Goal: Task Accomplishment & Management: Complete application form

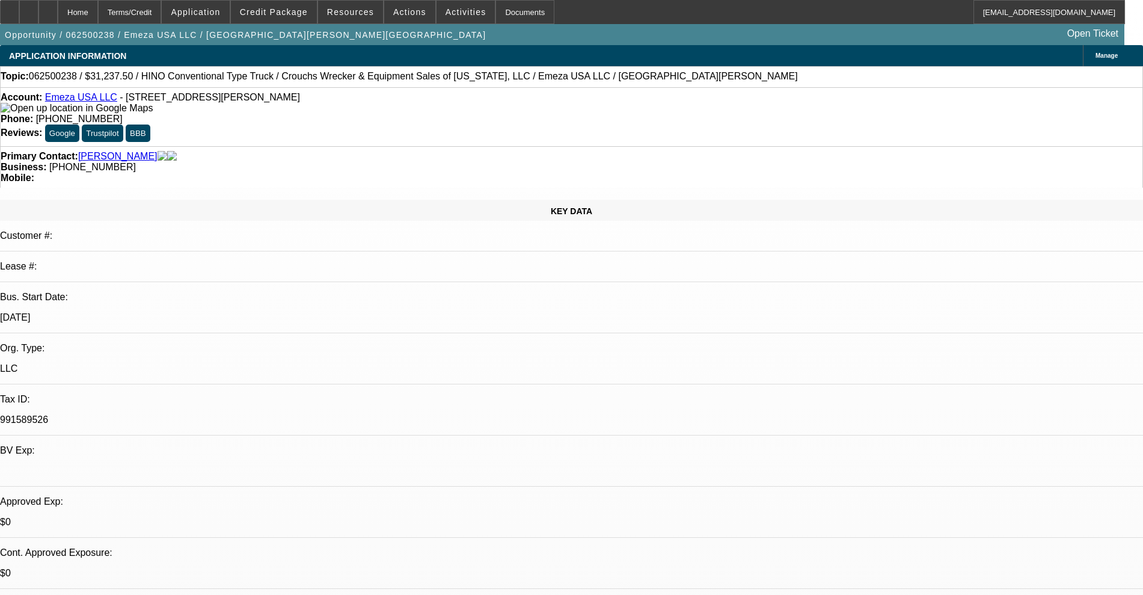
select select "0.15"
select select "0"
select select "0.1"
select select "4"
select select "0.15"
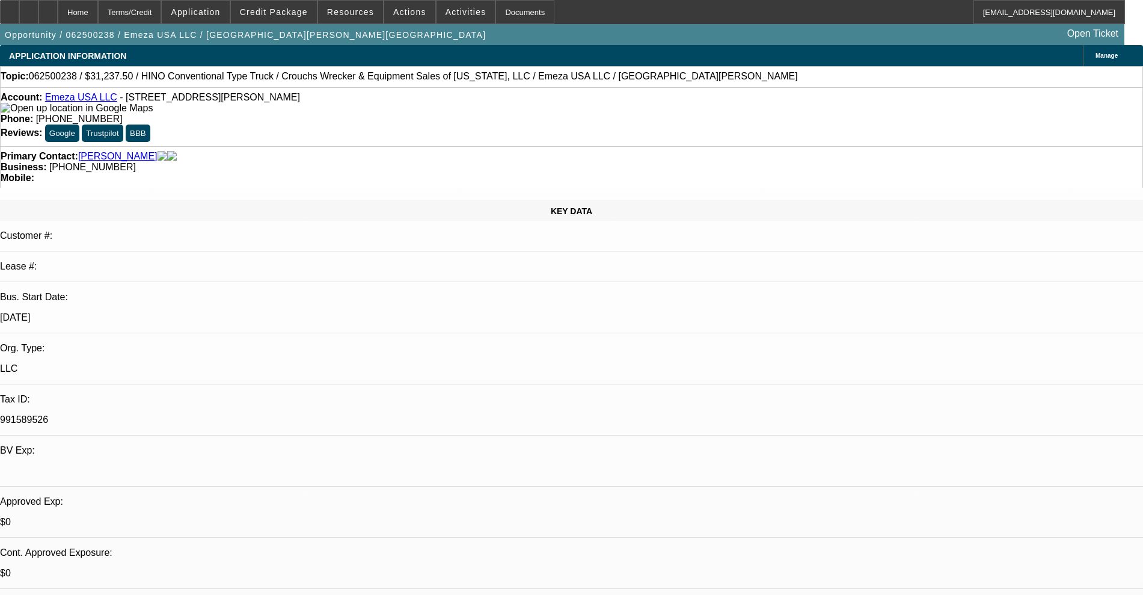
select select "0"
select select "0.1"
select select "4"
select select "0.15"
select select "2"
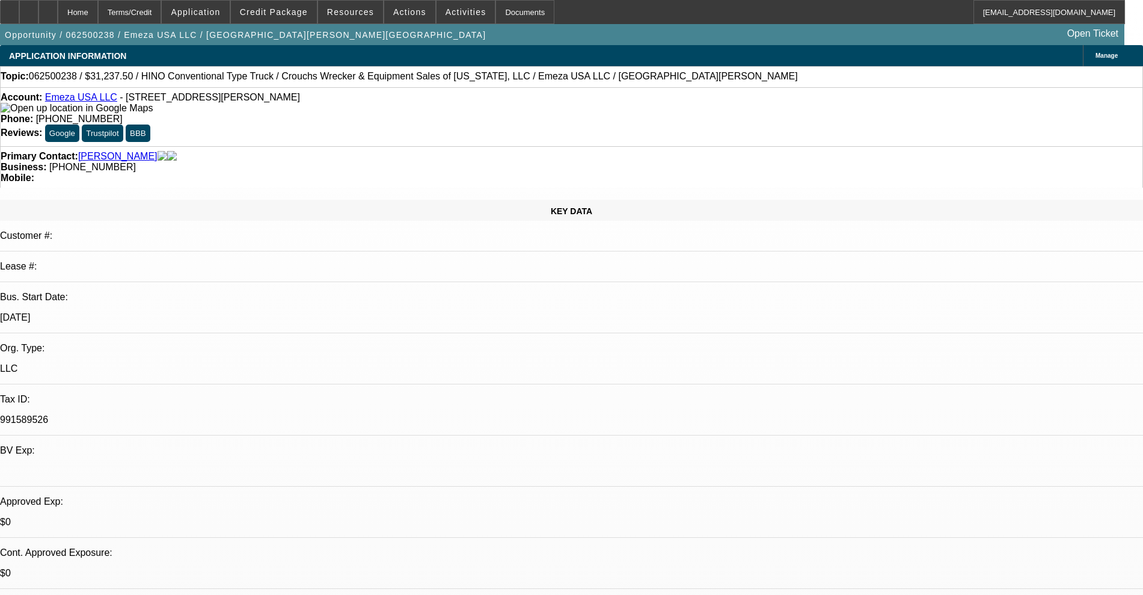
select select "2"
select select "0.1"
select select "4"
select select "0.15"
select select "2"
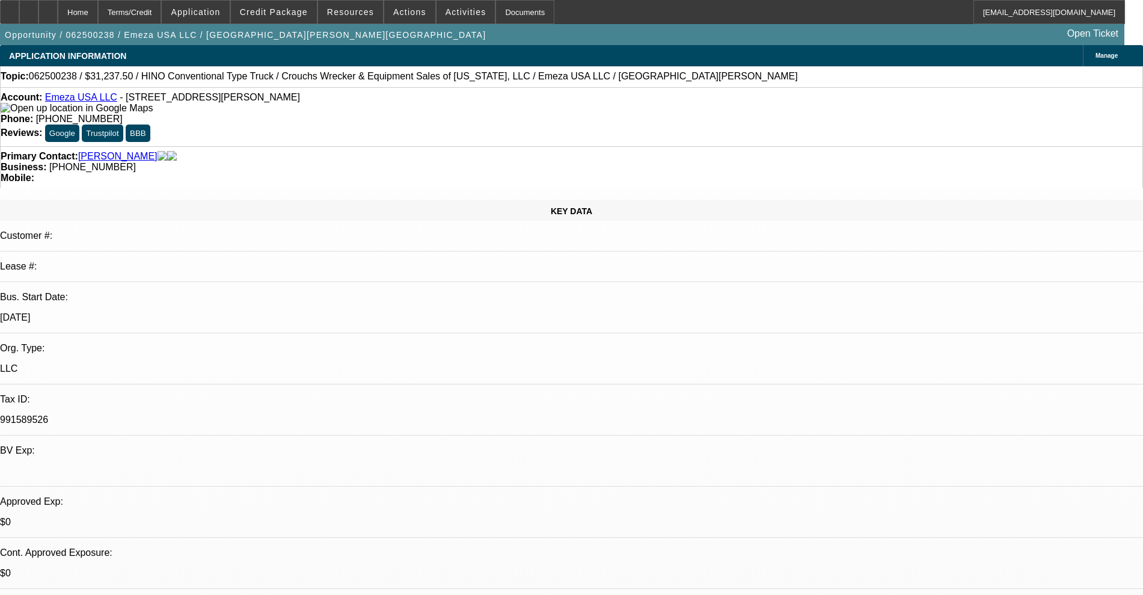
select select "2"
select select "0.1"
select select "4"
click at [110, 151] on link "[PERSON_NAME]" at bounding box center [117, 156] width 79 height 11
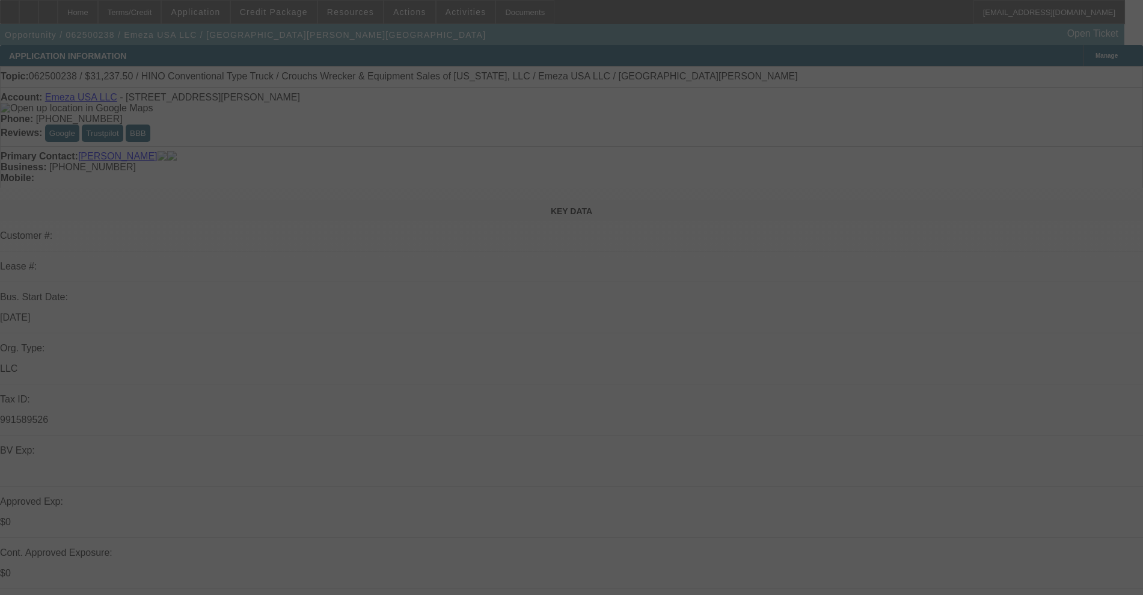
select select "0.15"
select select "0"
select select "0.1"
select select "4"
select select "0.15"
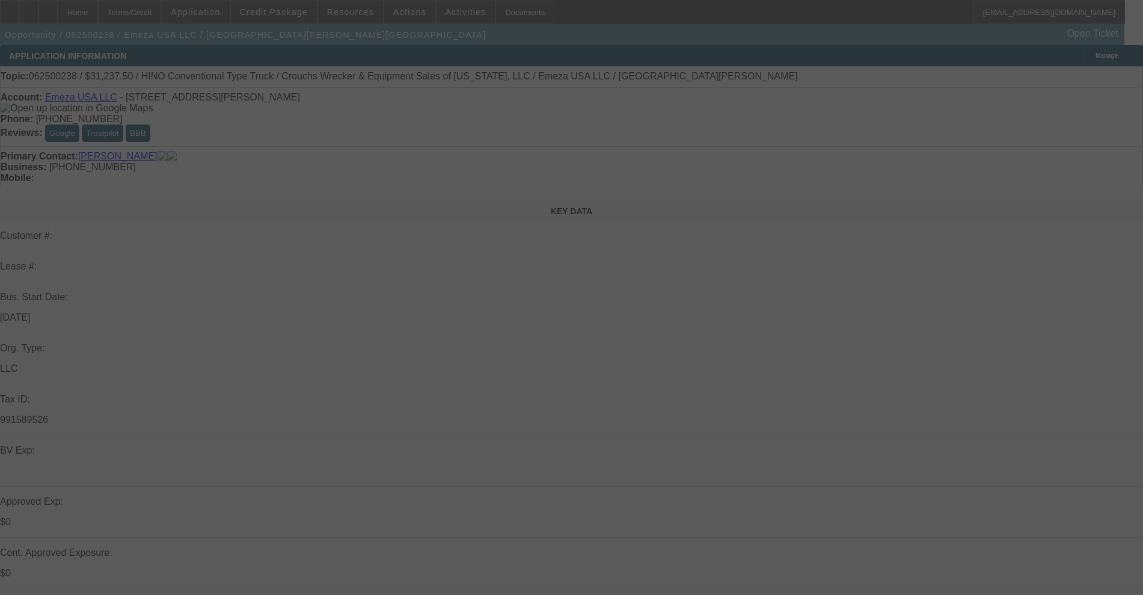
select select "0"
select select "0.1"
select select "4"
select select "0.15"
select select "2"
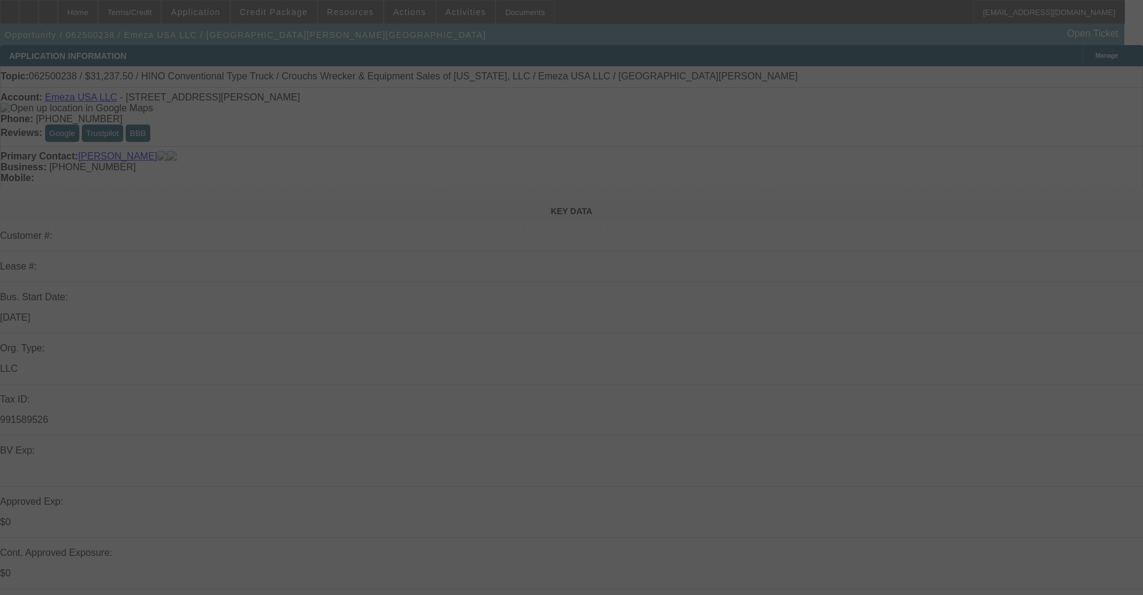
select select "2"
select select "0.1"
select select "4"
select select "0.15"
select select "2"
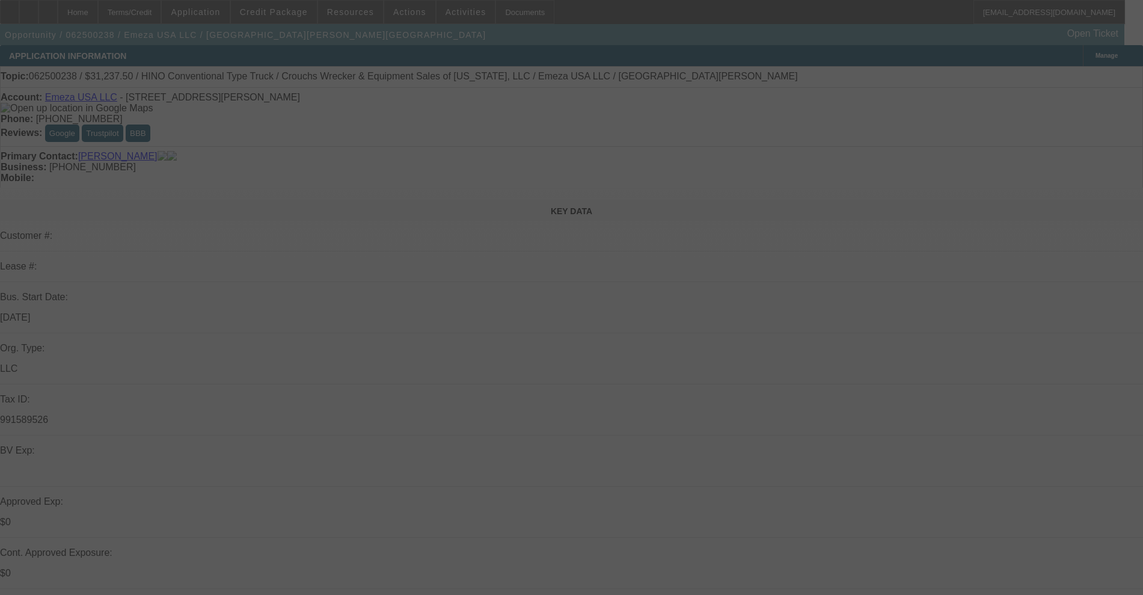
select select "2"
select select "0.1"
select select "4"
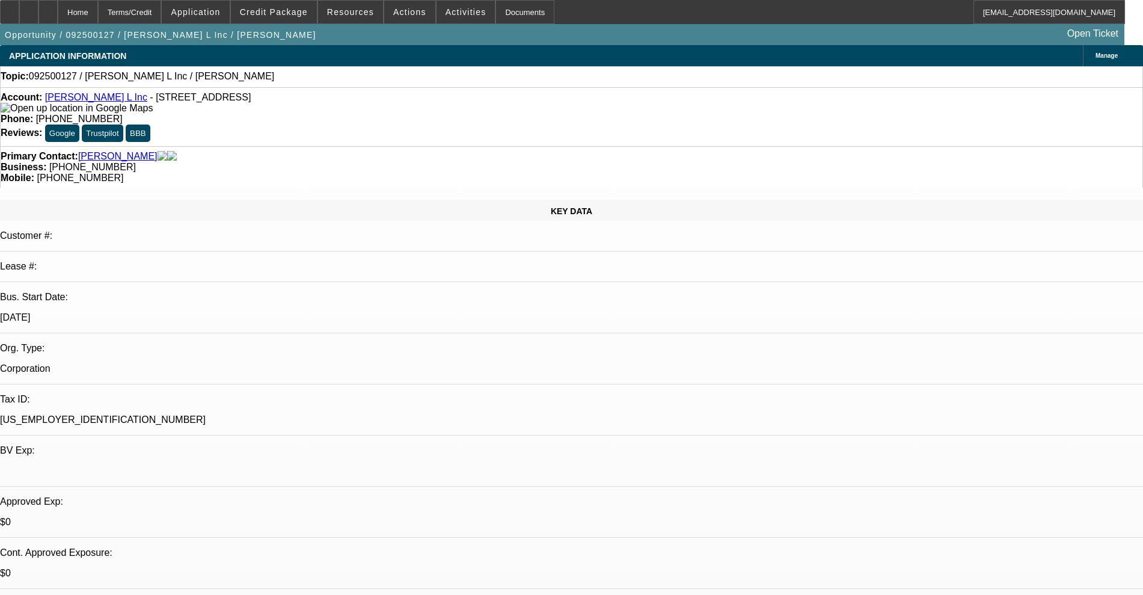
select select "0"
select select "2"
select select "0"
select select "6"
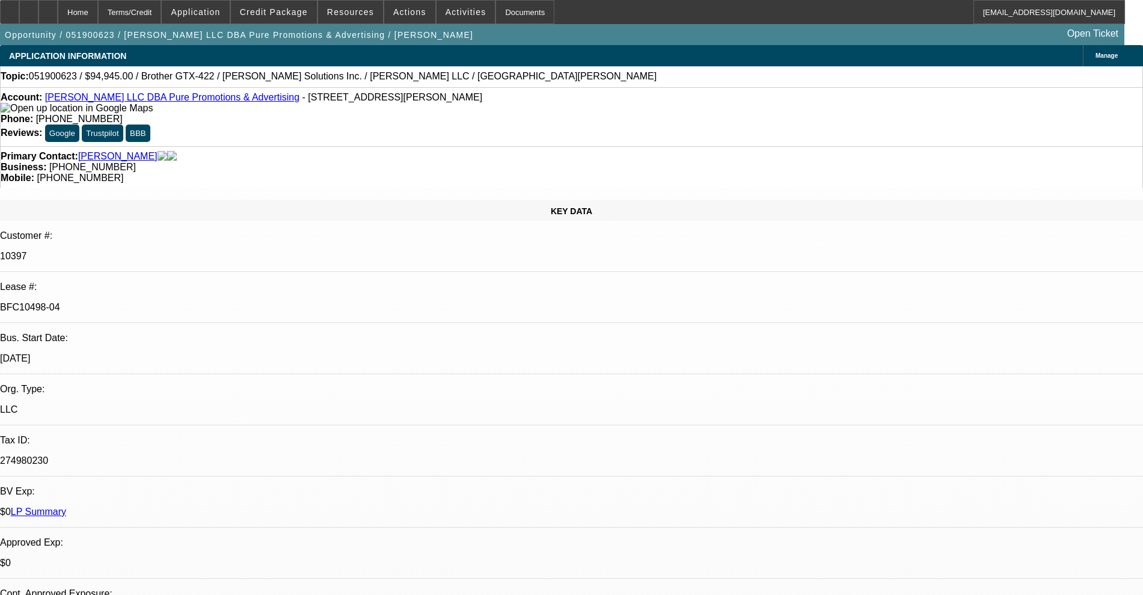
select select "0"
select select "0.1"
select select "4"
select select "0"
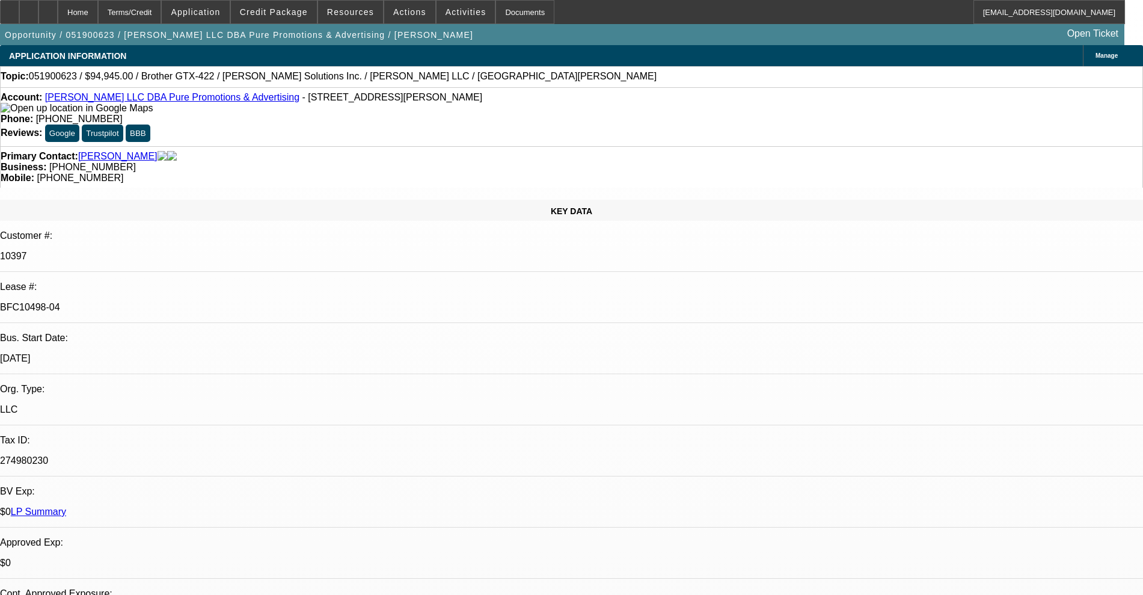
select select "0"
select select "0.1"
select select "4"
select select "0"
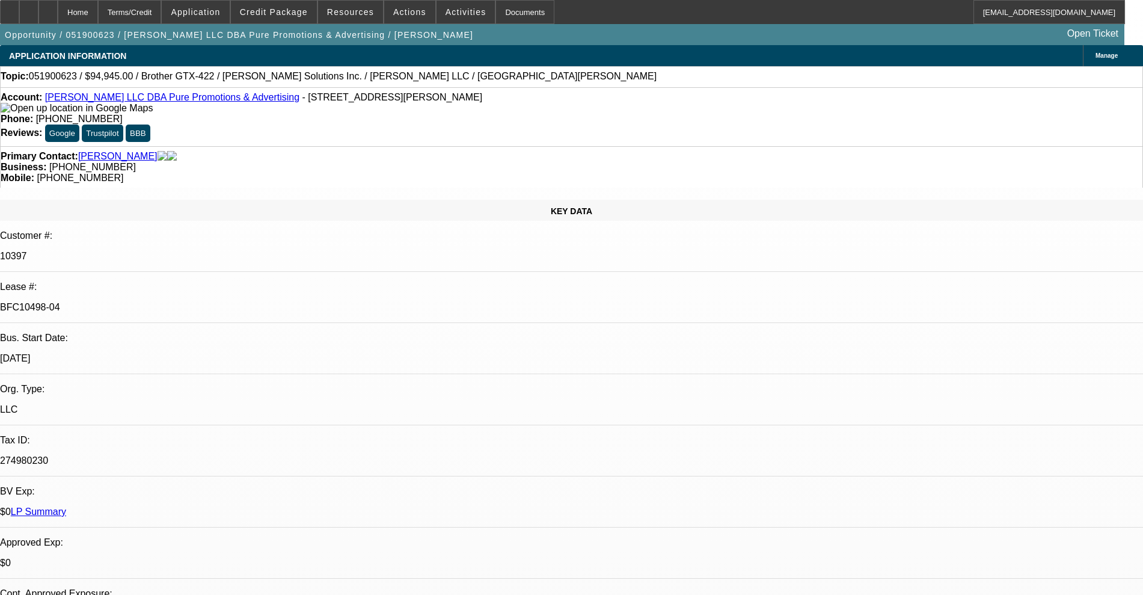
select select "0.1"
select select "4"
select select "0"
select select "2"
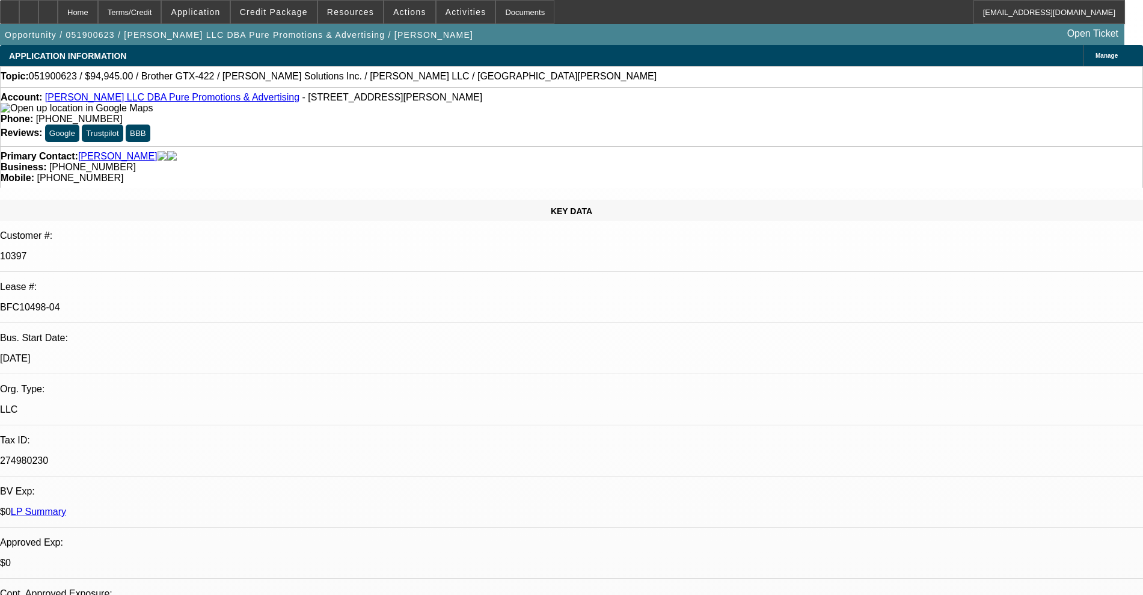
select select "0.1"
select select "4"
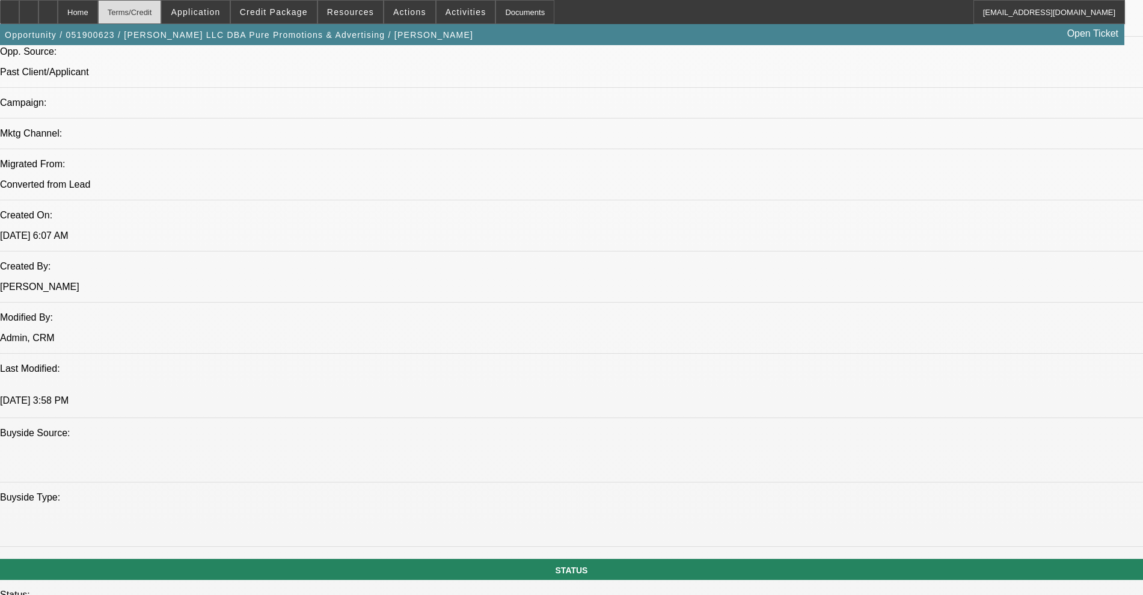
scroll to position [676, 0]
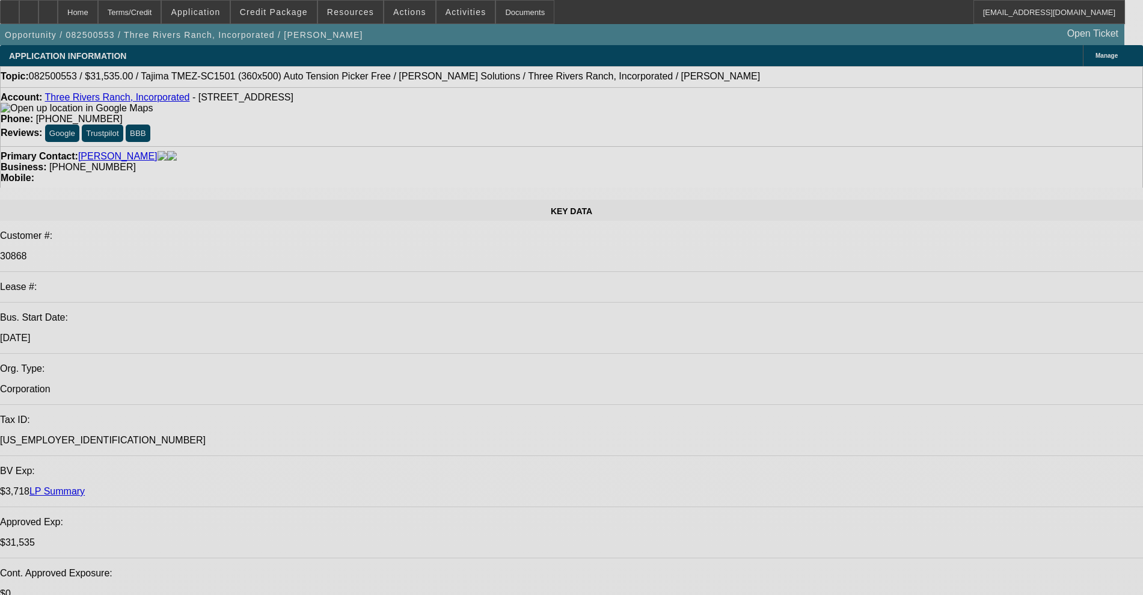
select select "0"
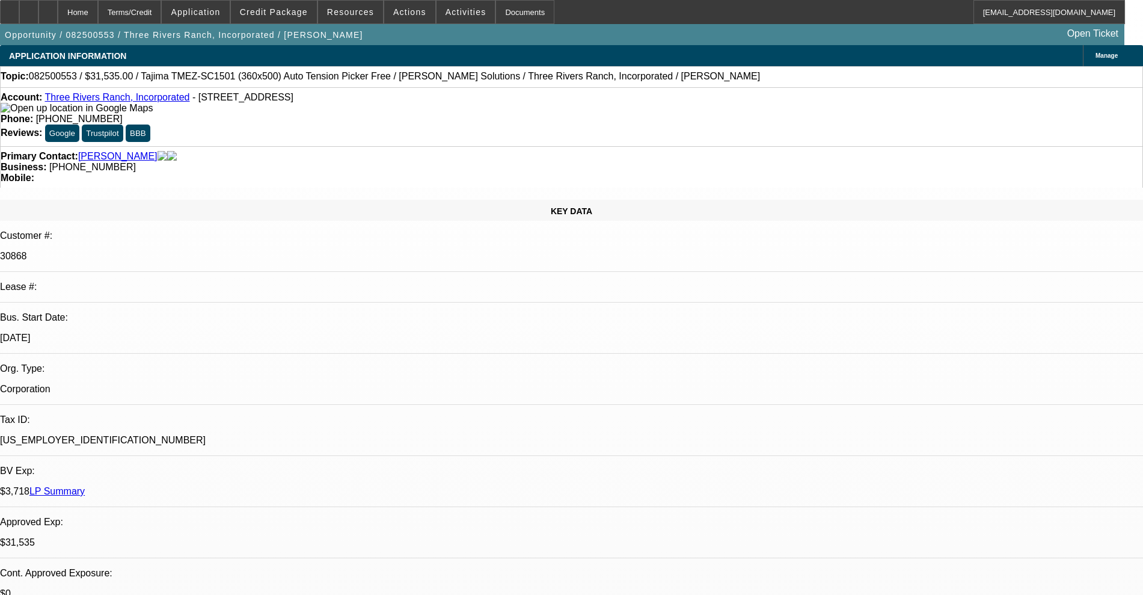
select select "2"
select select "0"
select select "6"
select select "0"
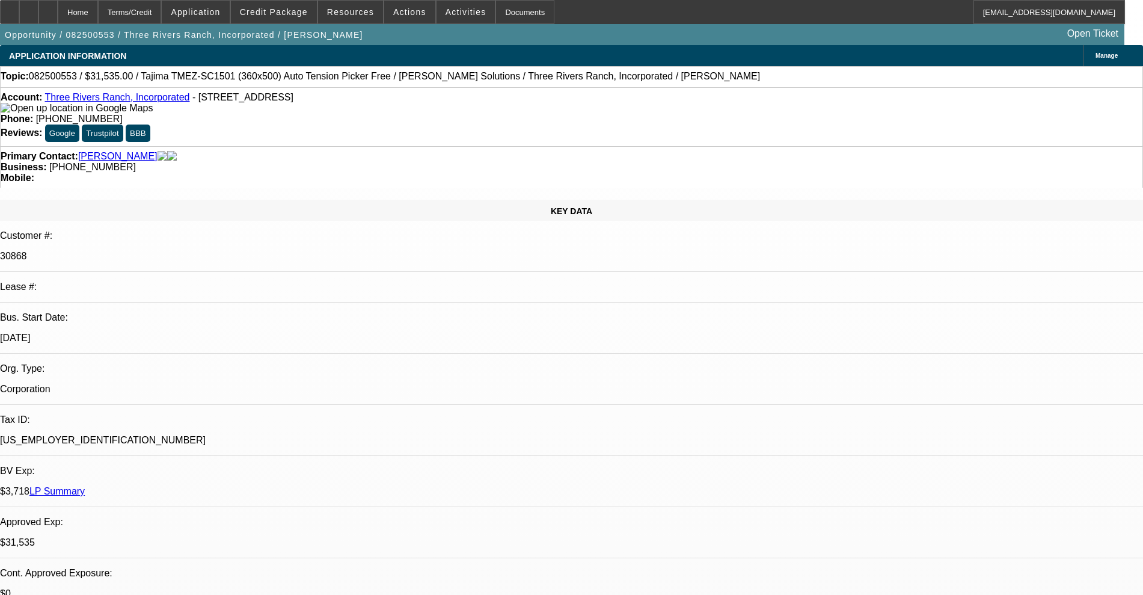
select select "2"
select select "0.1"
select select "4"
select select "0"
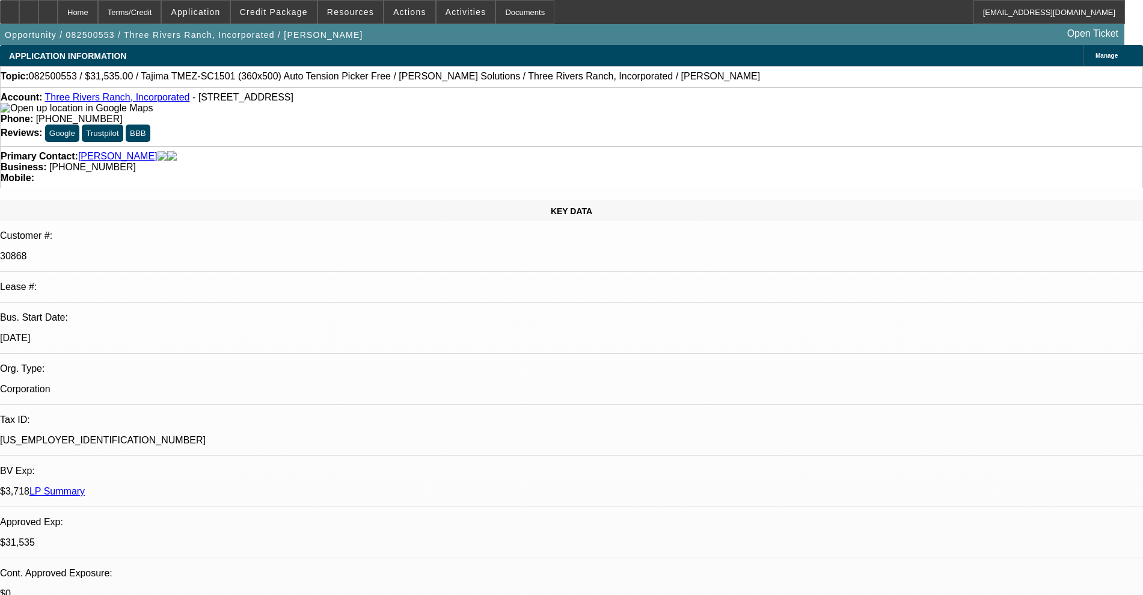
select select "2"
select select "0"
select select "6"
select select "0"
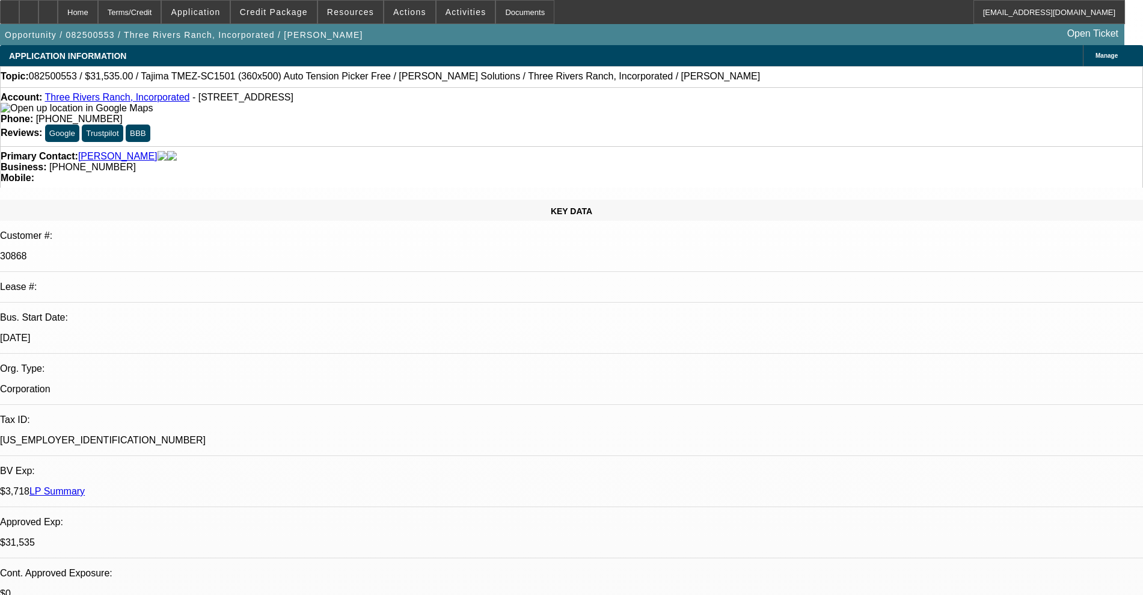
select select "2"
select select "0.1"
select select "4"
click at [29, 8] on icon at bounding box center [29, 8] width 0 height 0
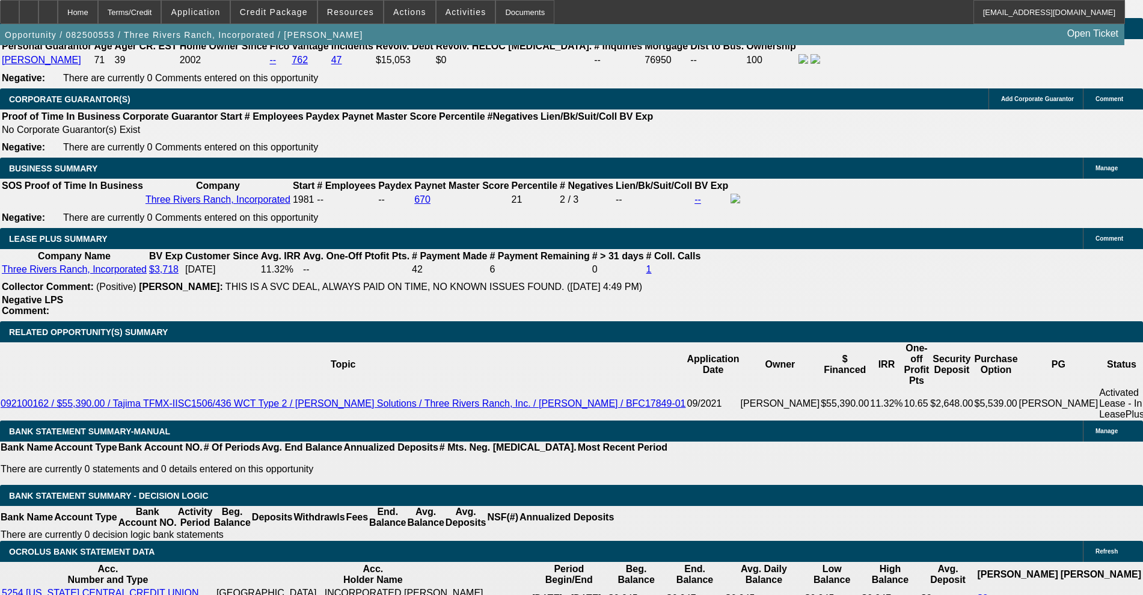
scroll to position [1954, 0]
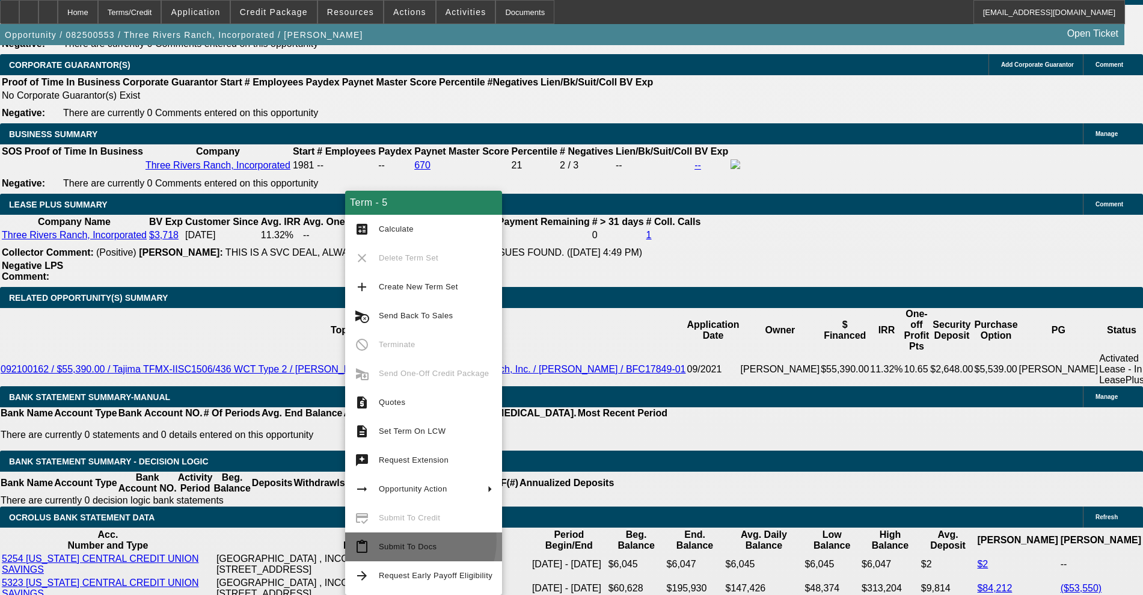
click at [405, 539] on span "Submit To Docs" at bounding box center [436, 546] width 114 height 14
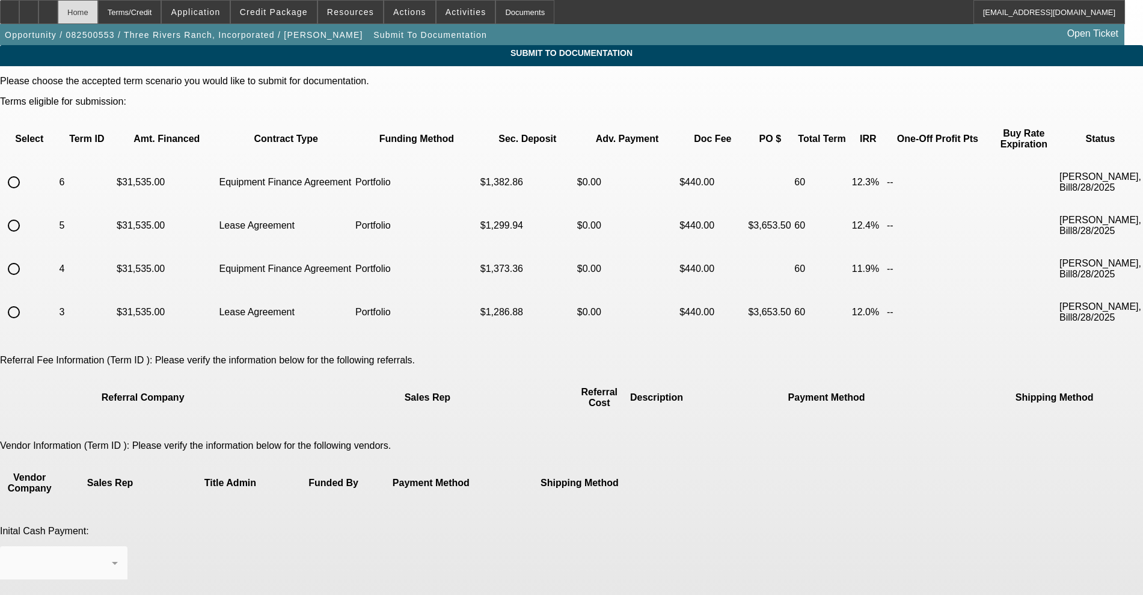
click at [98, 14] on div "Home" at bounding box center [78, 12] width 40 height 24
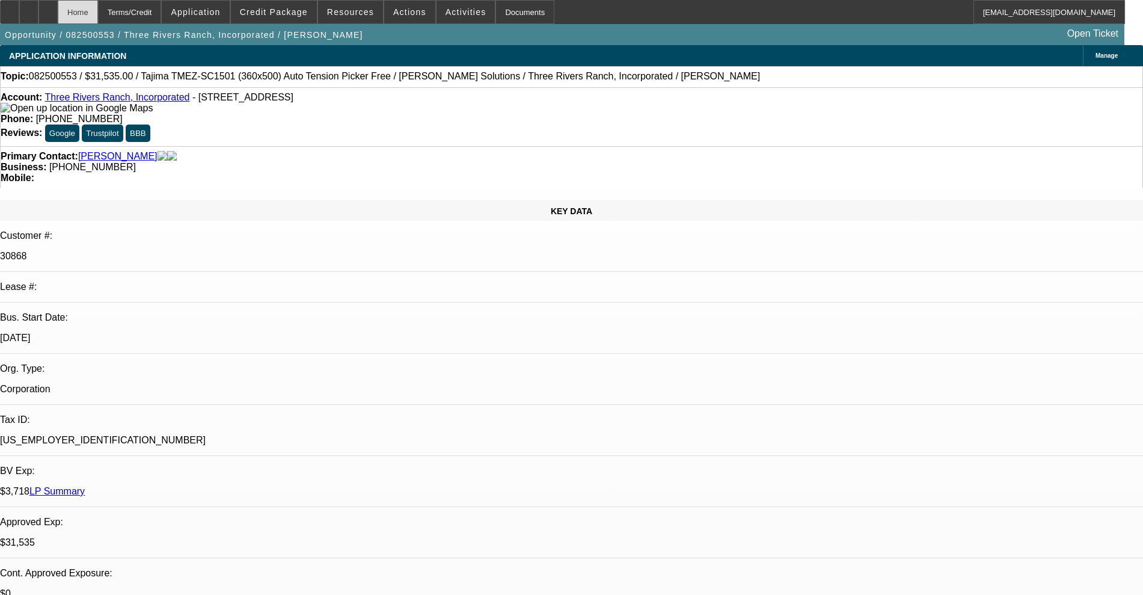
select select "0"
select select "2"
select select "0"
select select "6"
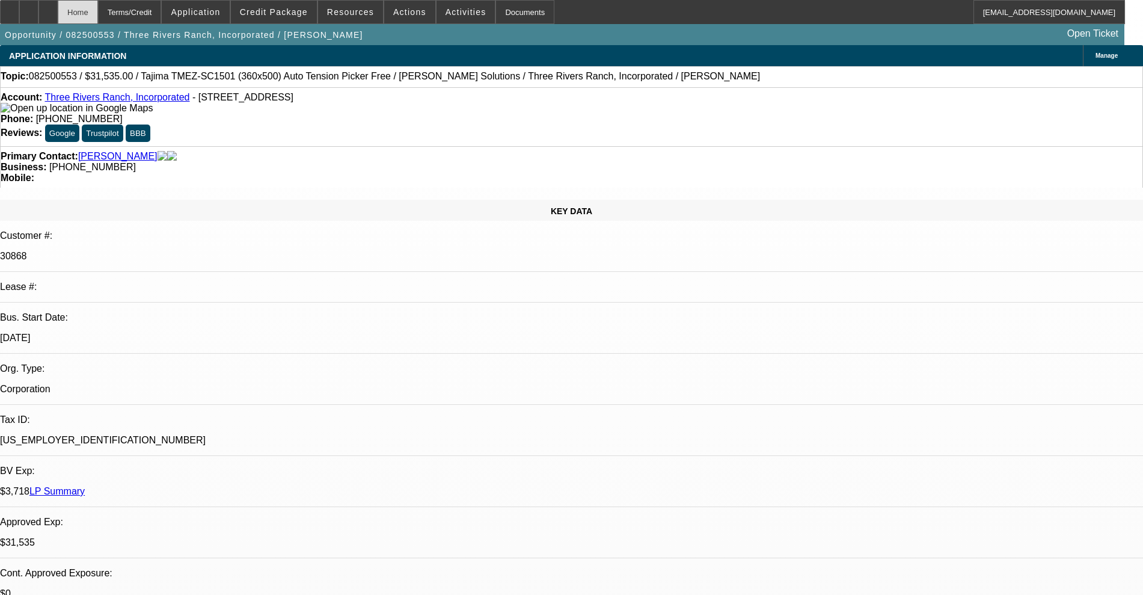
select select "0"
select select "2"
select select "0.1"
select select "4"
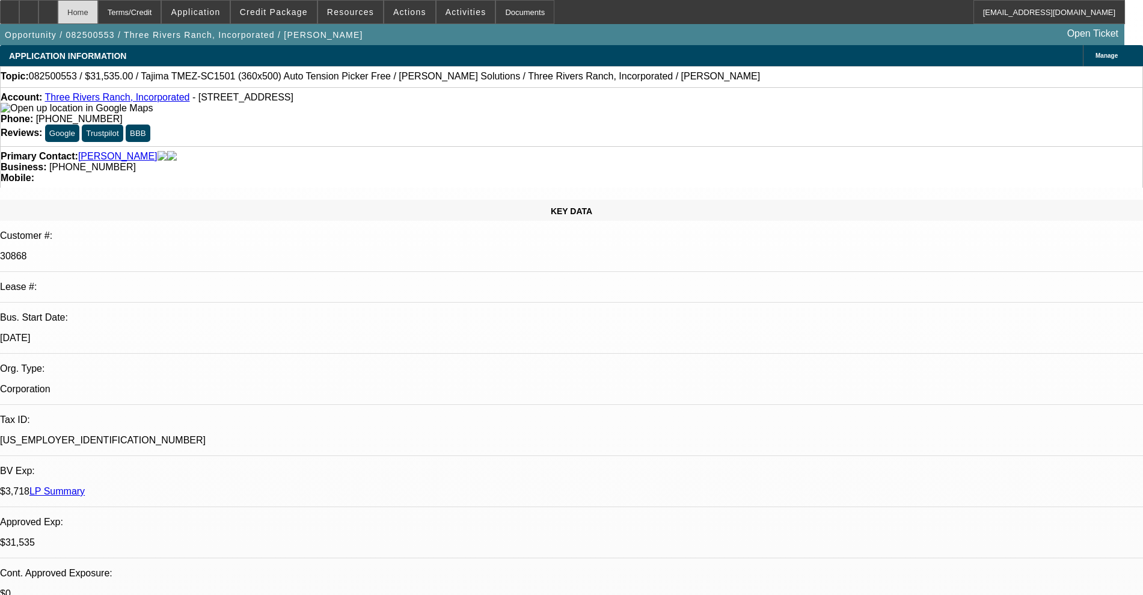
select select "0"
select select "2"
select select "0"
select select "6"
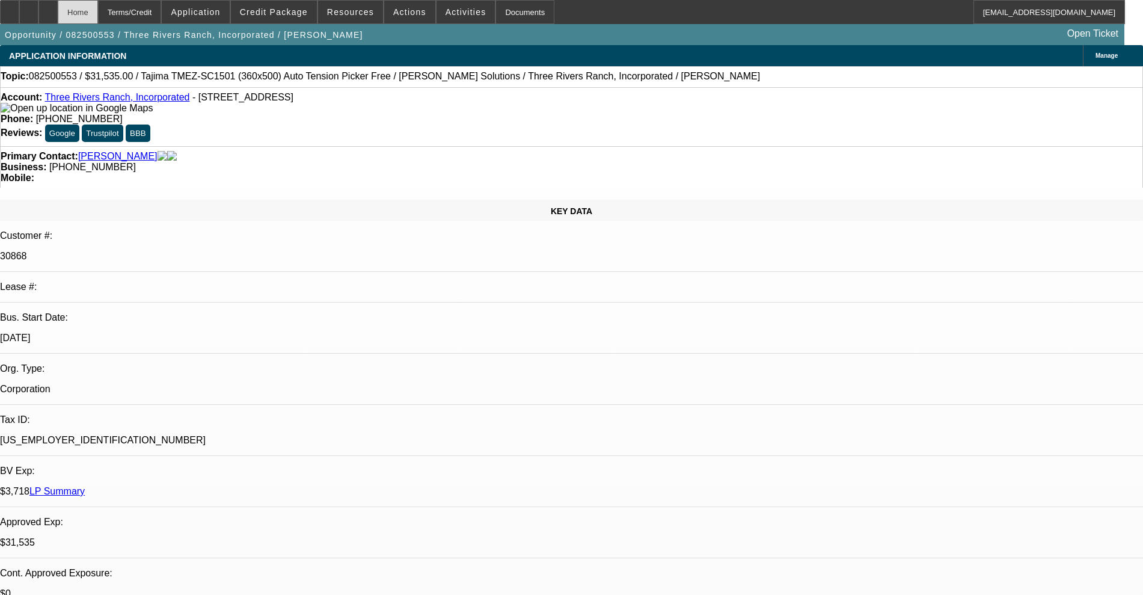
select select "0"
select select "2"
select select "0.1"
select select "4"
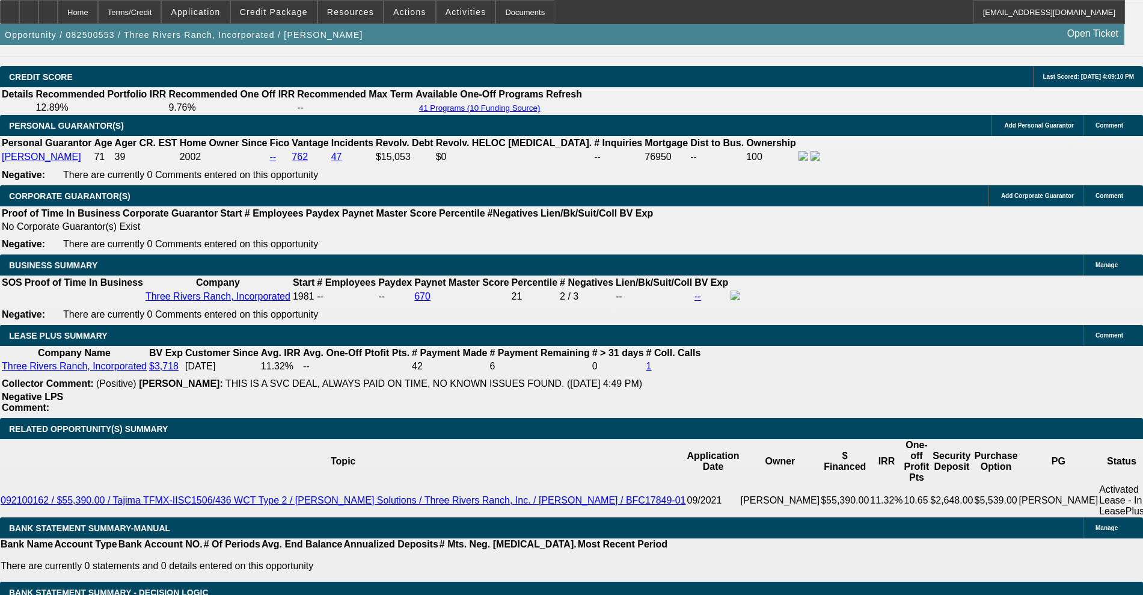
scroll to position [1954, 0]
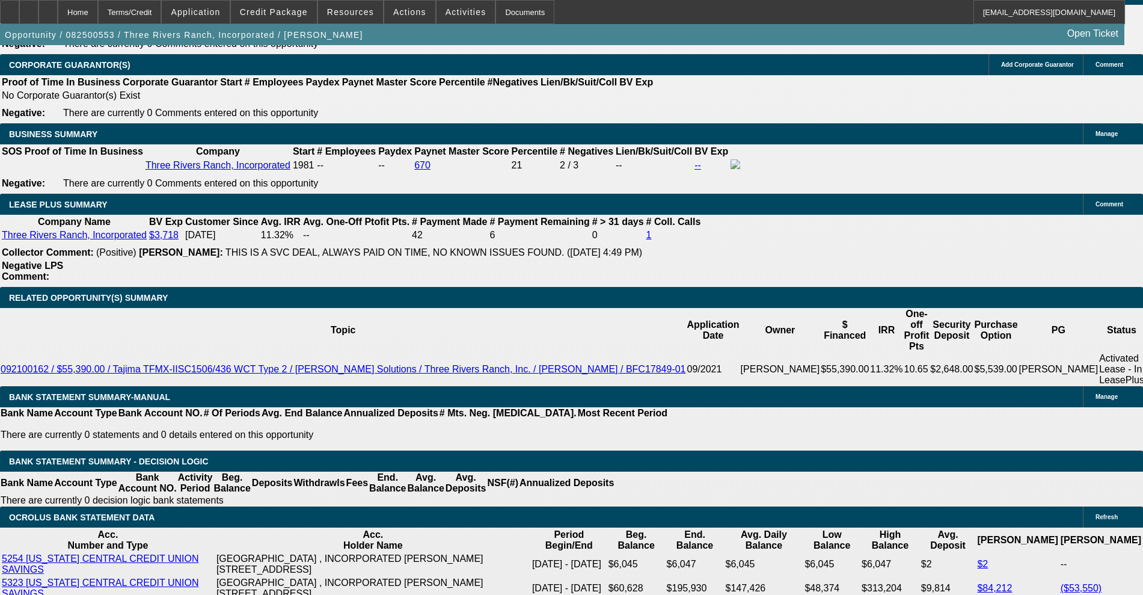
drag, startPoint x: 350, startPoint y: 509, endPoint x: 414, endPoint y: 507, distance: 63.8
type input "$31,535.50"
click at [346, 239] on body "Home Terms/Credit Application Credit Package Resources Actions Activities Docum…" at bounding box center [571, 520] width 1143 height 4949
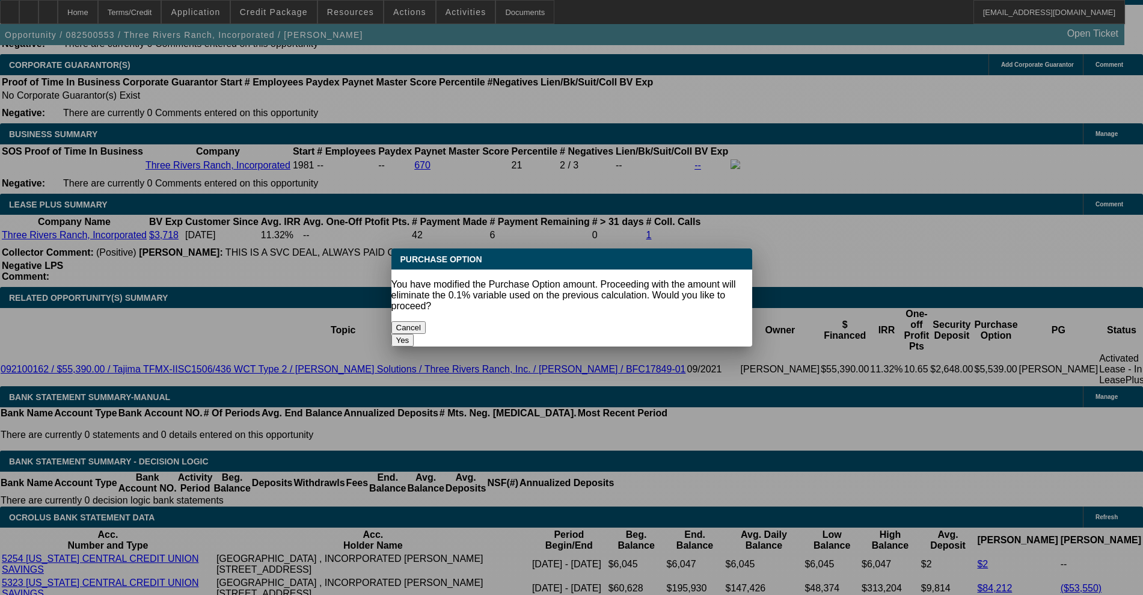
click at [414, 334] on button "Yes" at bounding box center [402, 340] width 23 height 13
select select "0"
type input "UNKNOWN"
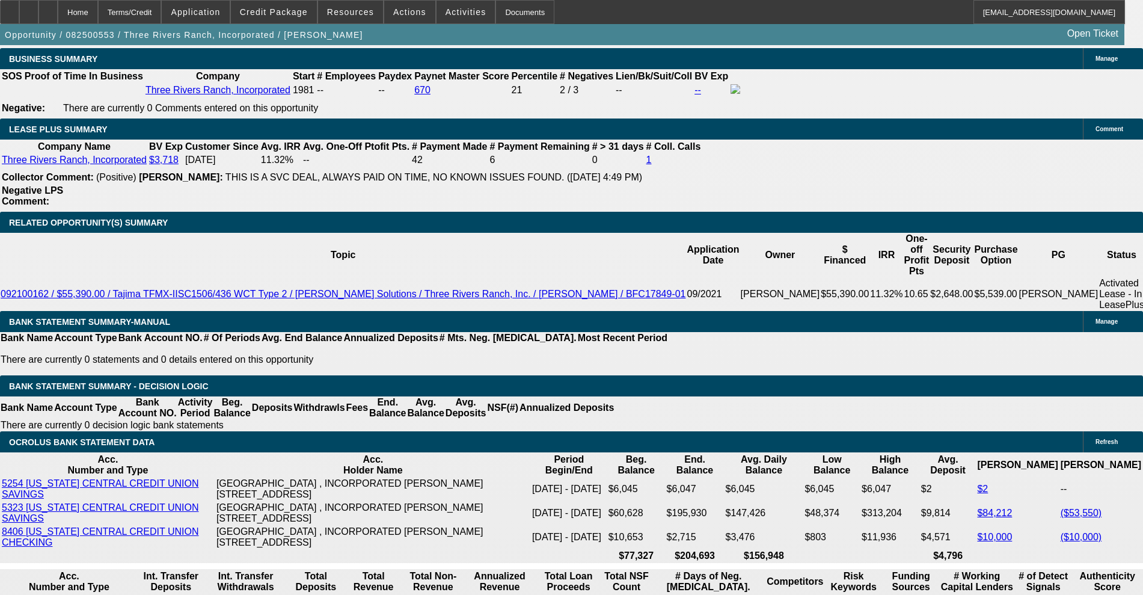
scroll to position [1879, 0]
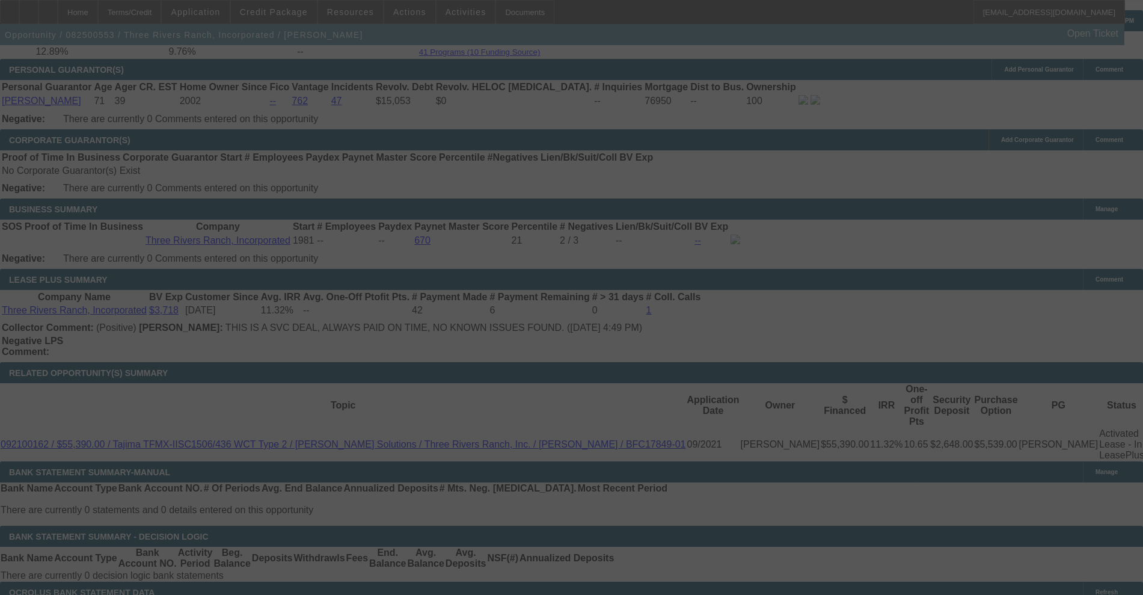
select select "0"
select select "2"
select select "0"
select select "4"
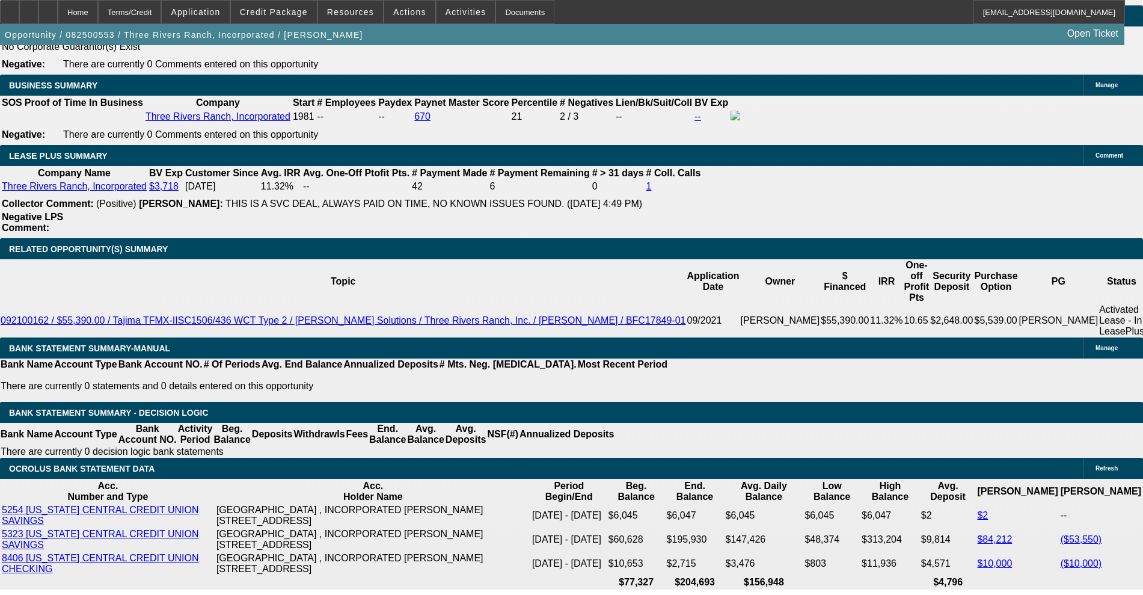
scroll to position [2029, 0]
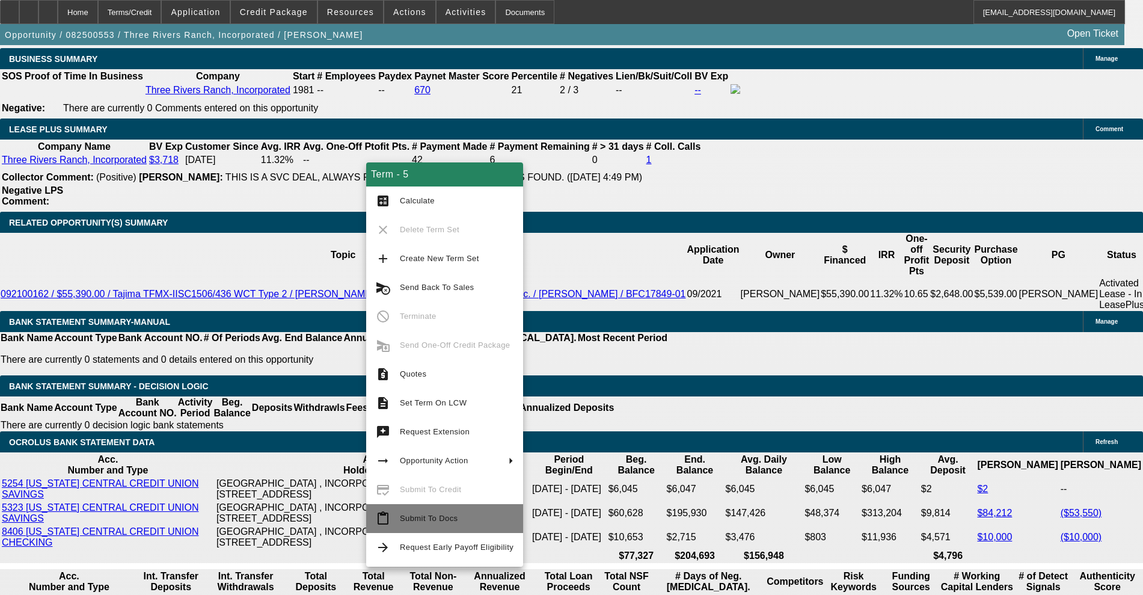
click at [420, 515] on span "Submit To Docs" at bounding box center [429, 517] width 58 height 9
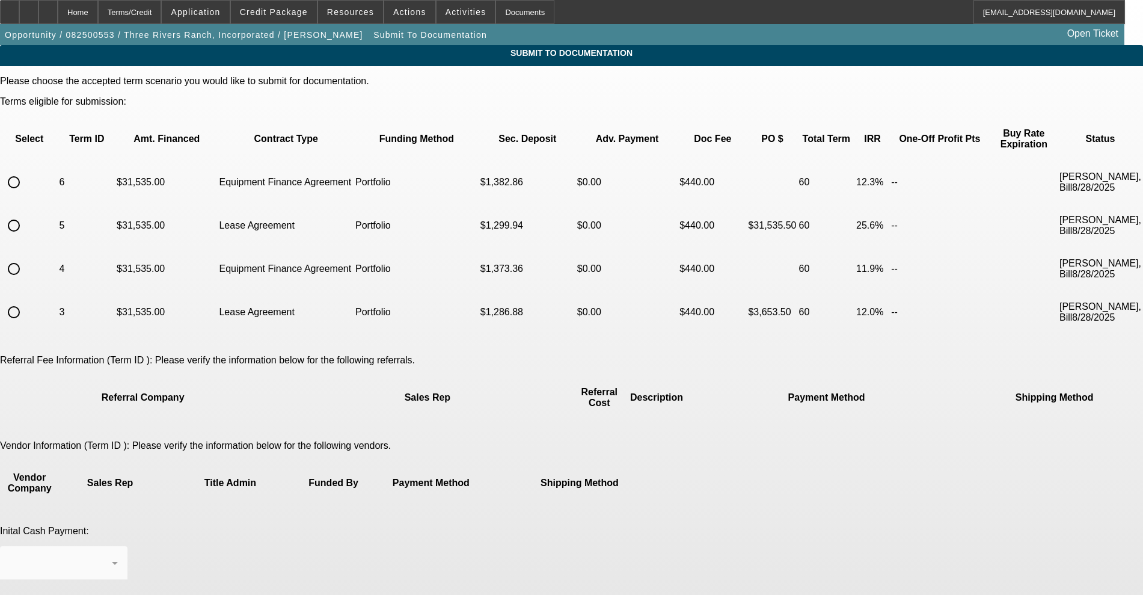
click at [26, 213] on input "radio" at bounding box center [14, 225] width 24 height 24
radio input "true"
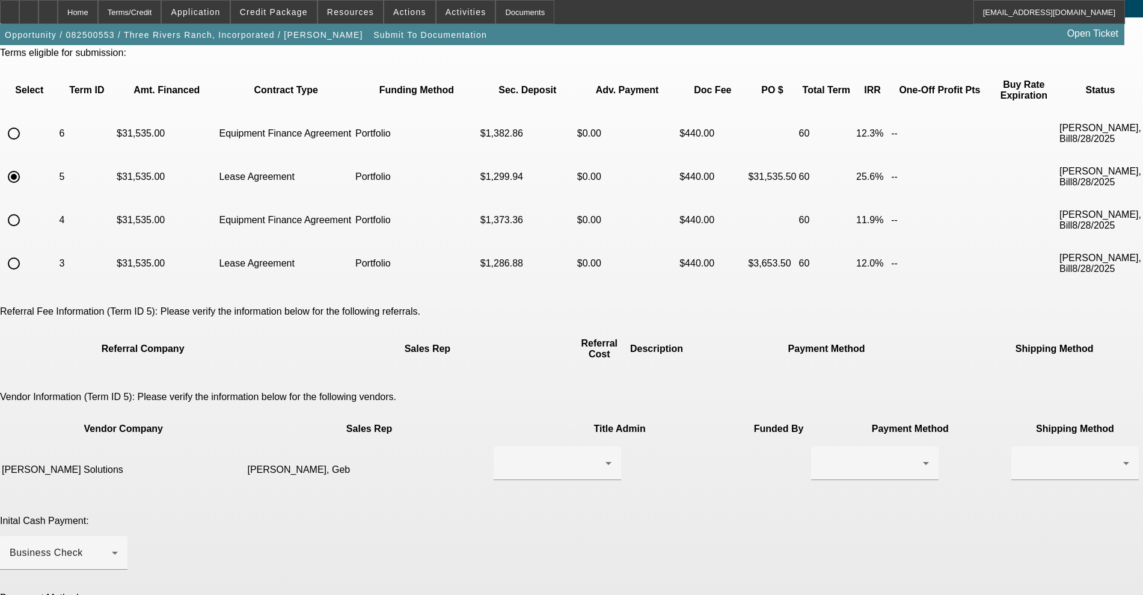
scroll to position [75, 0]
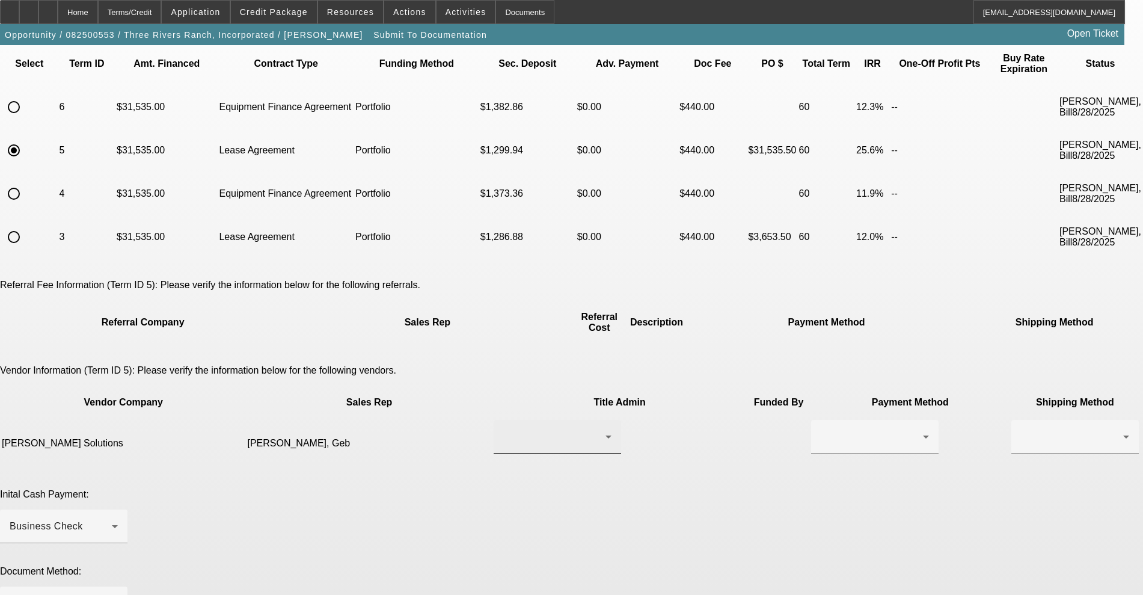
click at [503, 429] on div at bounding box center [554, 436] width 102 height 14
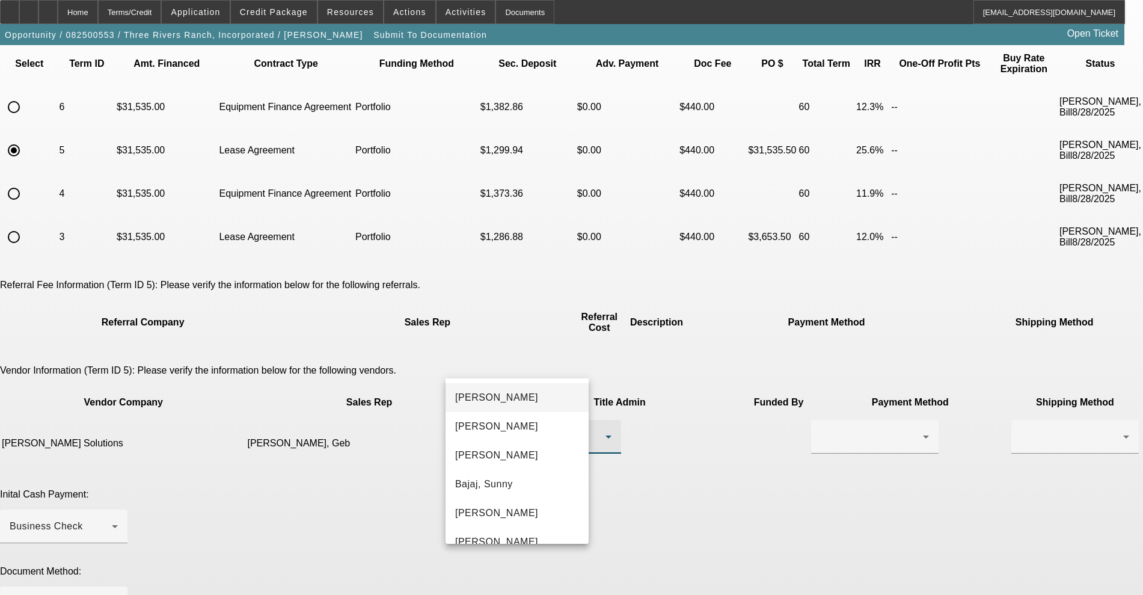
click at [502, 366] on div at bounding box center [571, 297] width 1143 height 595
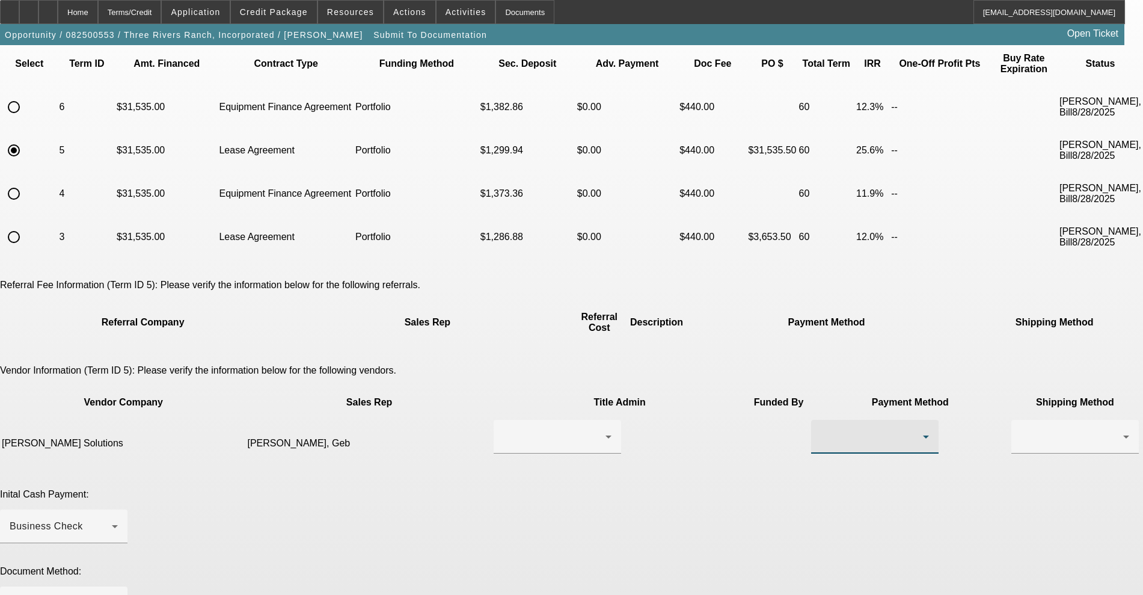
click at [821, 429] on div at bounding box center [872, 436] width 102 height 14
click at [690, 433] on span "Wire Transfer" at bounding box center [673, 426] width 62 height 14
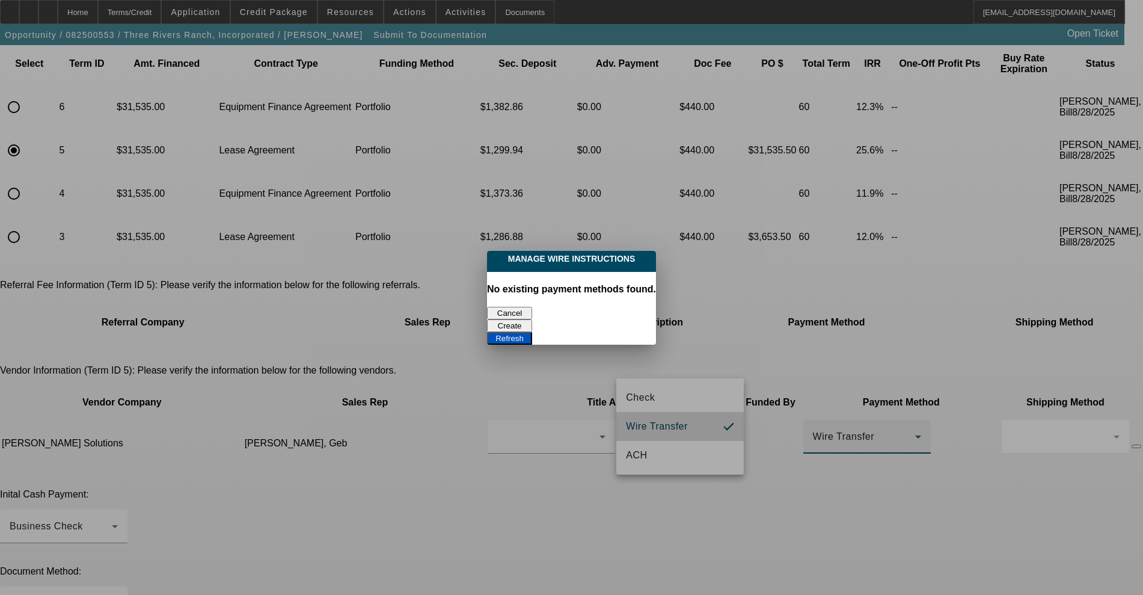
scroll to position [0, 0]
click at [510, 307] on button "Cancel" at bounding box center [509, 313] width 45 height 13
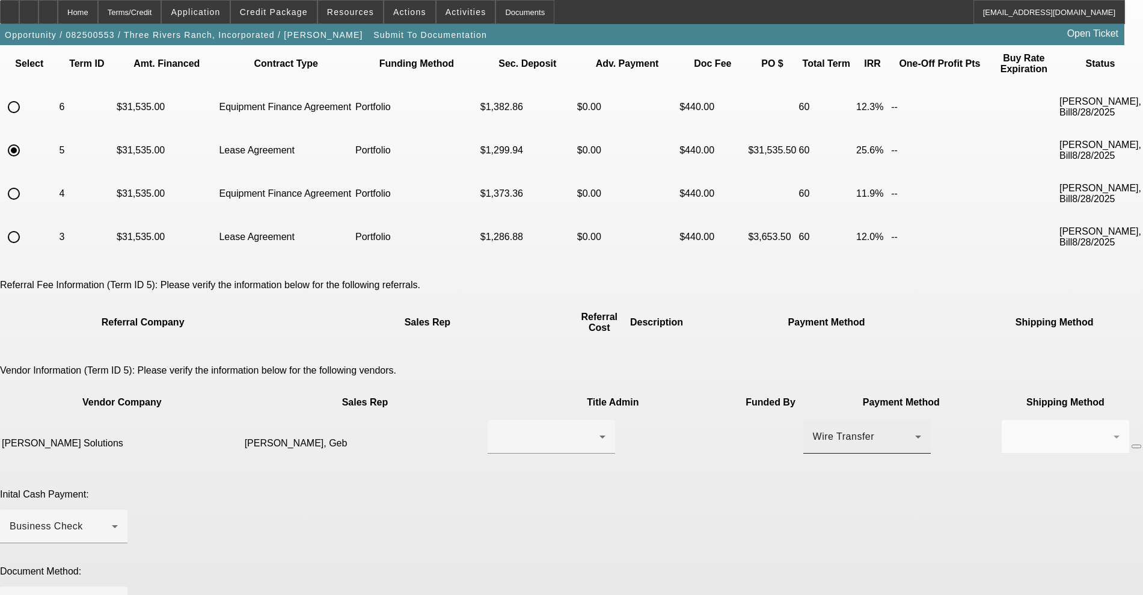
scroll to position [75, 0]
click at [821, 429] on div at bounding box center [872, 436] width 102 height 14
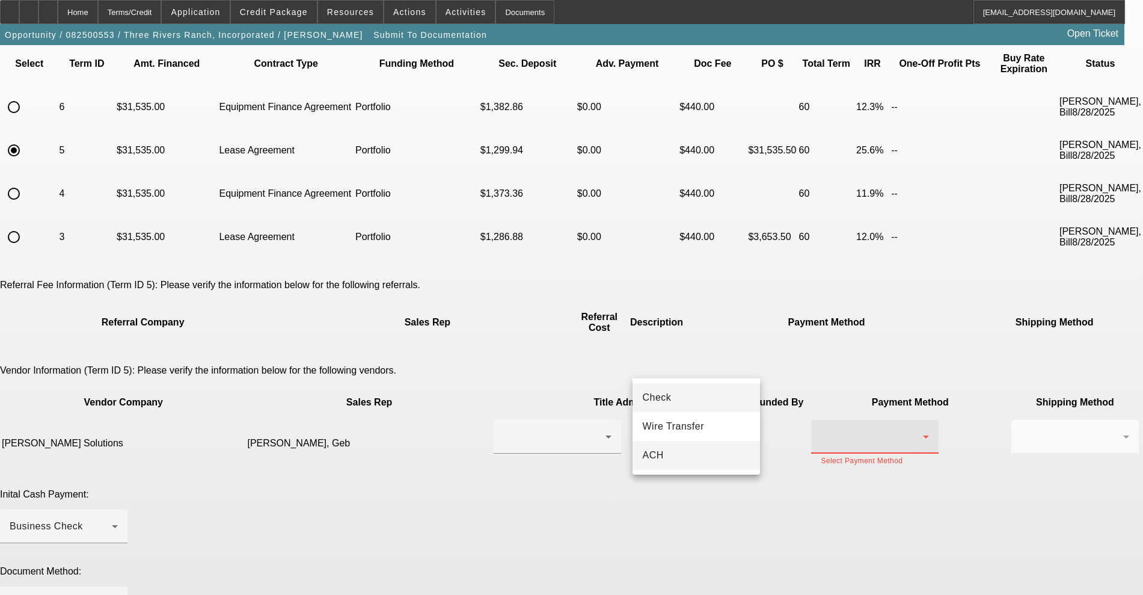
click at [696, 450] on mat-option "ACH" at bounding box center [695, 455] width 127 height 29
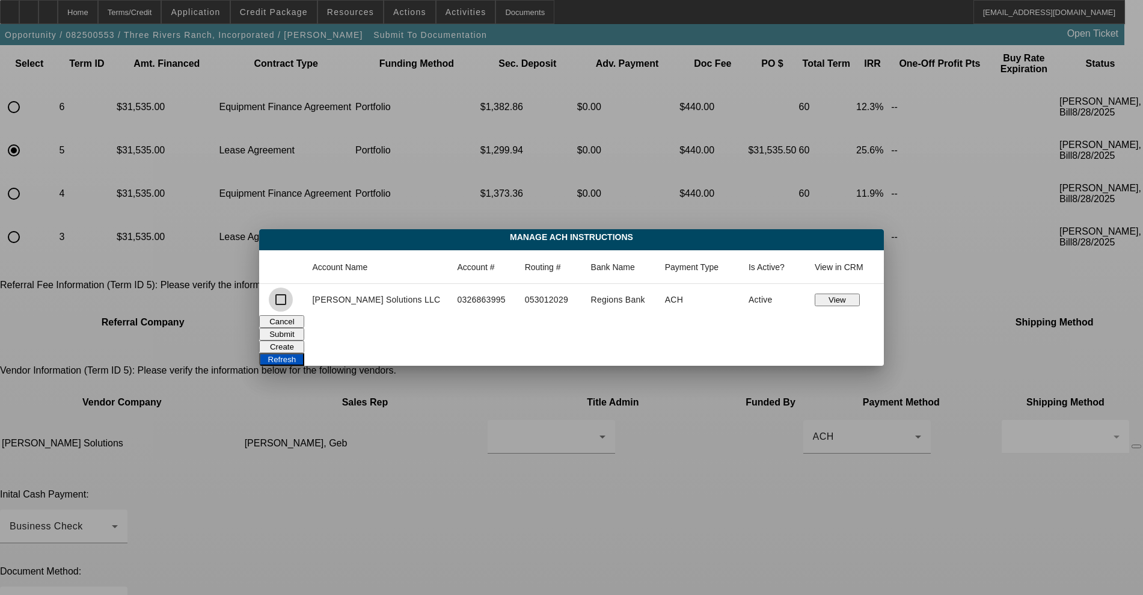
click at [293, 301] on input "checkbox" at bounding box center [281, 299] width 24 height 24
checkbox input "true"
click at [304, 331] on button "Submit" at bounding box center [281, 334] width 45 height 13
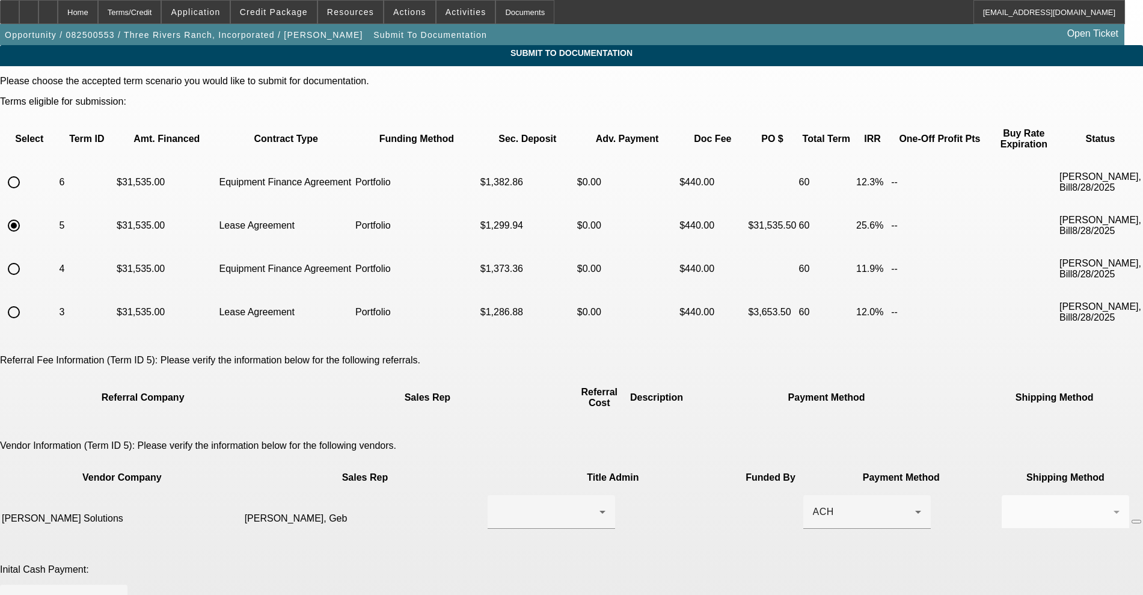
scroll to position [75, 0]
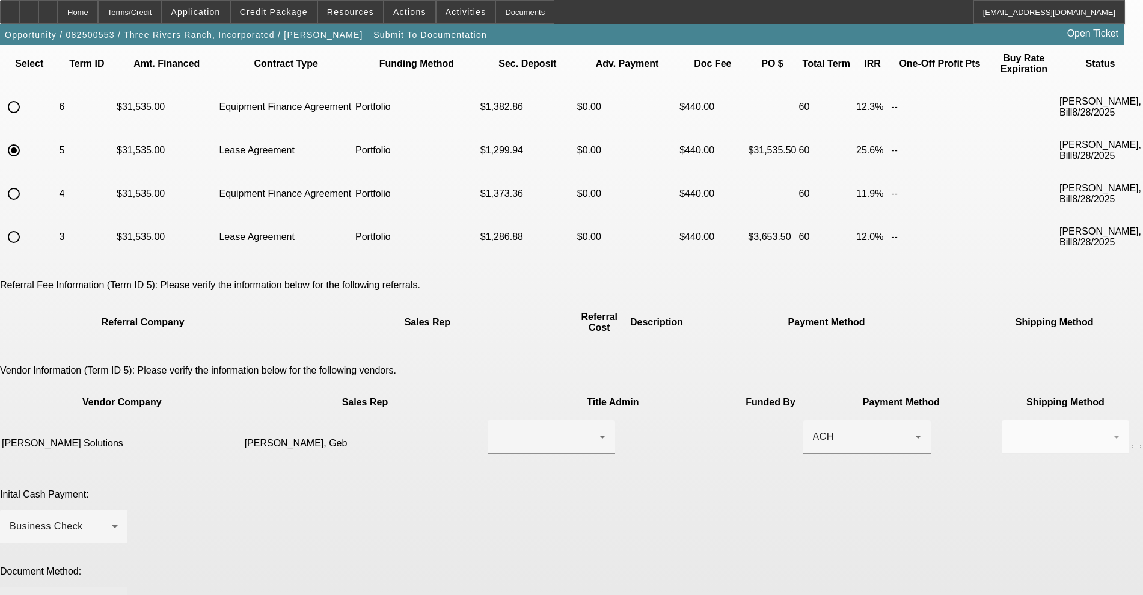
click at [112, 594] on div at bounding box center [61, 603] width 102 height 14
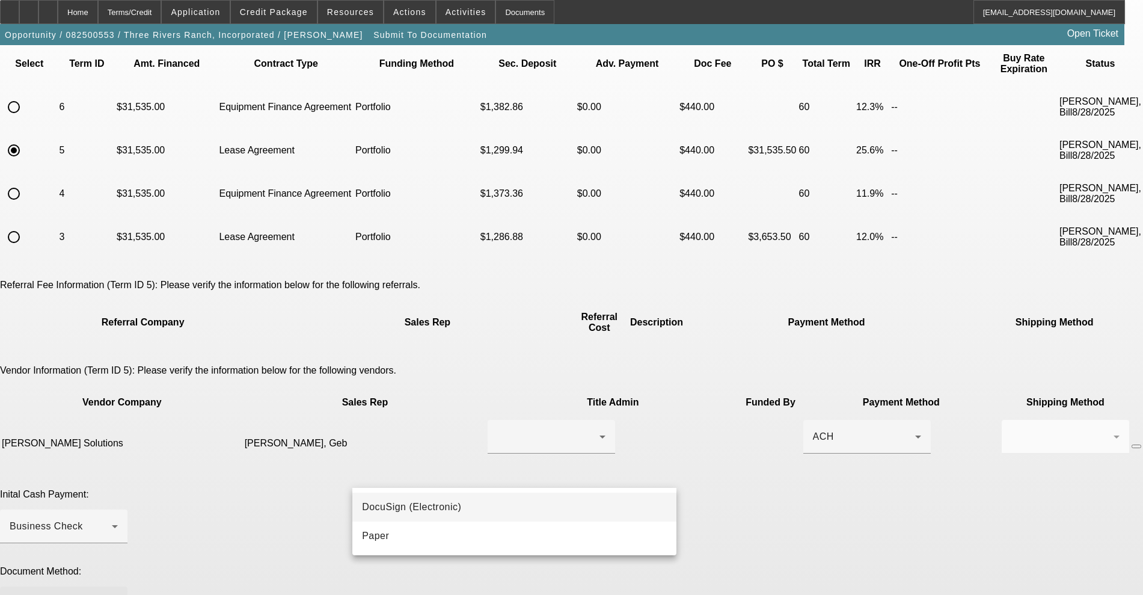
click at [465, 508] on mat-option "DocuSign (Electronic)" at bounding box center [514, 506] width 324 height 29
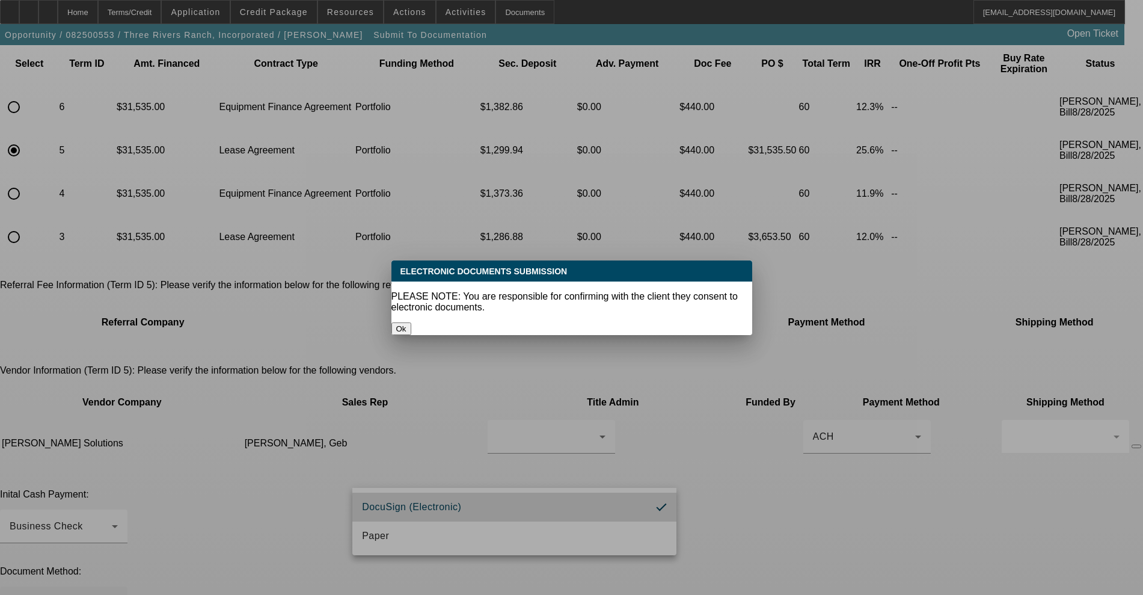
scroll to position [0, 0]
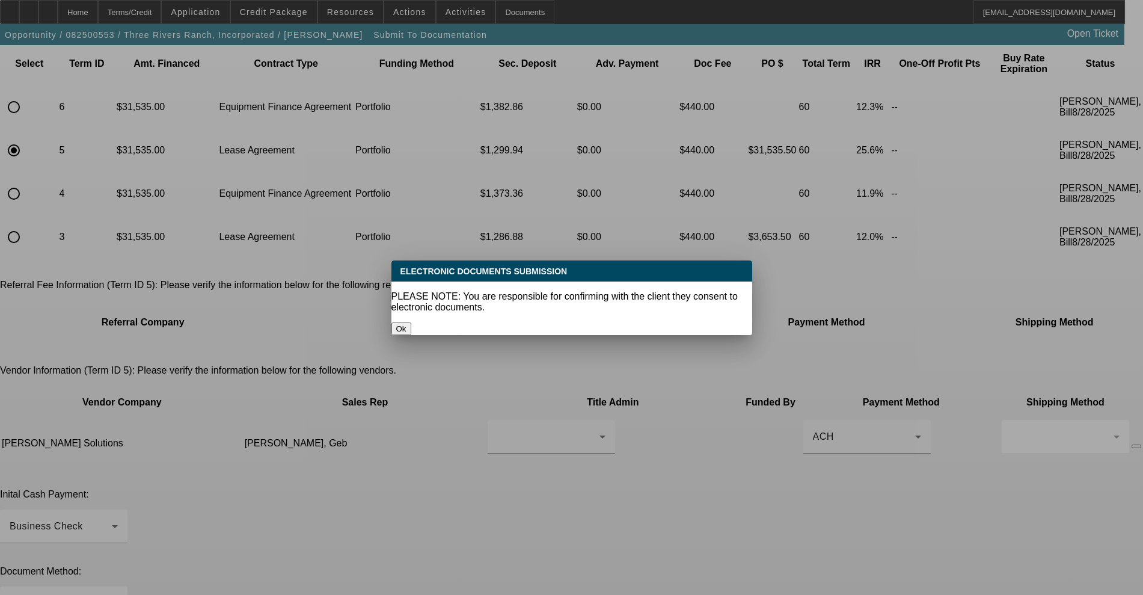
click at [411, 322] on button "Ok" at bounding box center [401, 328] width 20 height 13
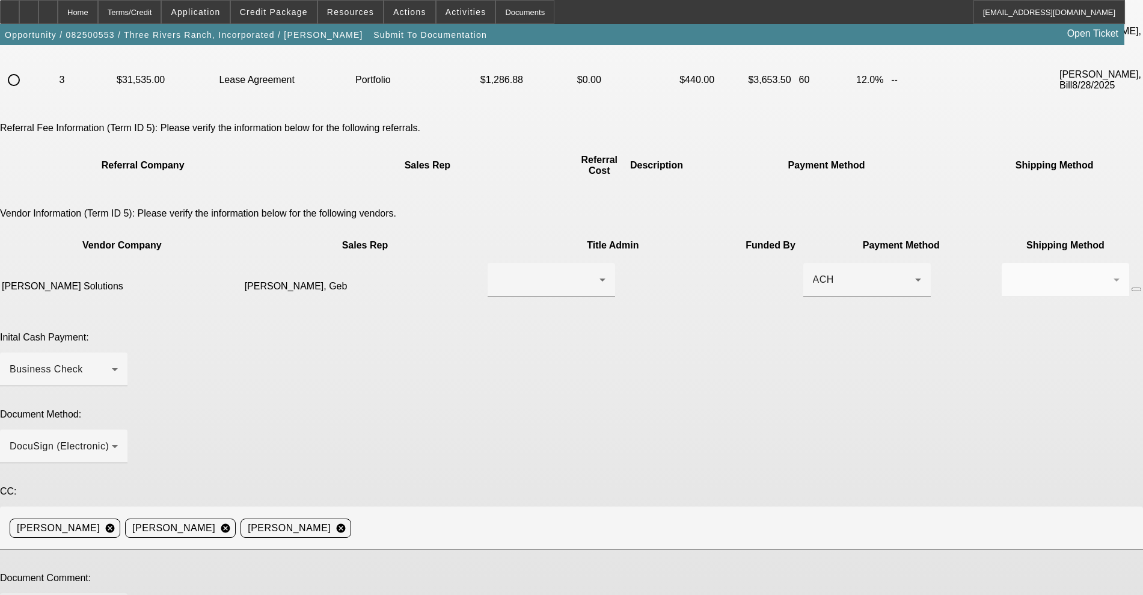
scroll to position [234, 0]
type textarea "Repeat customer knows the drill. John is out of the office so please let me kno…"
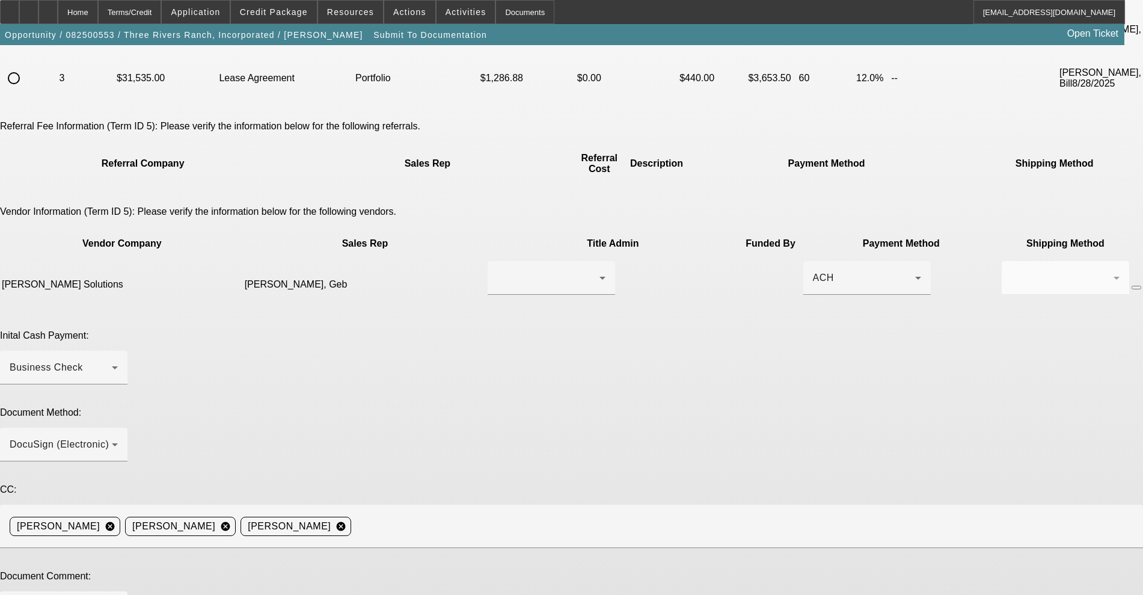
type textarea "John upped terms to make more money but still win deal."
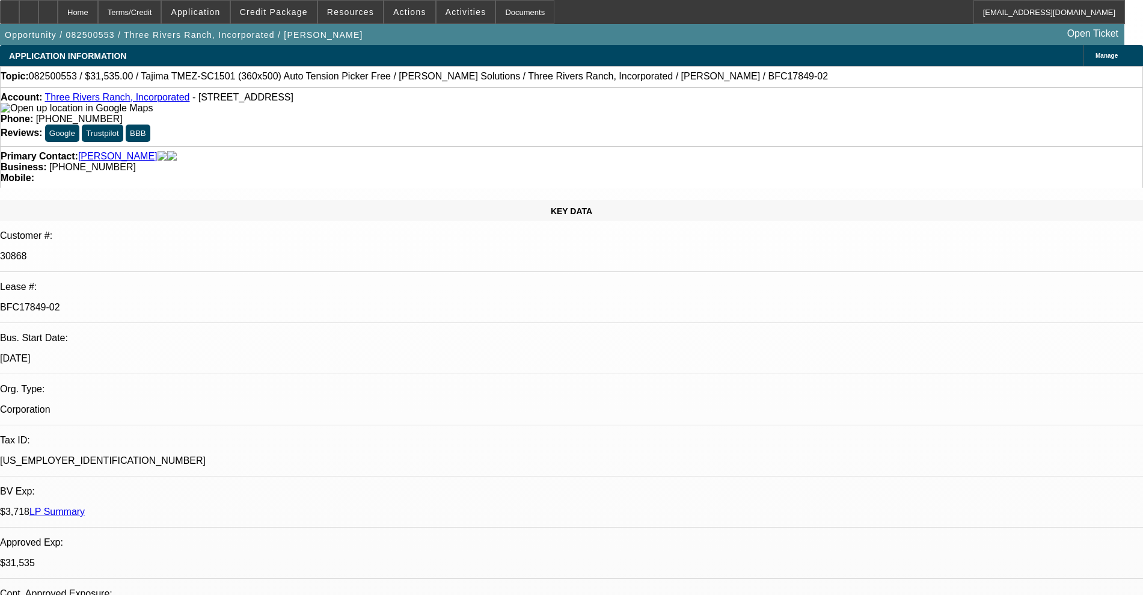
select select "0"
select select "2"
select select "0"
select select "6"
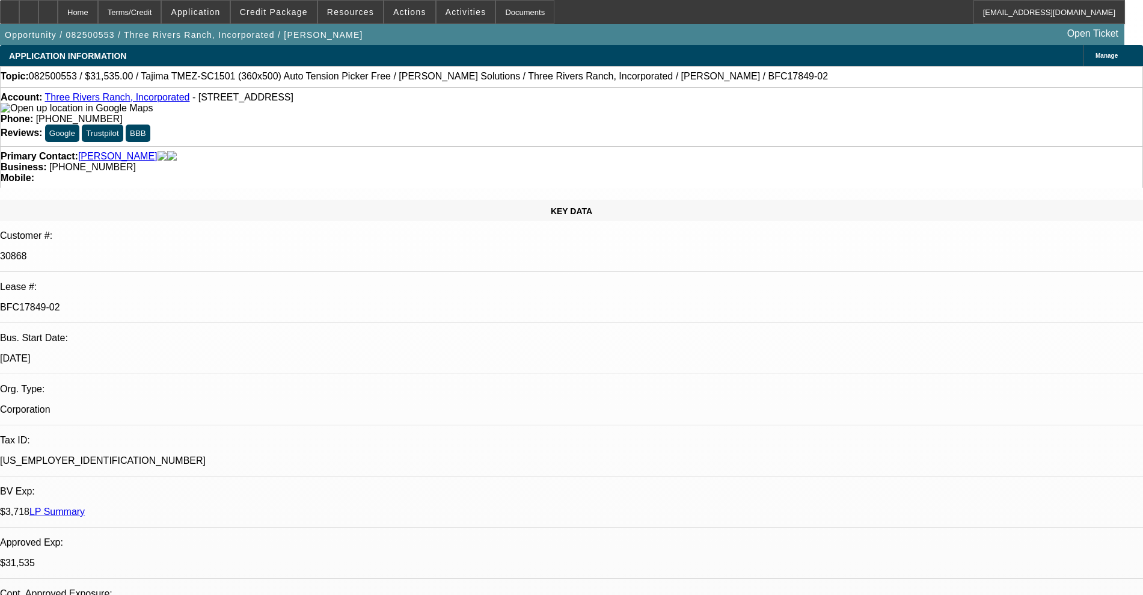
select select "0"
select select "2"
select select "0"
select select "4"
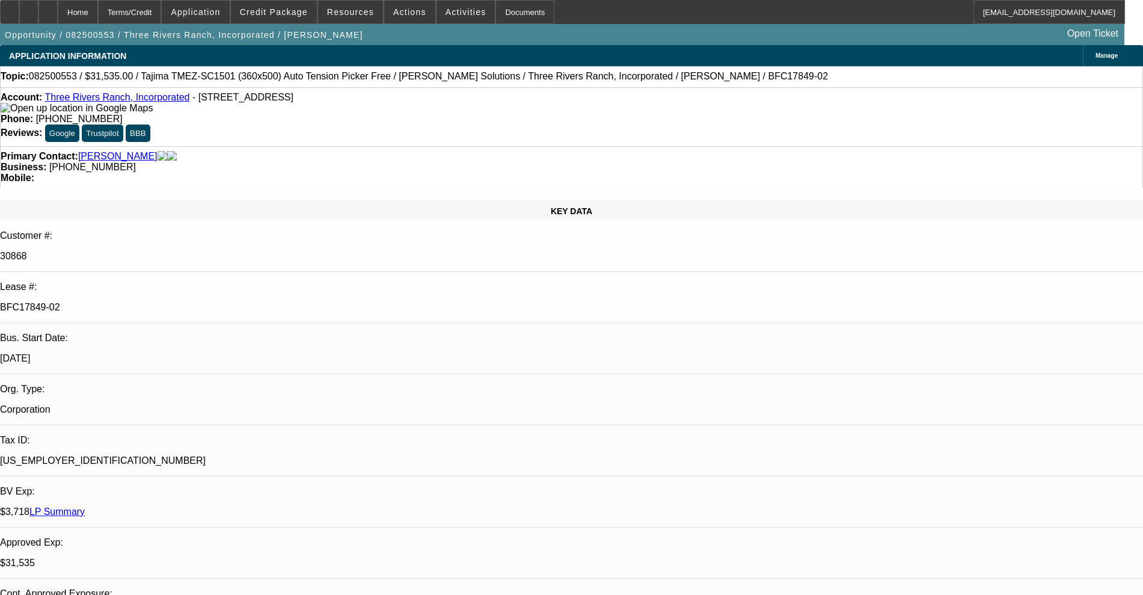
select select "0"
select select "2"
select select "0"
select select "6"
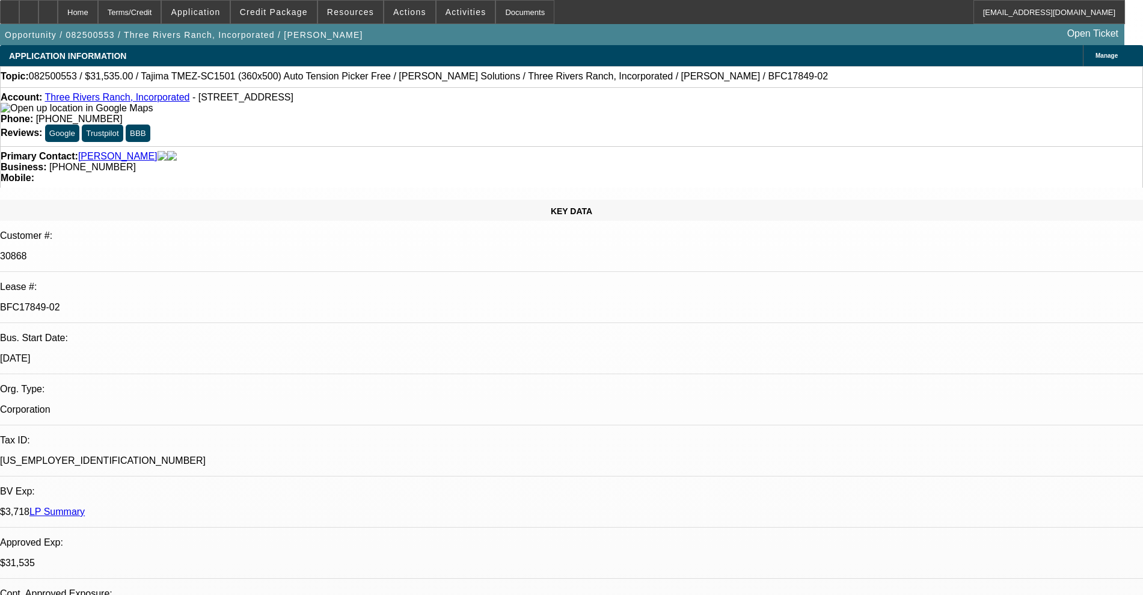
select select "0"
select select "2"
select select "0.1"
select select "4"
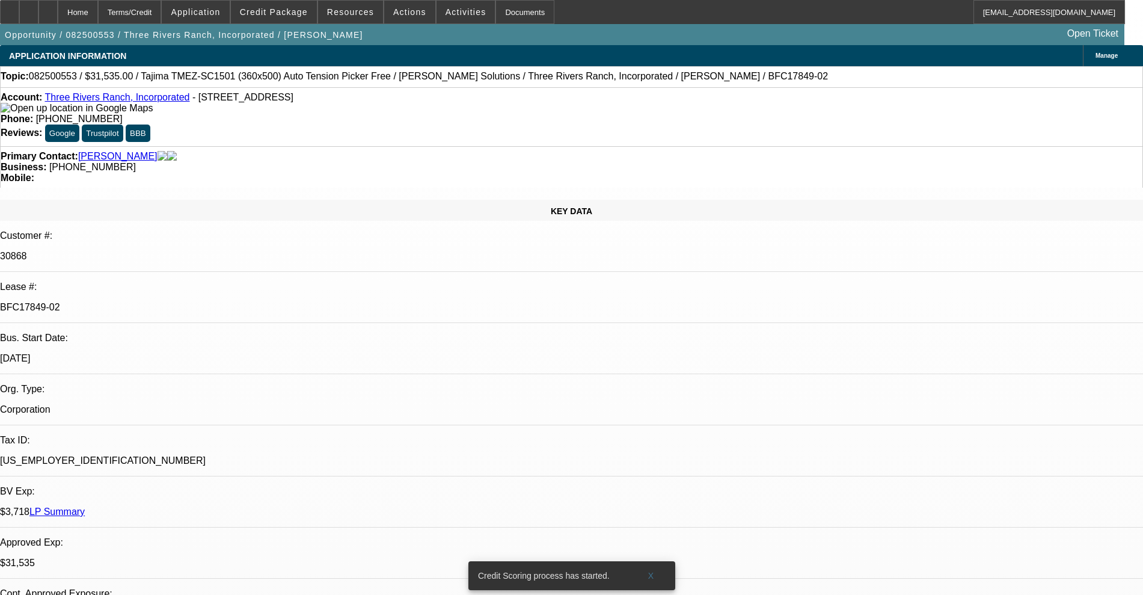
click at [152, 102] on link "Three Rivers Ranch, Incorporated" at bounding box center [116, 97] width 145 height 10
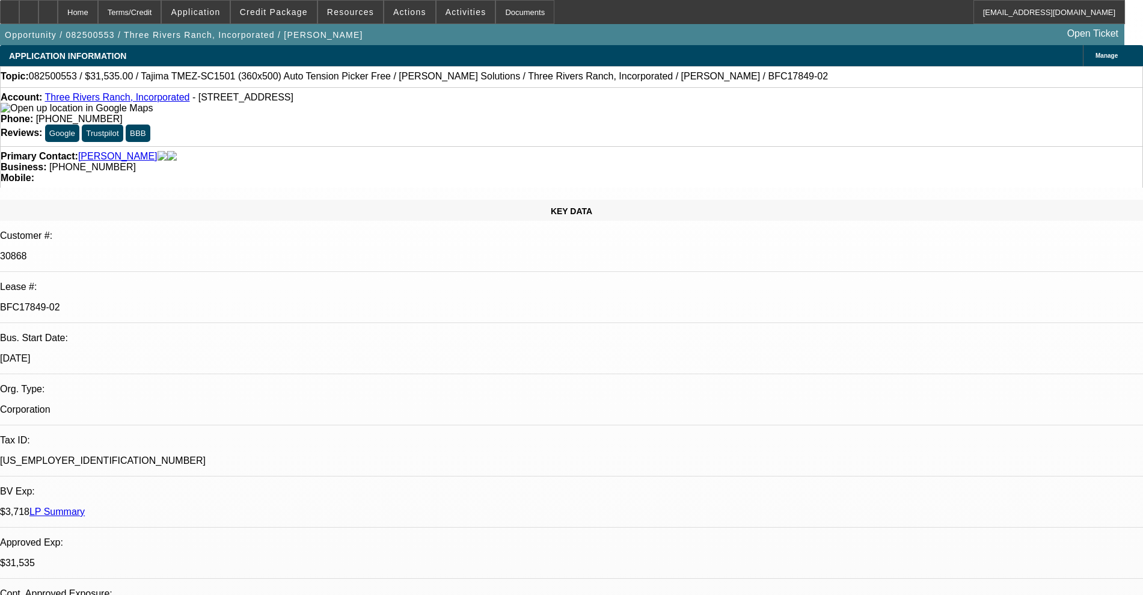
scroll to position [405, 0]
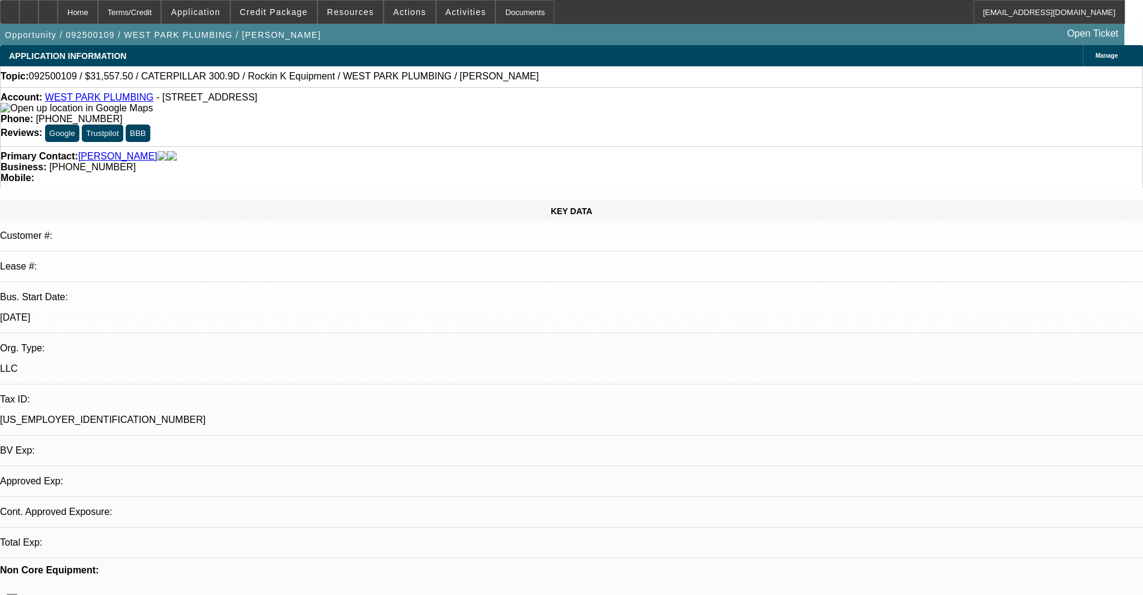
select select "0"
select select "2"
select select "0"
select select "6"
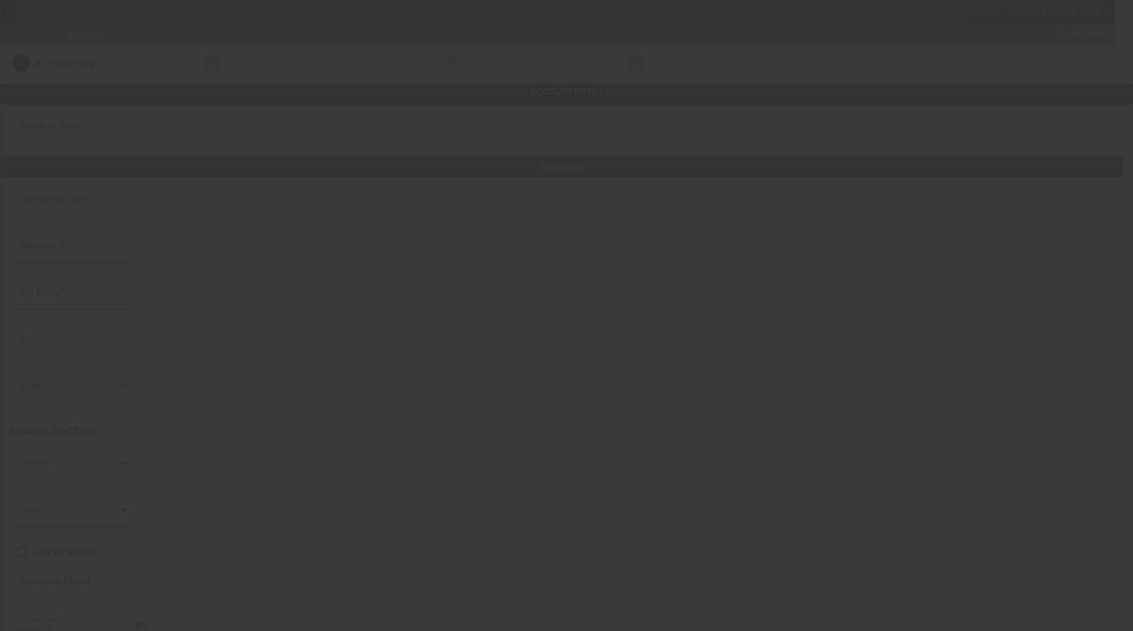
type input "Tri-State Crawfish & Catering"
type input "[STREET_ADDRESS]"
type input "38852"
type input "luka"
type input "[PHONE_NUMBER]"
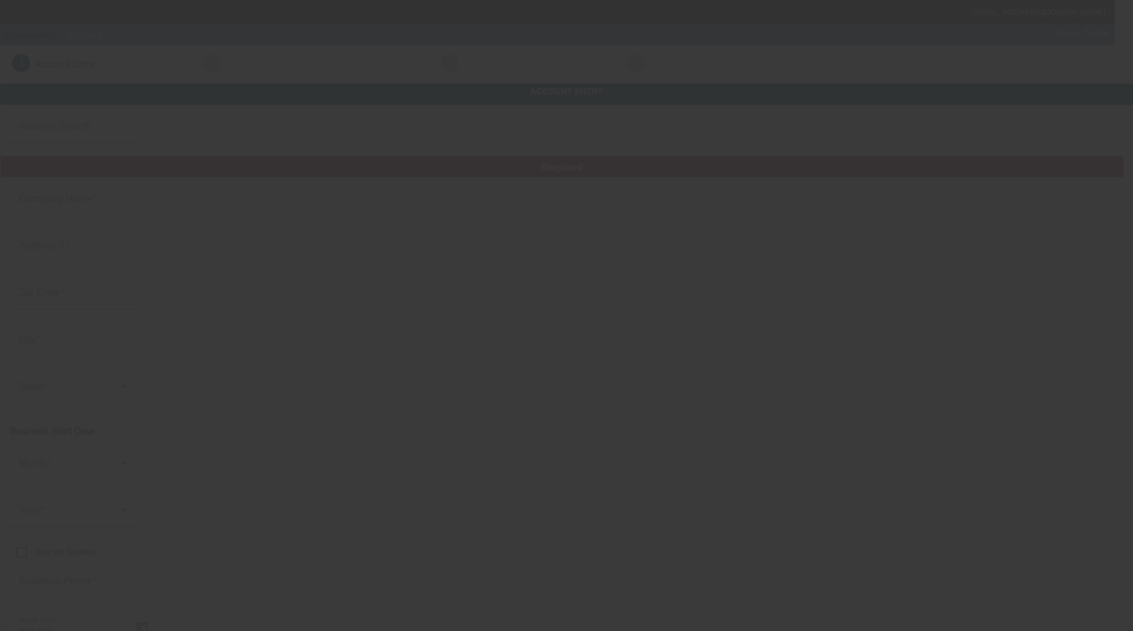
type input "[PERSON_NAME][EMAIL_ADDRESS][DOMAIN_NAME]"
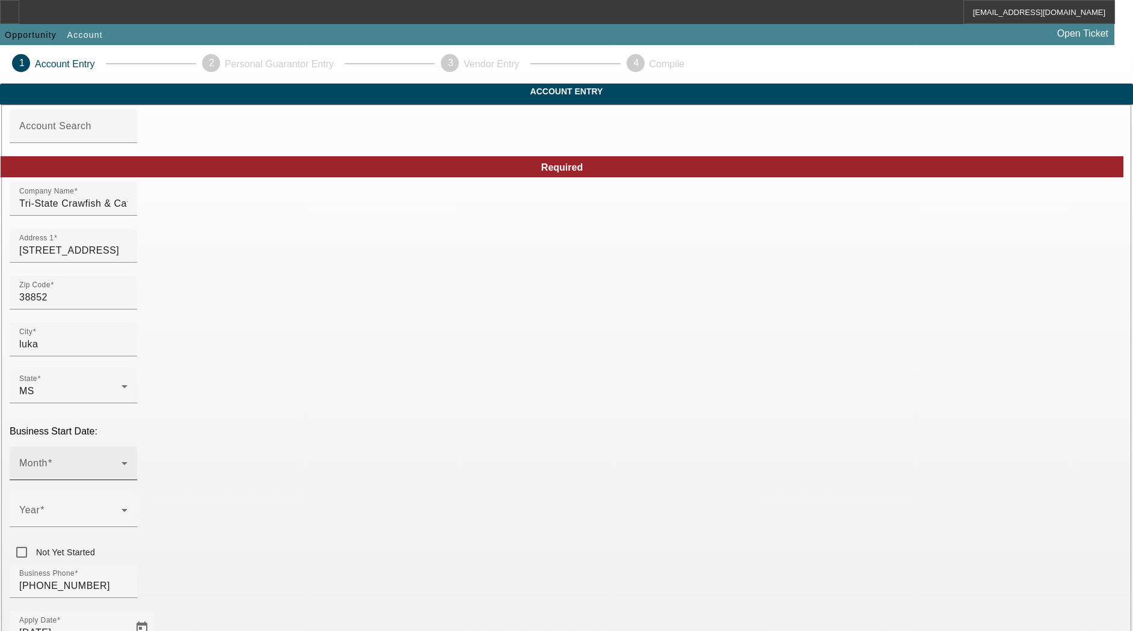
click at [127, 447] on div "Month" at bounding box center [73, 464] width 108 height 34
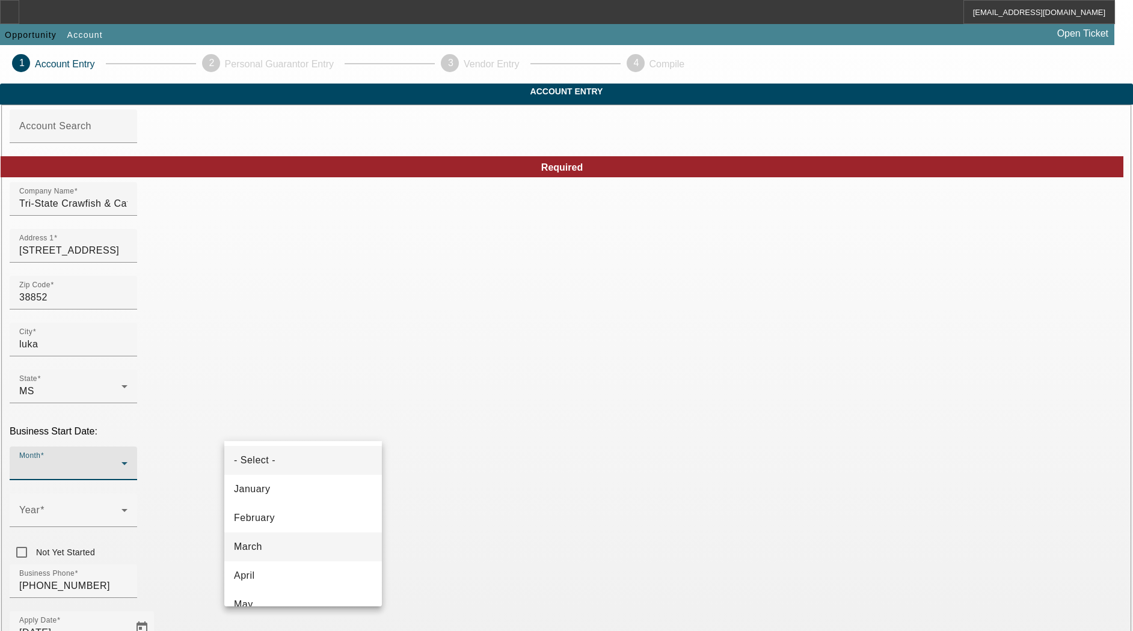
scroll to position [75, 0]
click at [272, 525] on mat-option "May" at bounding box center [303, 529] width 158 height 29
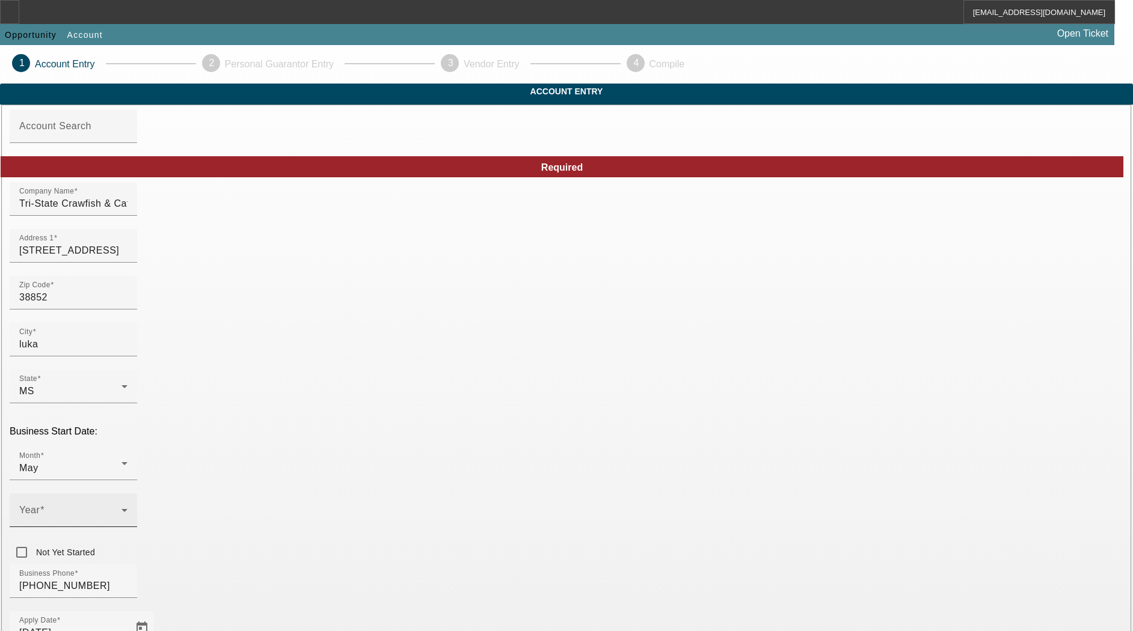
click at [40, 505] on mat-label "Year" at bounding box center [29, 510] width 20 height 10
click at [424, 578] on mat-option "2016" at bounding box center [435, 581] width 70 height 29
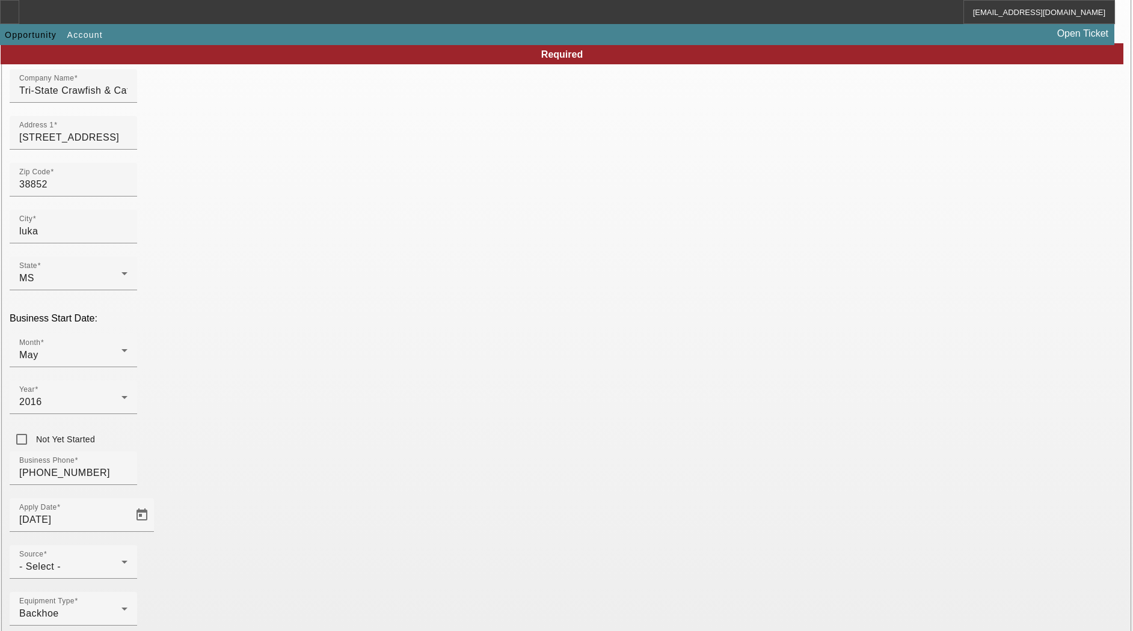
scroll to position [127, 0]
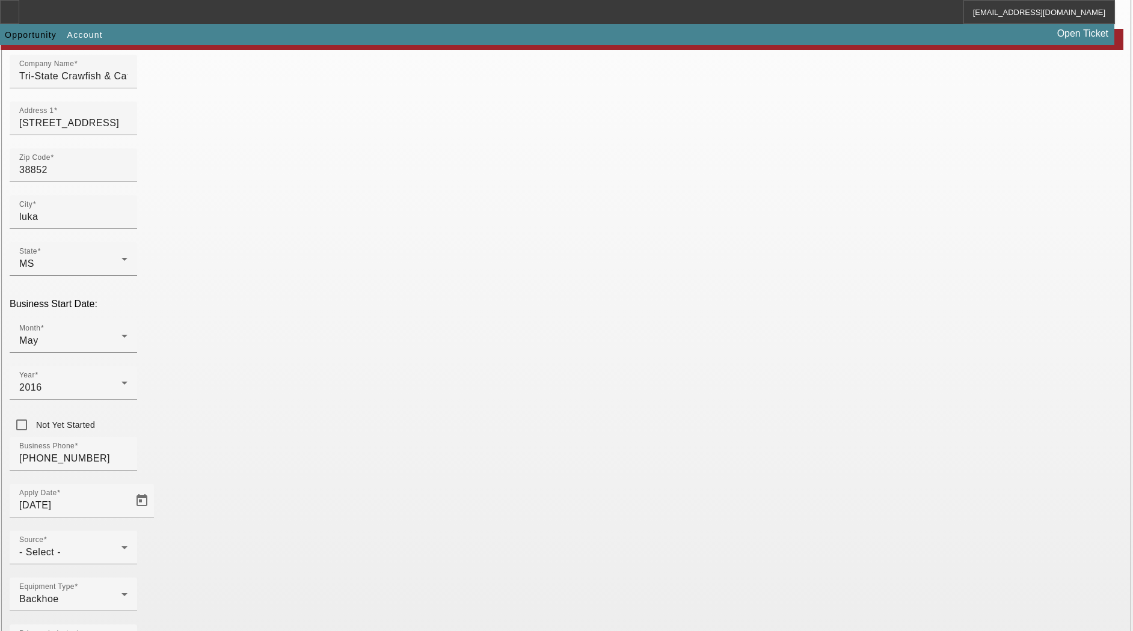
click at [328, 607] on mat-option "Smarter Equipment Finance L.L.C." at bounding box center [303, 597] width 158 height 29
type input "Smarter Equipment Finance L.L.C."
click at [450, 525] on mat-option "One-Off" at bounding box center [479, 524] width 158 height 29
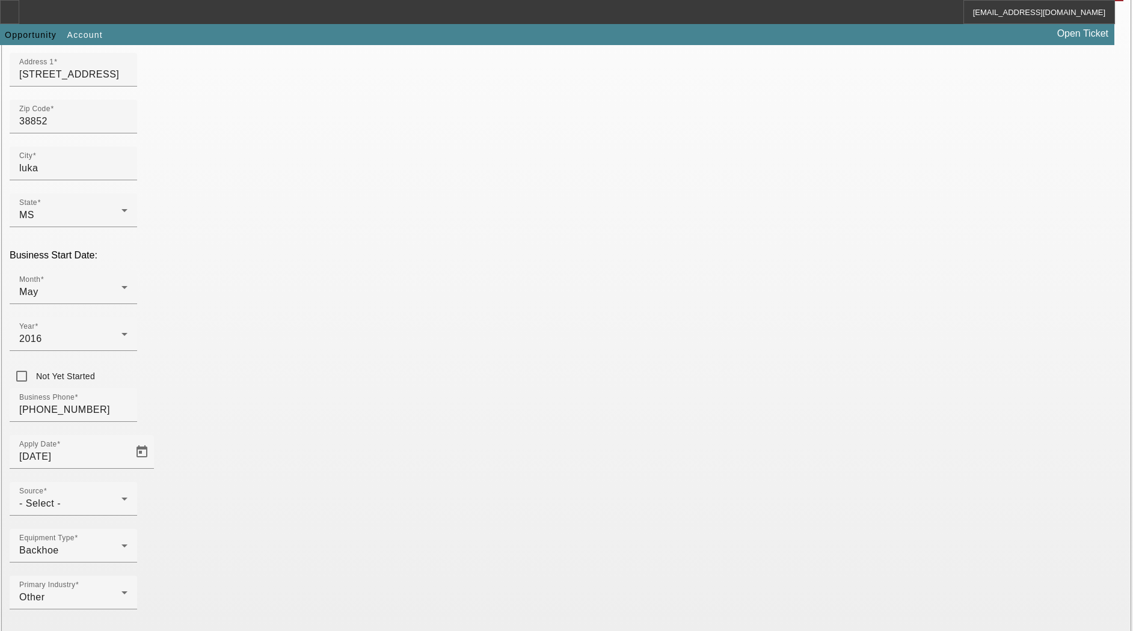
scroll to position [202, 0]
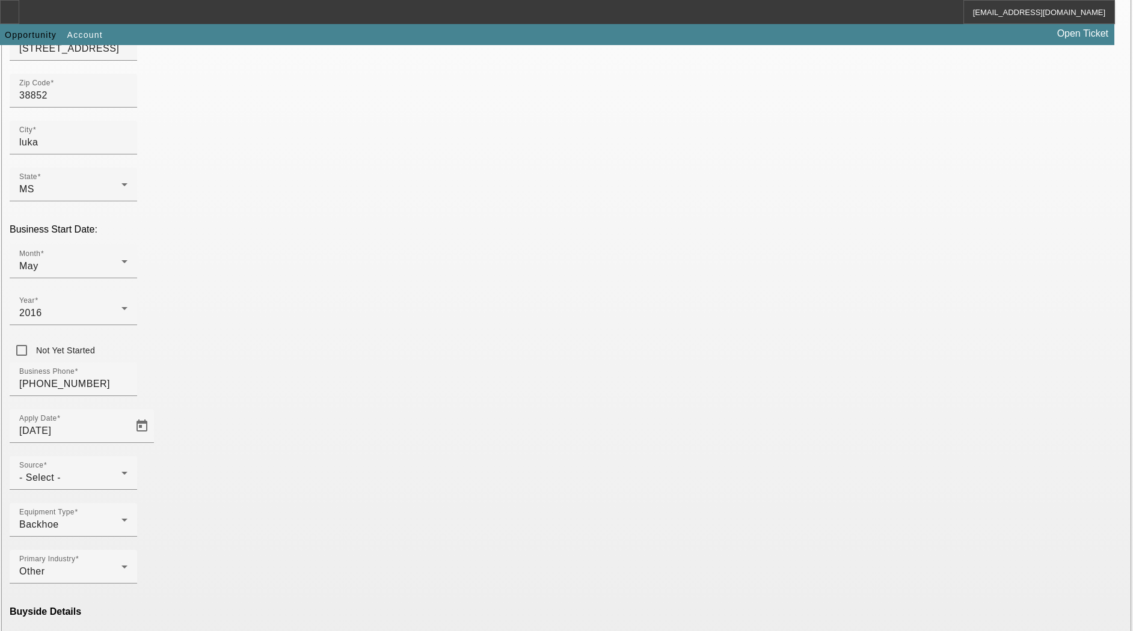
click at [305, 524] on mat-option "Ineligible" at bounding box center [303, 524] width 158 height 29
click at [462, 592] on span "Smarter Equipment Finance L.L.C." at bounding box center [478, 597] width 138 height 29
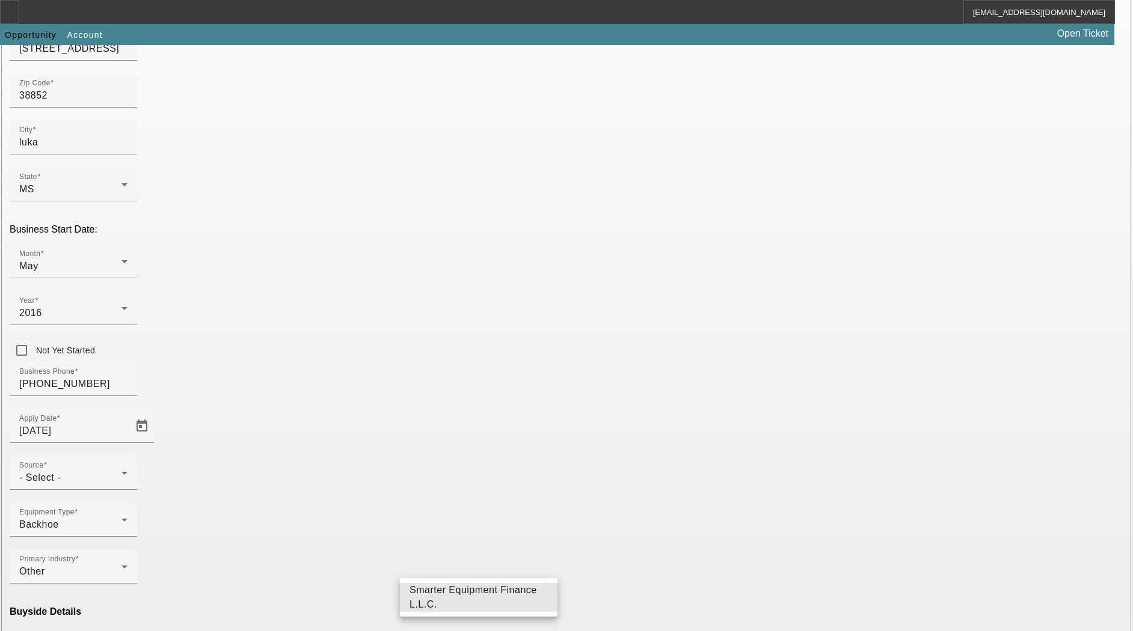
type input "Smarter Equipment Finance L.L.C."
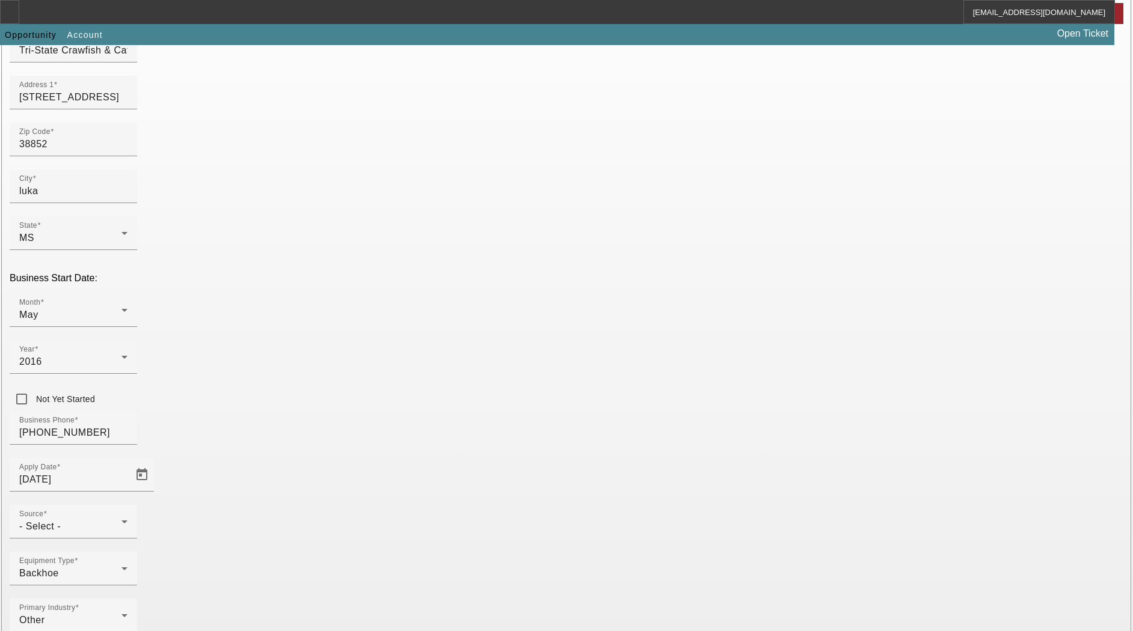
scroll to position [127, 0]
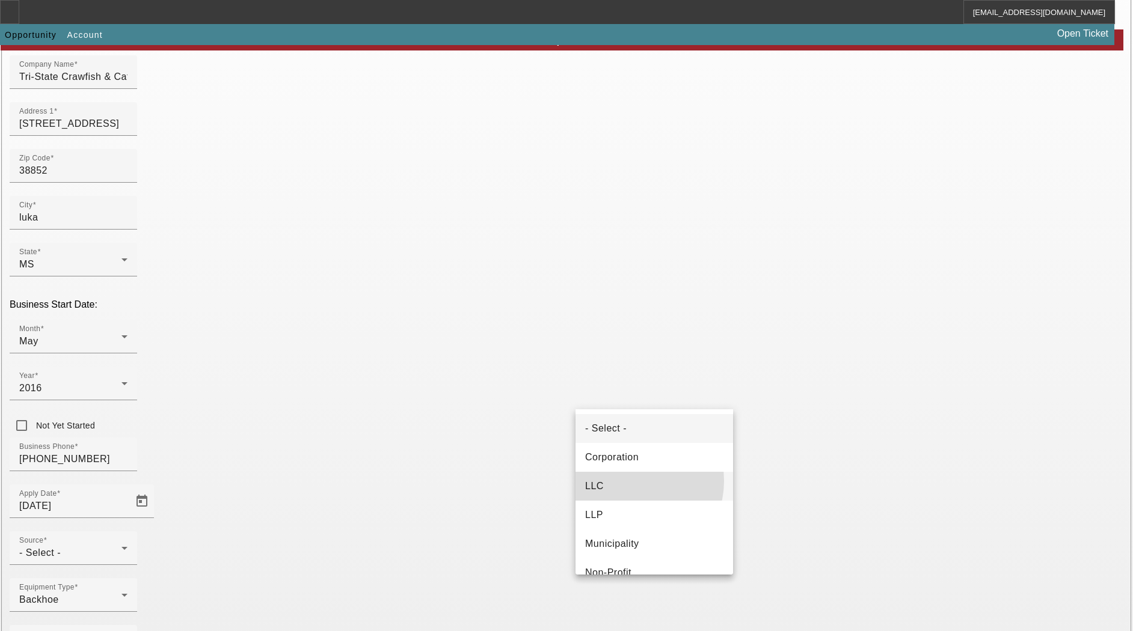
click at [631, 481] on mat-option "LLC" at bounding box center [654, 486] width 158 height 29
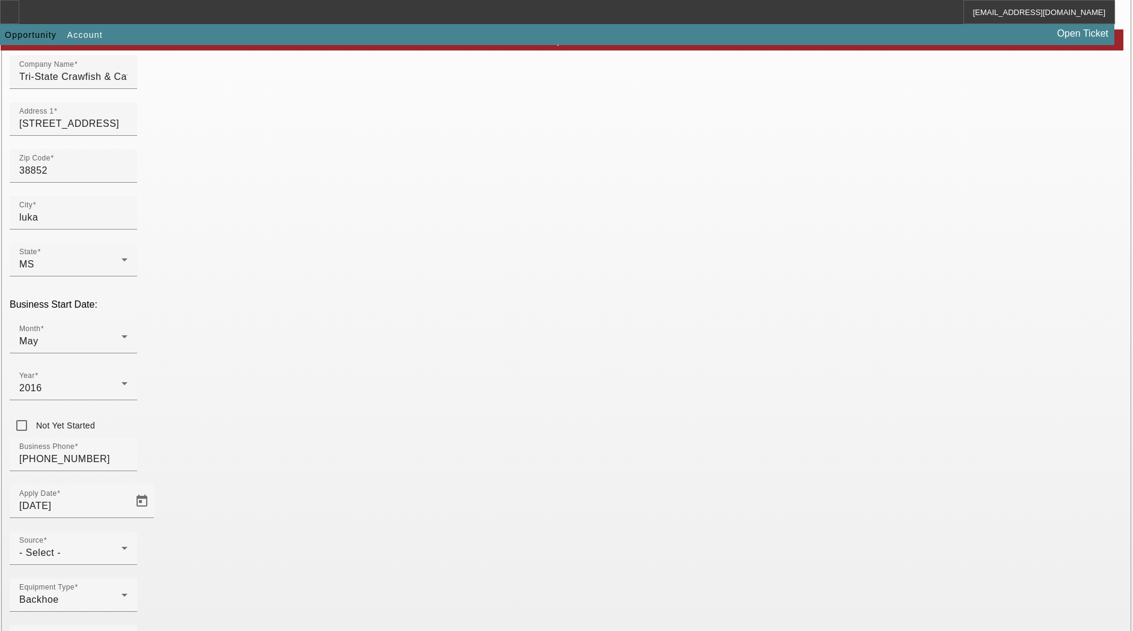
type input "425593405"
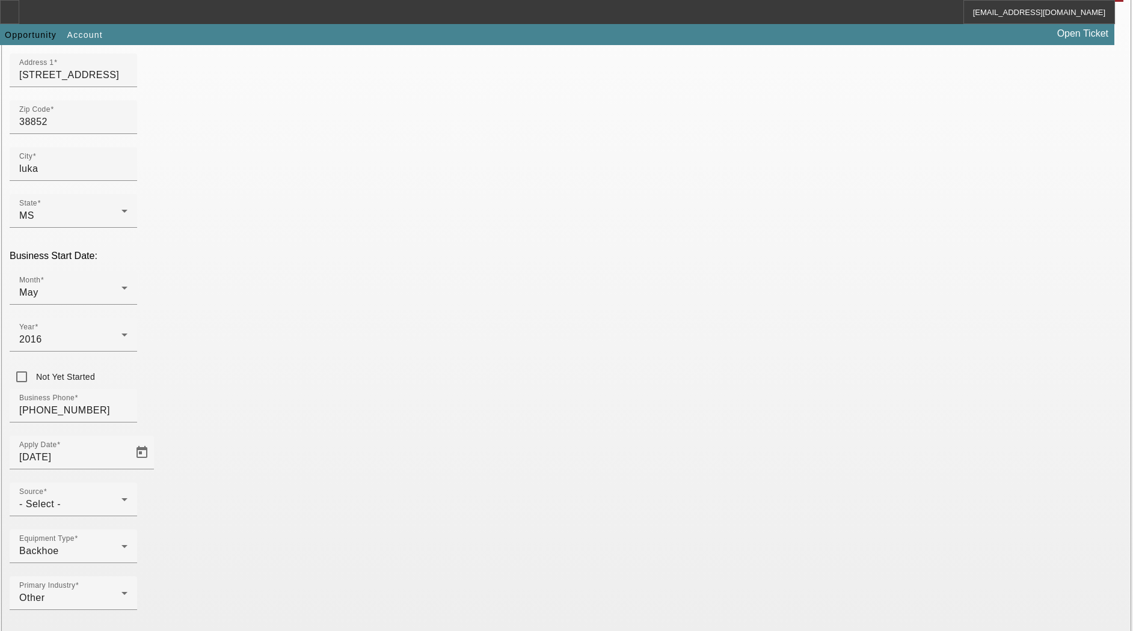
scroll to position [202, 0]
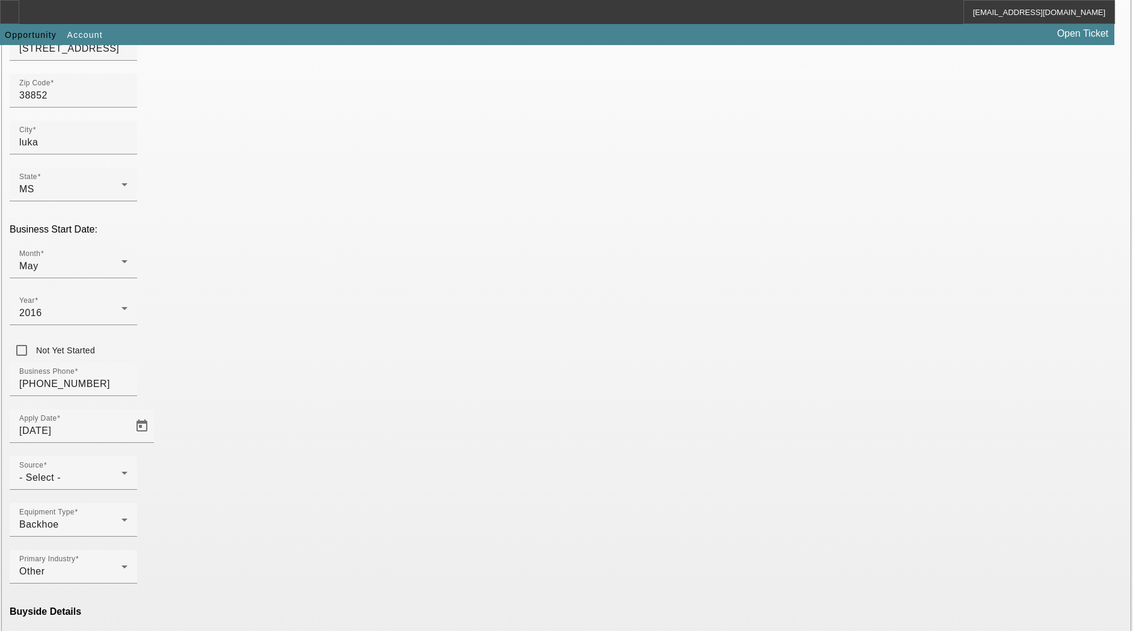
click at [121, 471] on div "- Select -" at bounding box center [70, 478] width 102 height 14
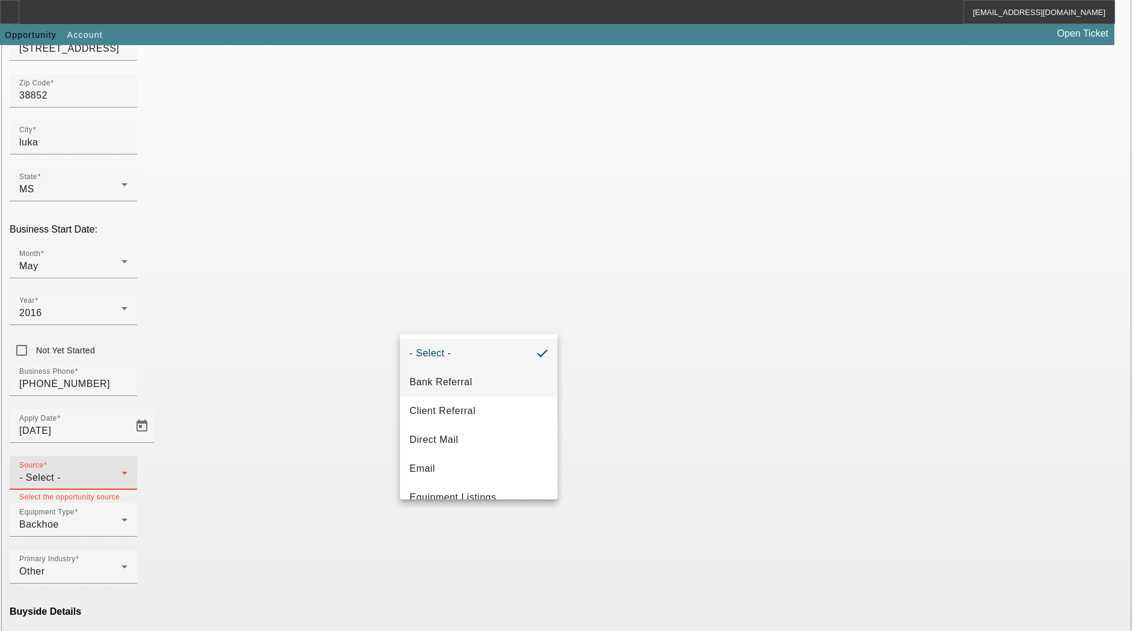
click at [473, 374] on mat-option "Bank Referral" at bounding box center [479, 382] width 158 height 29
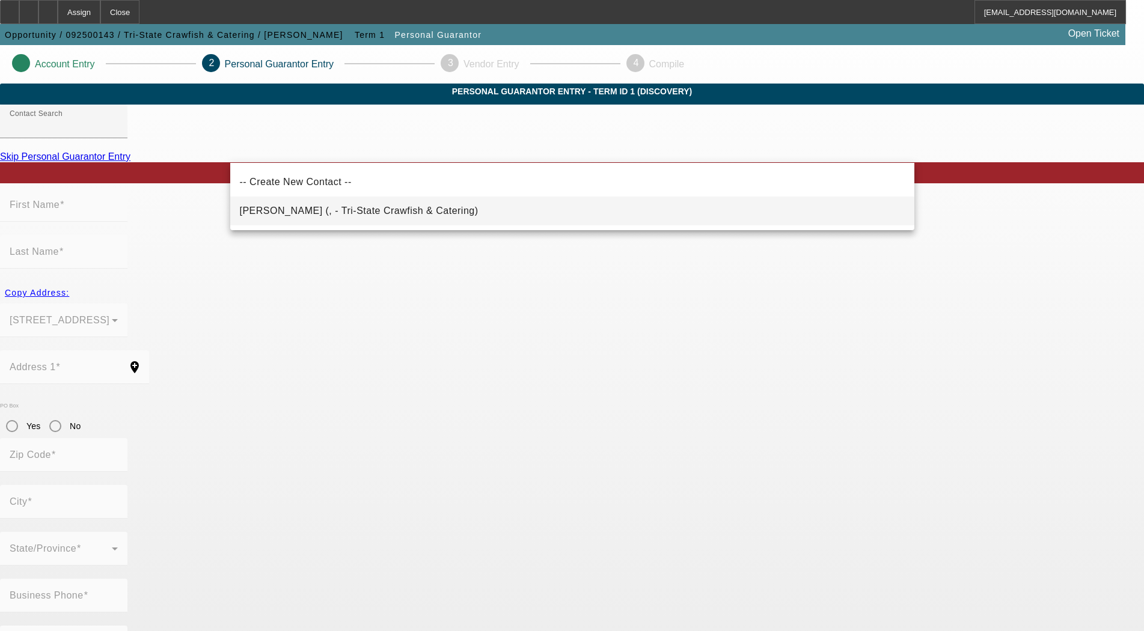
click at [271, 210] on span "Parsons, Jason (, - Tri-State Crawfish & Catering)" at bounding box center [359, 211] width 239 height 10
type input "Parsons, Jason (, - Tri-State Crawfish & Catering)"
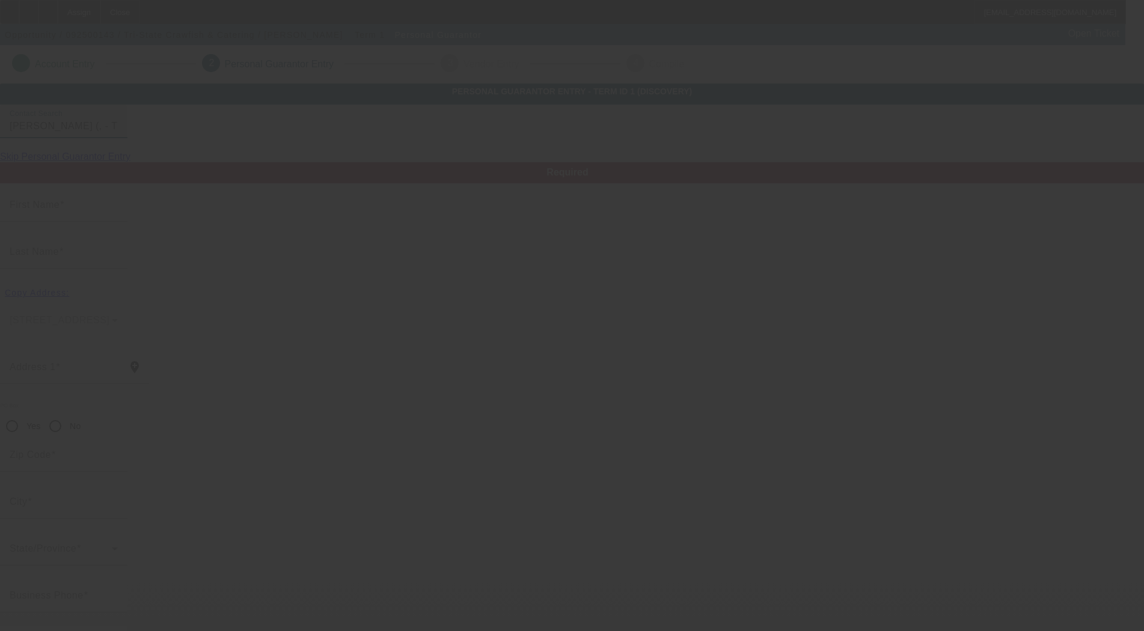
type input "Jason"
type input "Parsons"
radio input "true"
type input "(662) 664-4031"
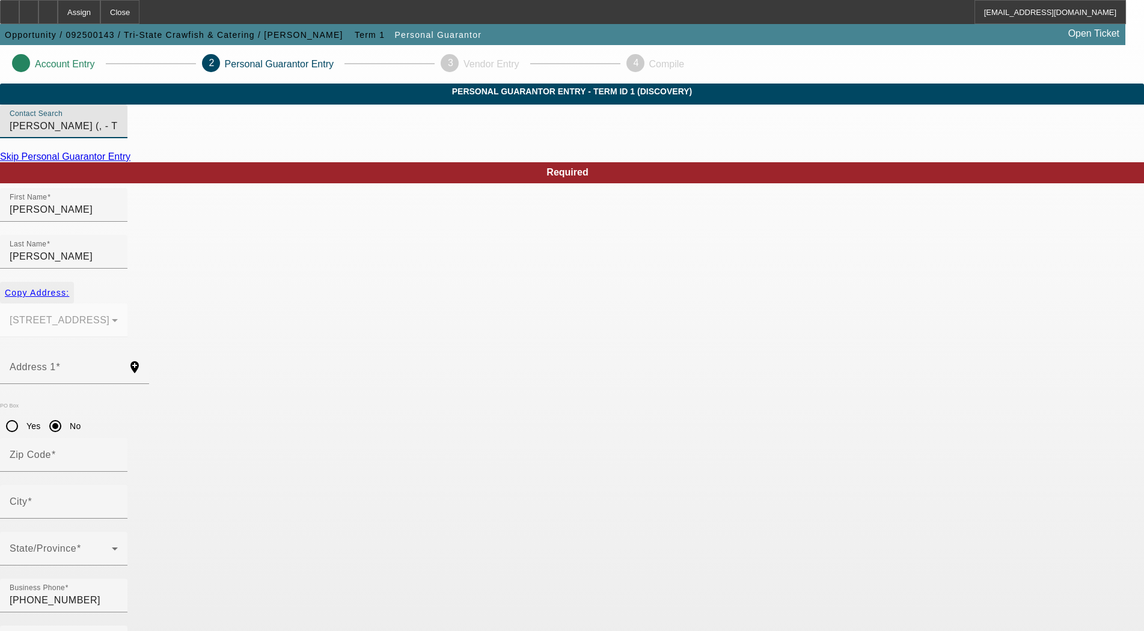
click at [69, 288] on span "Copy Address:" at bounding box center [37, 293] width 64 height 10
type input "63 county rd 279"
radio input "false"
type input "38852"
type input "luka"
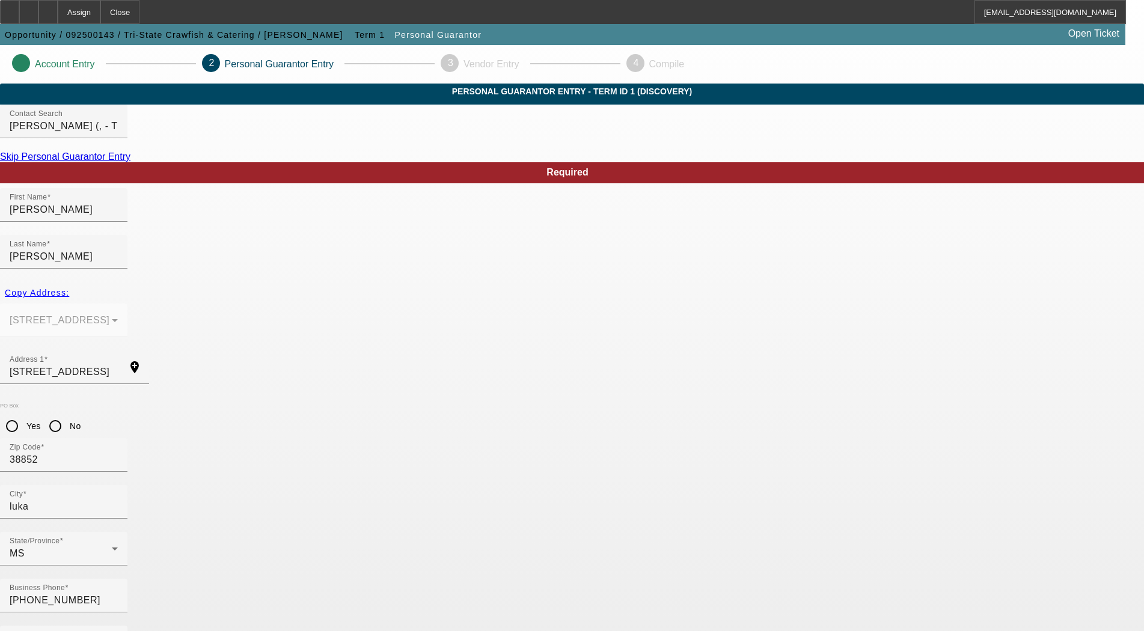
type input "425-59-3405"
type input "100"
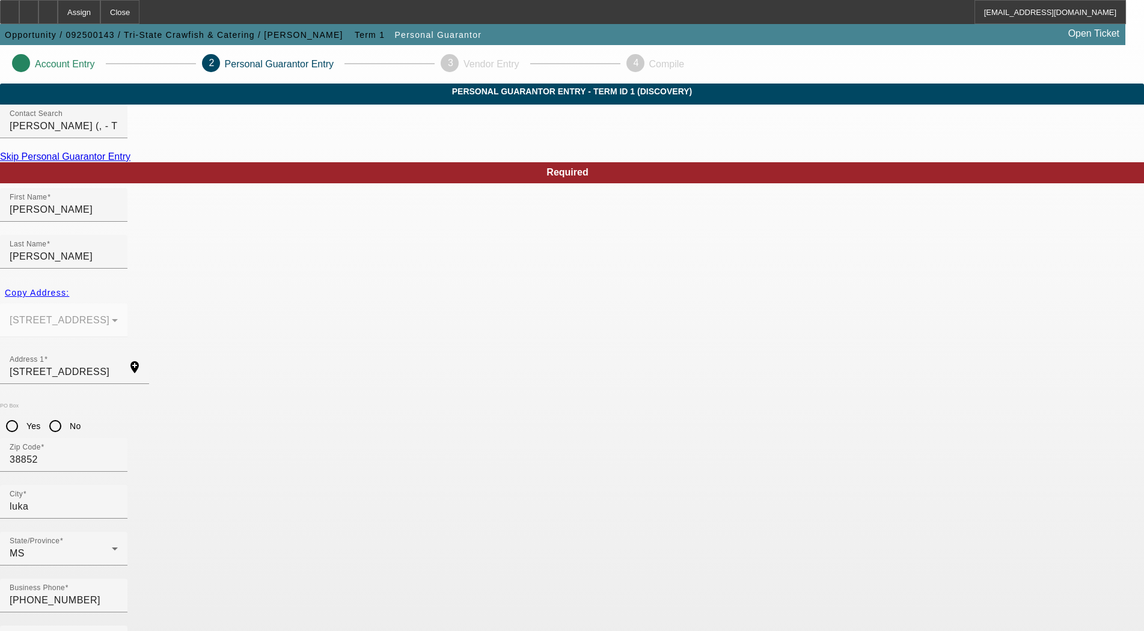
type input "j.w.parsons86@gmail.com"
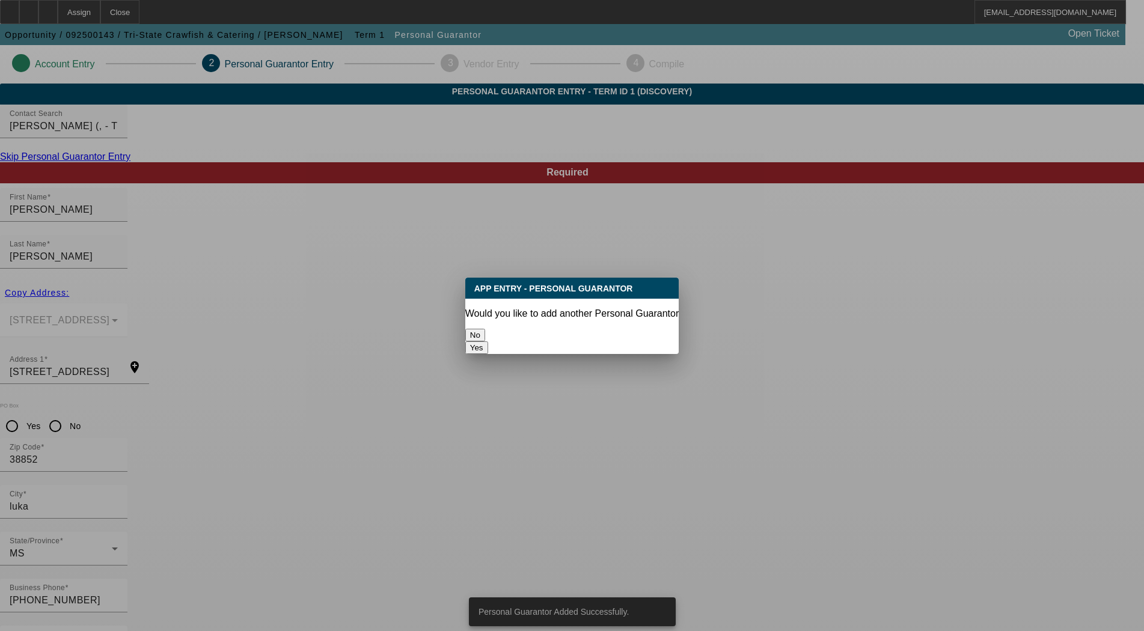
click at [485, 338] on button "No" at bounding box center [475, 335] width 20 height 13
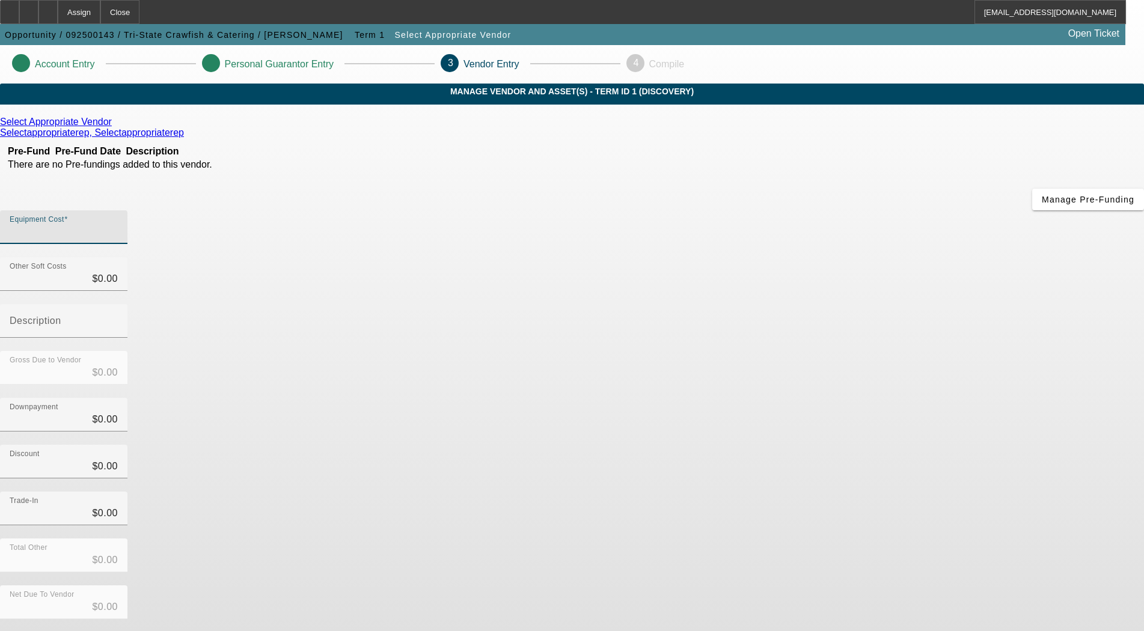
click at [118, 225] on input "Equipment Cost" at bounding box center [64, 232] width 108 height 14
type input "5"
type input "$5.00"
type input "55"
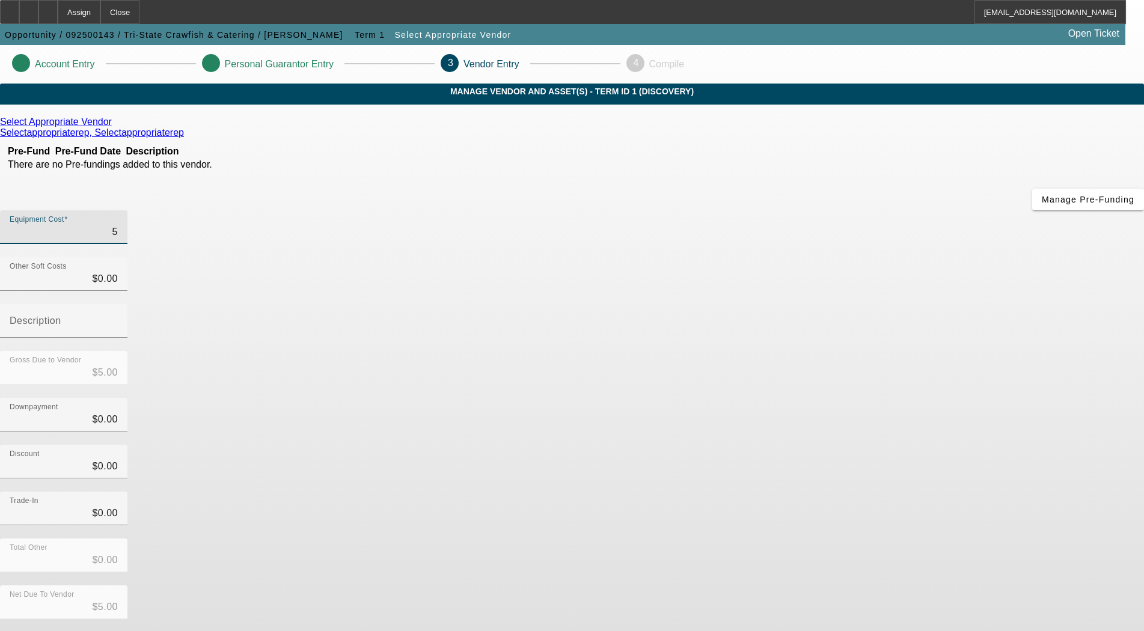
type input "$55.00"
type input "550"
type input "$550.00"
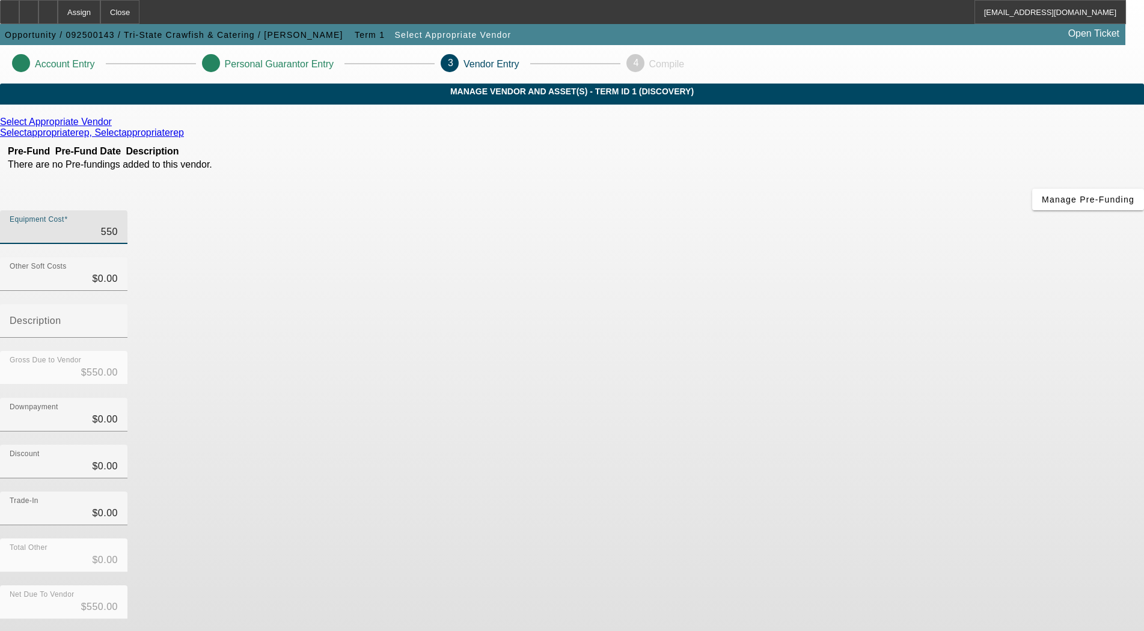
type input "5500"
type input "$5,500.00"
type input "55000"
type input "$55,000.00"
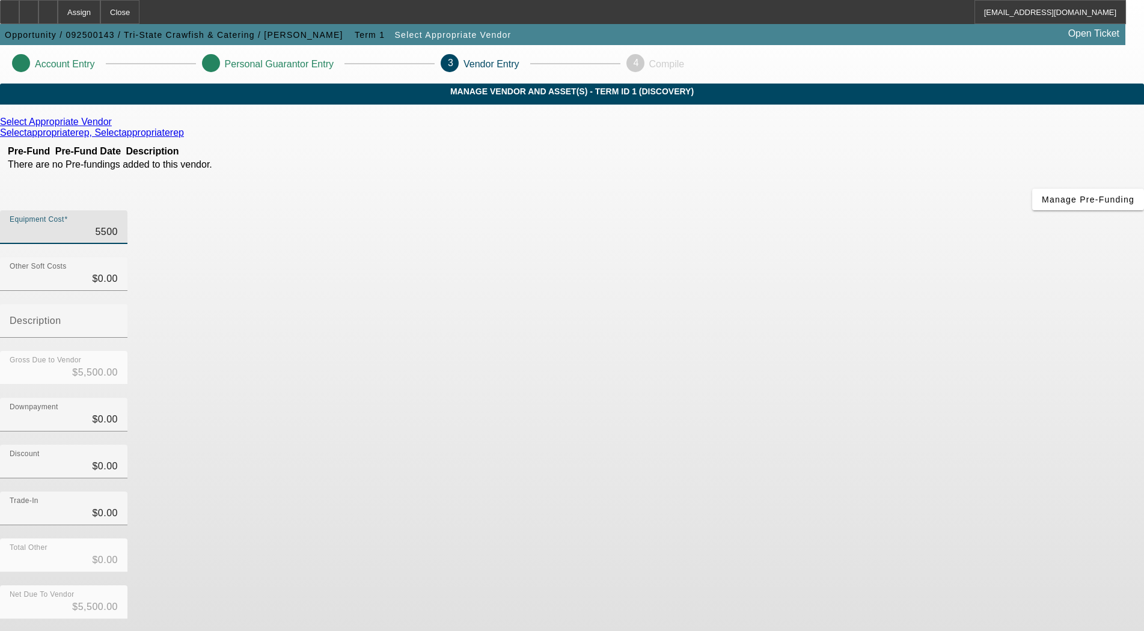
type input "$55,000.00"
click at [892, 445] on div "Discount $0.00" at bounding box center [572, 468] width 1144 height 47
click at [34, 631] on button "Submit" at bounding box center [17, 638] width 34 height 13
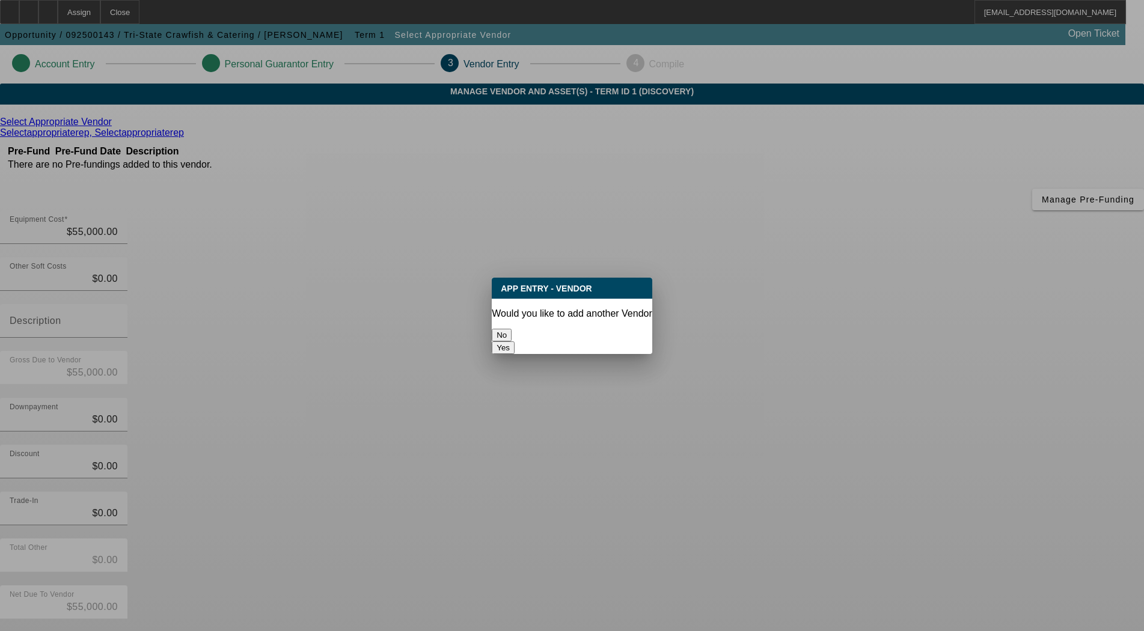
click at [512, 334] on button "No" at bounding box center [502, 335] width 20 height 13
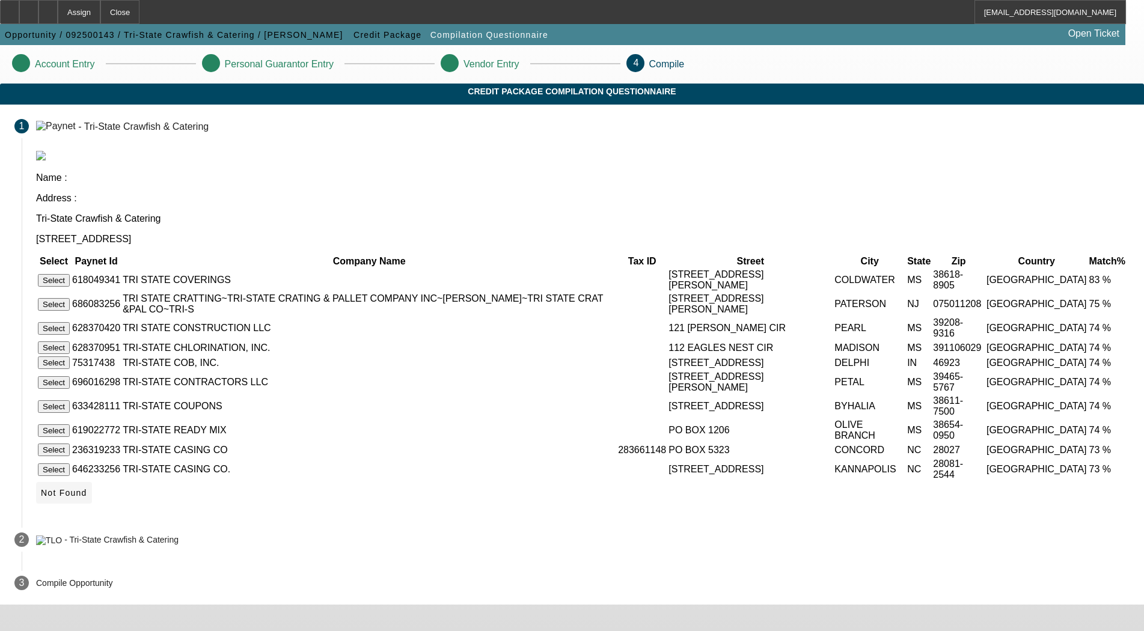
click at [41, 498] on icon at bounding box center [41, 493] width 0 height 10
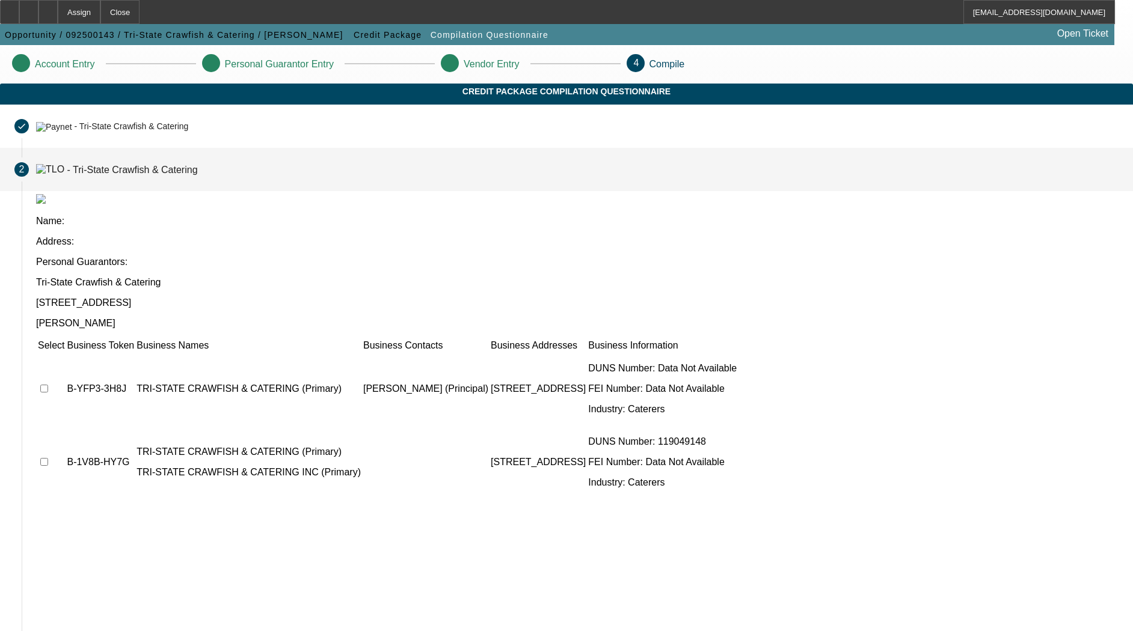
click at [65, 353] on td at bounding box center [51, 389] width 28 height 72
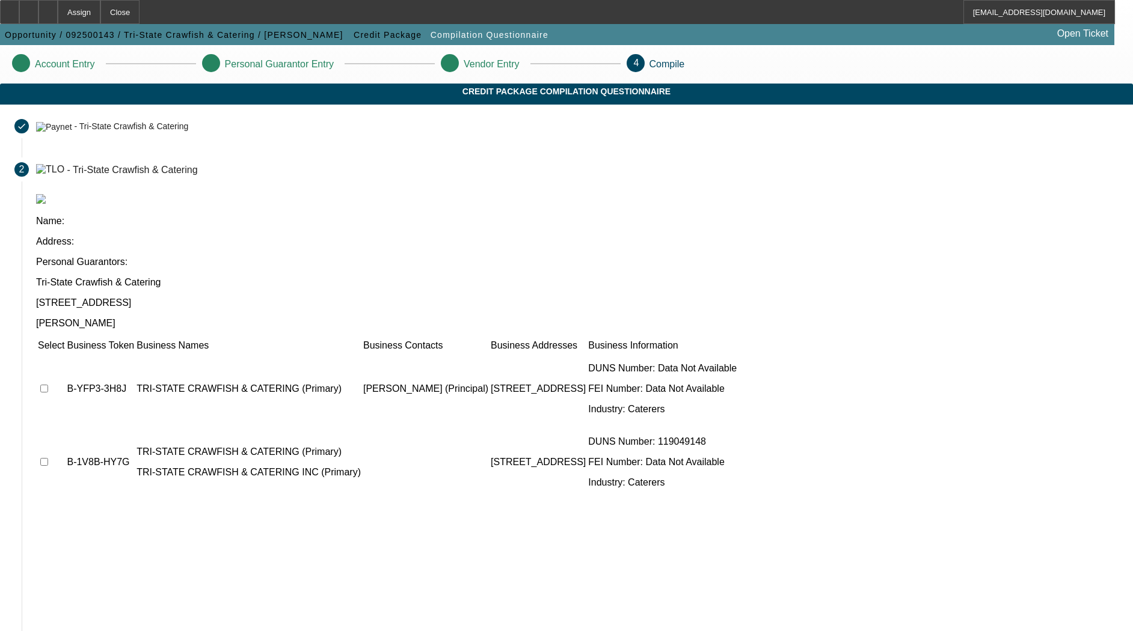
click at [65, 353] on td at bounding box center [51, 389] width 28 height 72
click at [48, 385] on input "checkbox" at bounding box center [44, 389] width 8 height 8
checkbox input "true"
click at [48, 458] on input "checkbox" at bounding box center [44, 462] width 8 height 8
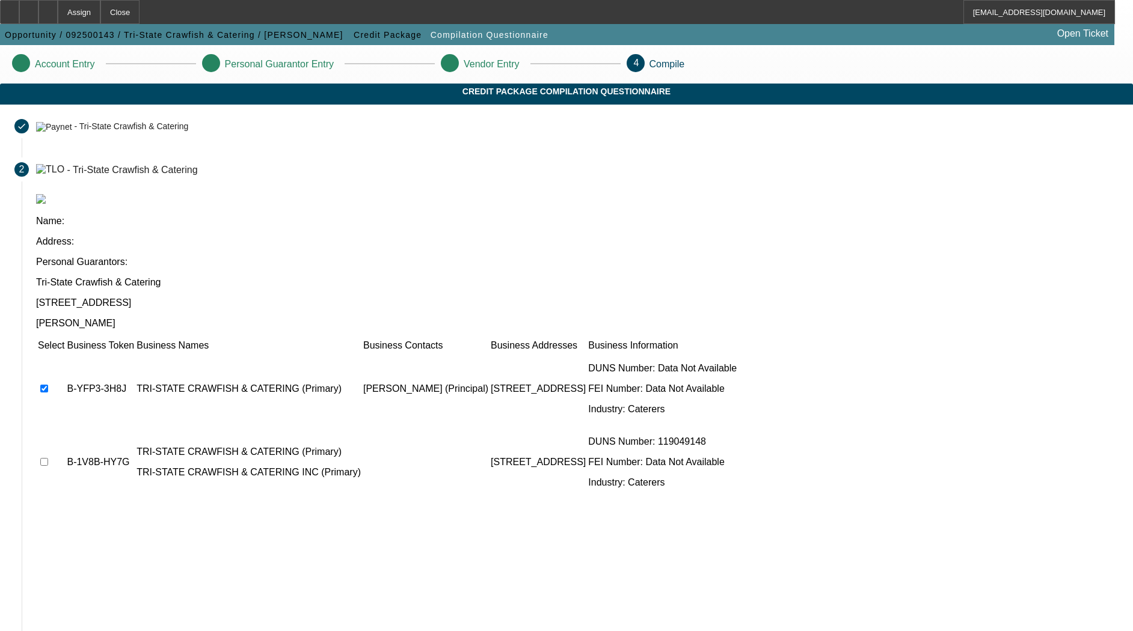
checkbox input "true"
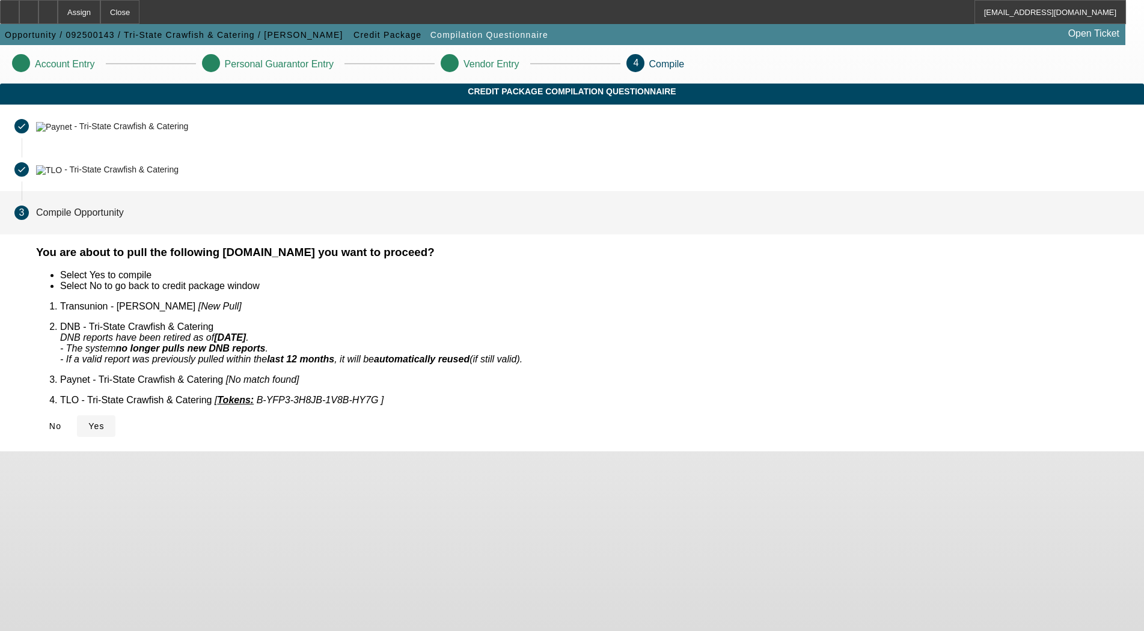
click at [115, 420] on span at bounding box center [96, 426] width 38 height 29
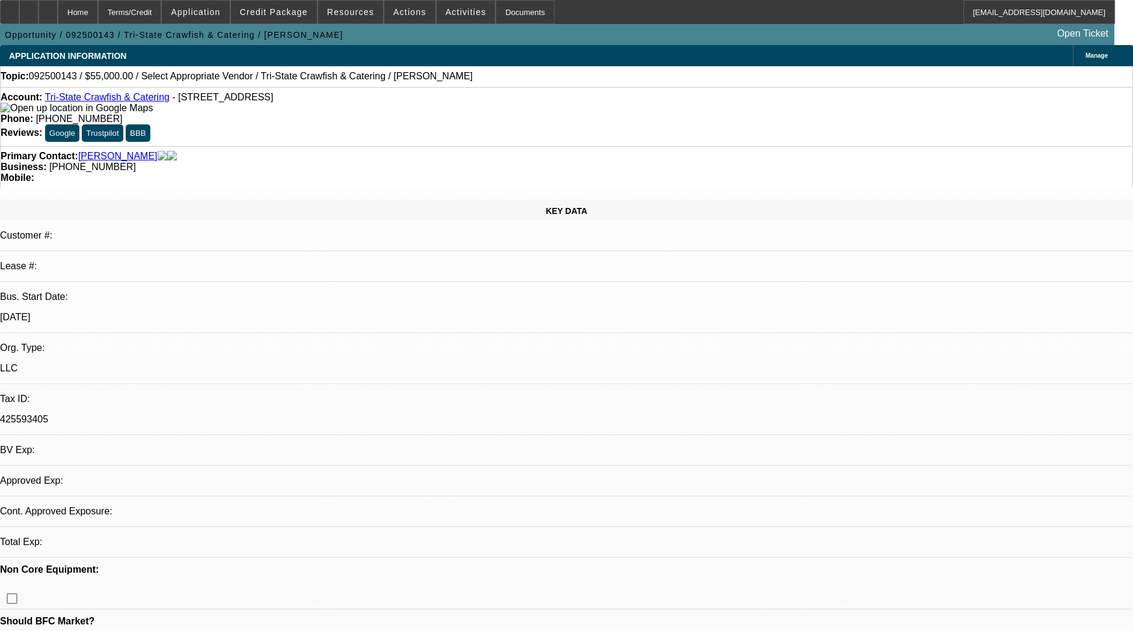
select select "0"
select select "2"
select select "0.1"
select select "4"
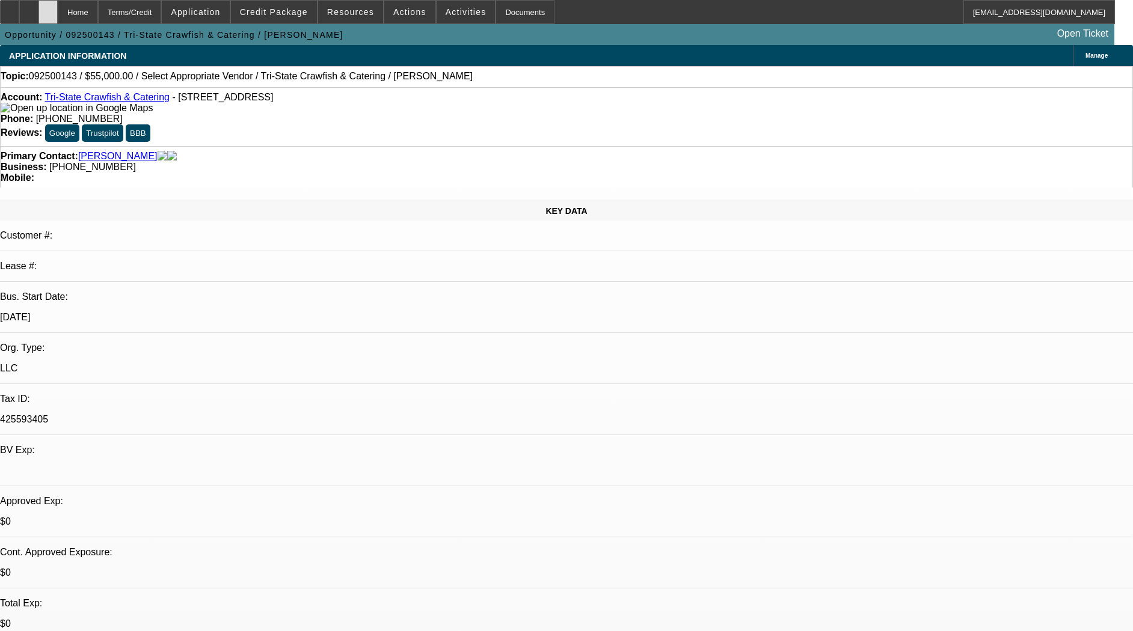
click at [48, 8] on icon at bounding box center [48, 8] width 0 height 0
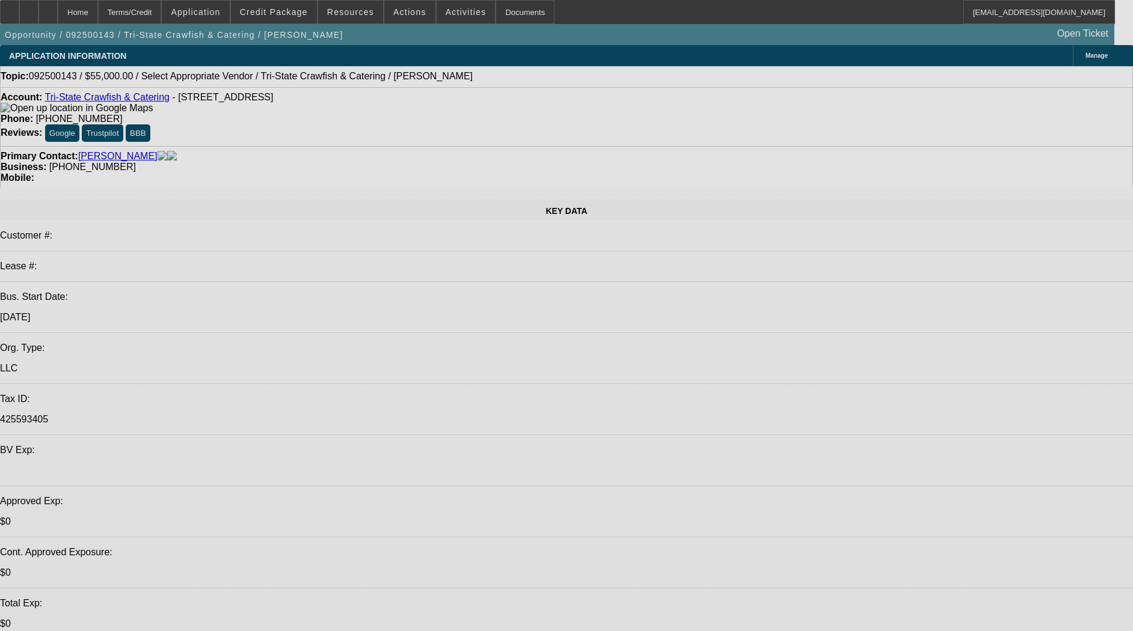
select select "0"
select select "2"
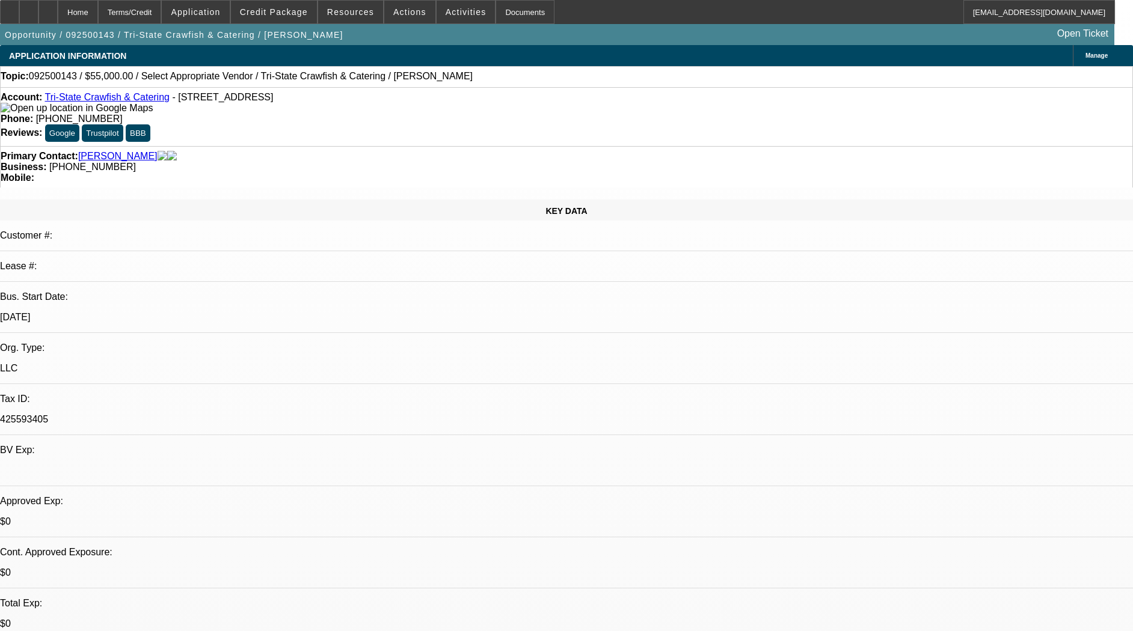
select select "2"
select select "0.1"
select select "4"
click at [269, 16] on span "Credit Package" at bounding box center [274, 12] width 68 height 10
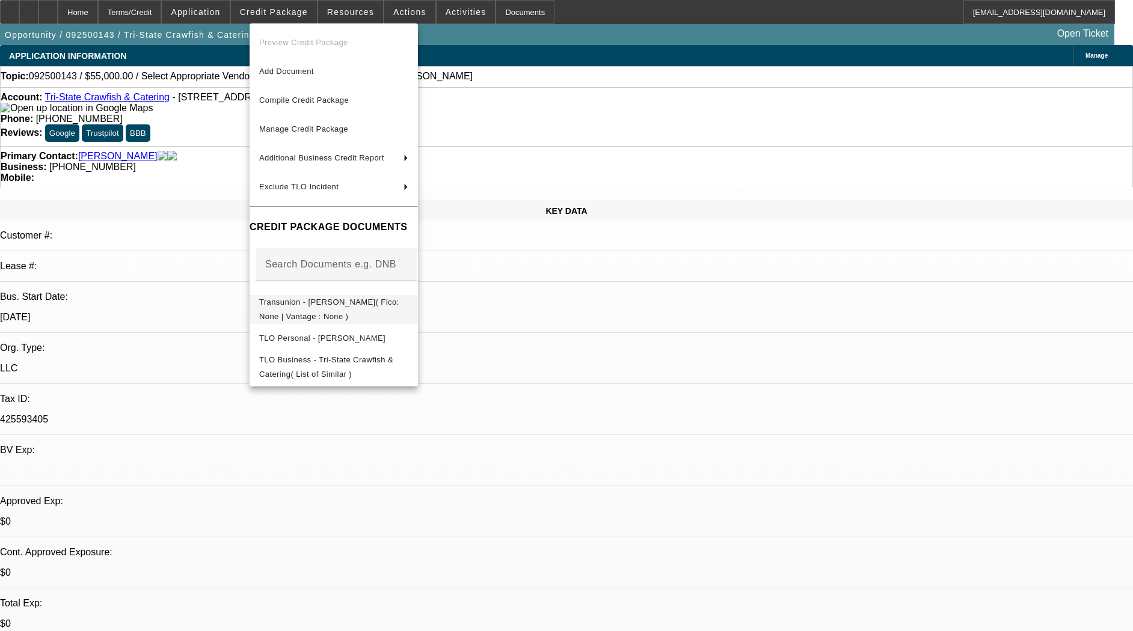
click at [351, 305] on span "Transunion - [PERSON_NAME]( Fico: None | Vantage : None )" at bounding box center [329, 309] width 140 height 23
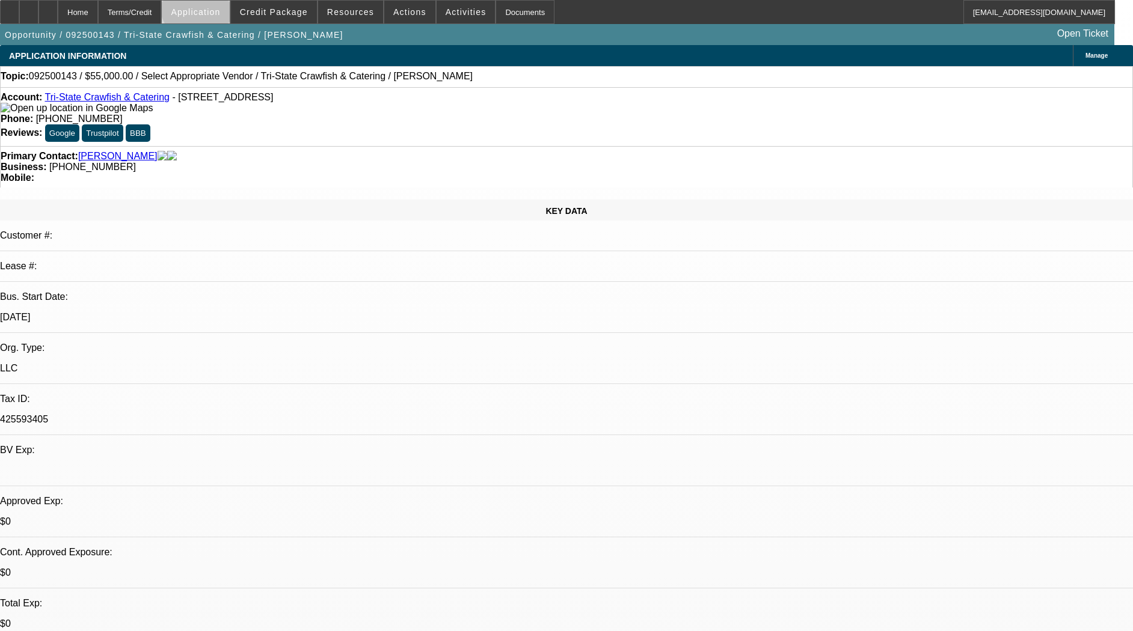
click at [229, 4] on span at bounding box center [195, 12] width 67 height 29
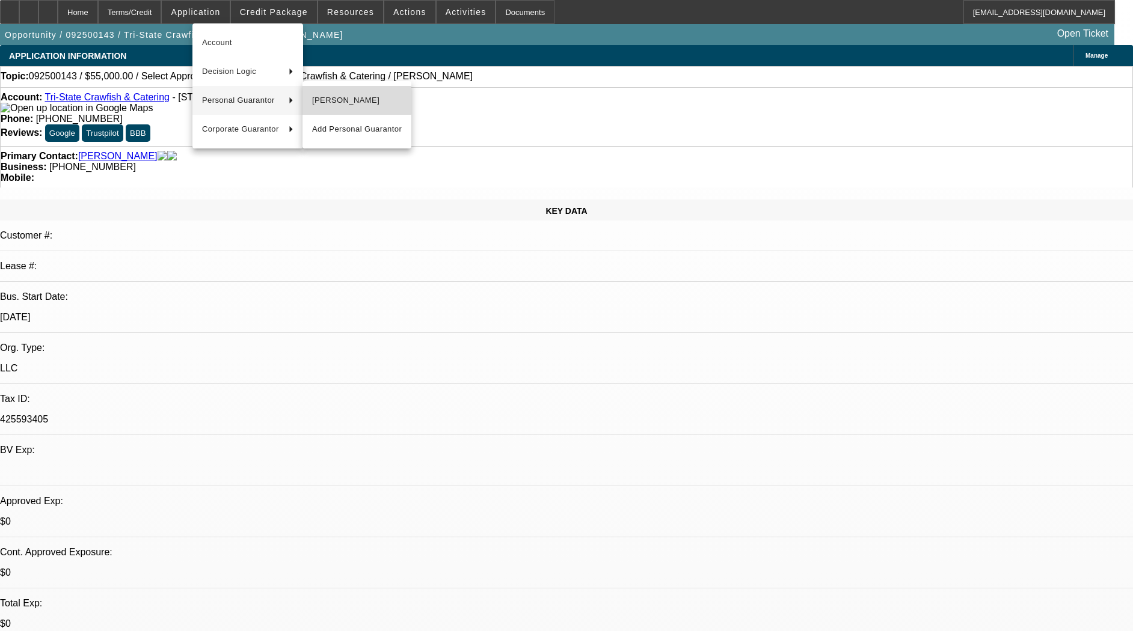
click at [319, 99] on span "[PERSON_NAME]" at bounding box center [357, 100] width 90 height 14
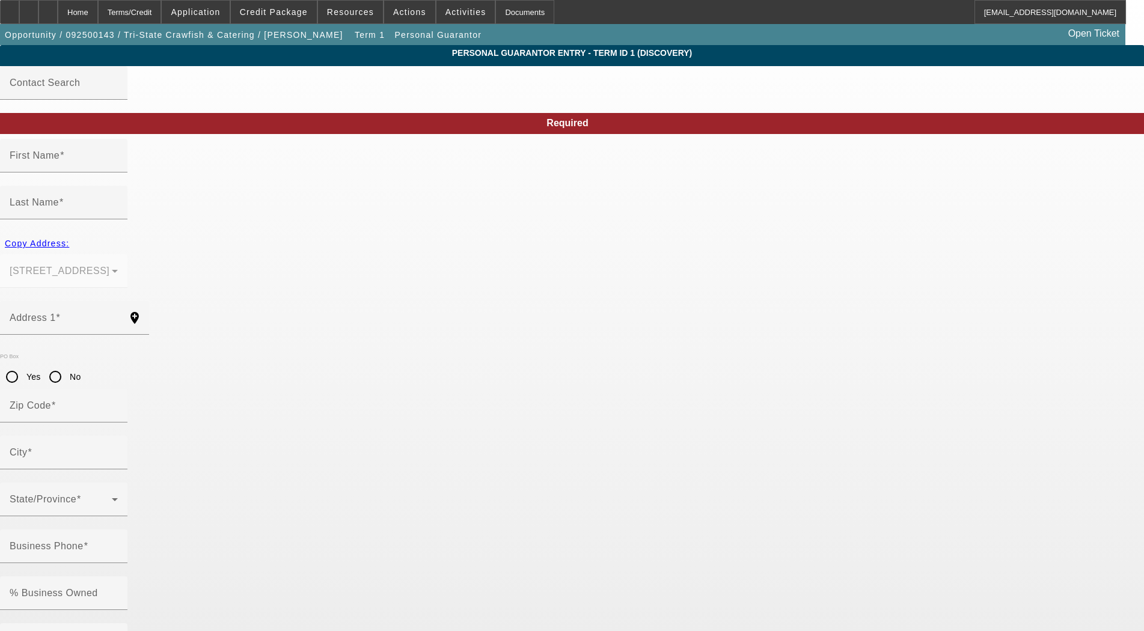
type input "Jason"
type input "Parsons"
type input "63 county rd 279"
radio input "true"
type input "38852"
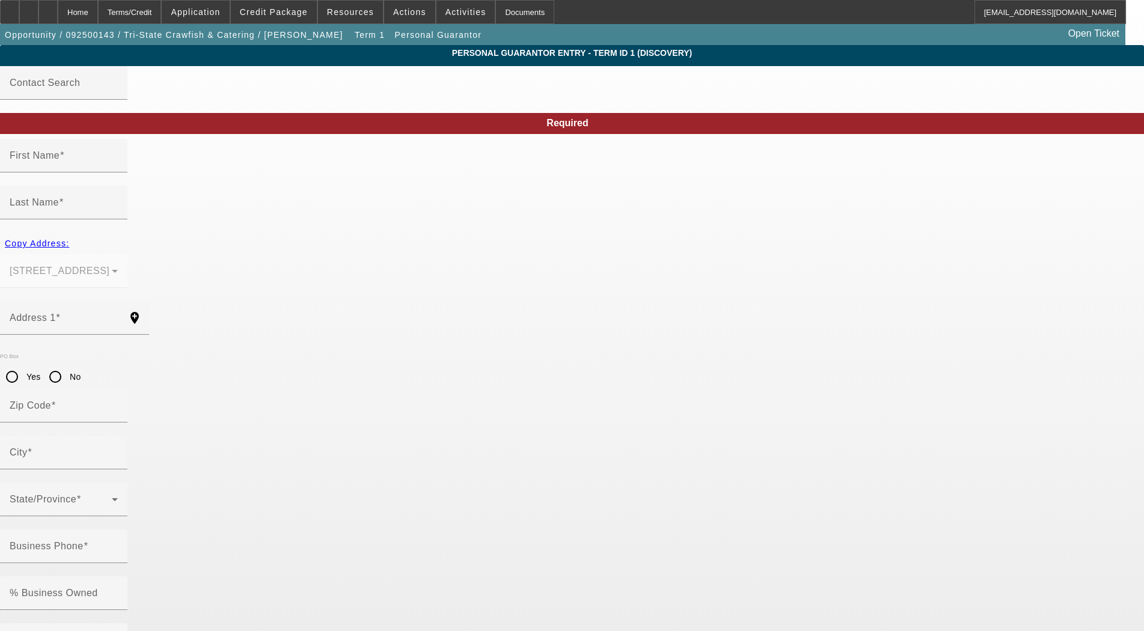
type input "luka"
type input "[PHONE_NUMBER]"
type input "100"
type input "425-59-3405"
type input "j.w.parsons86@gmail.com"
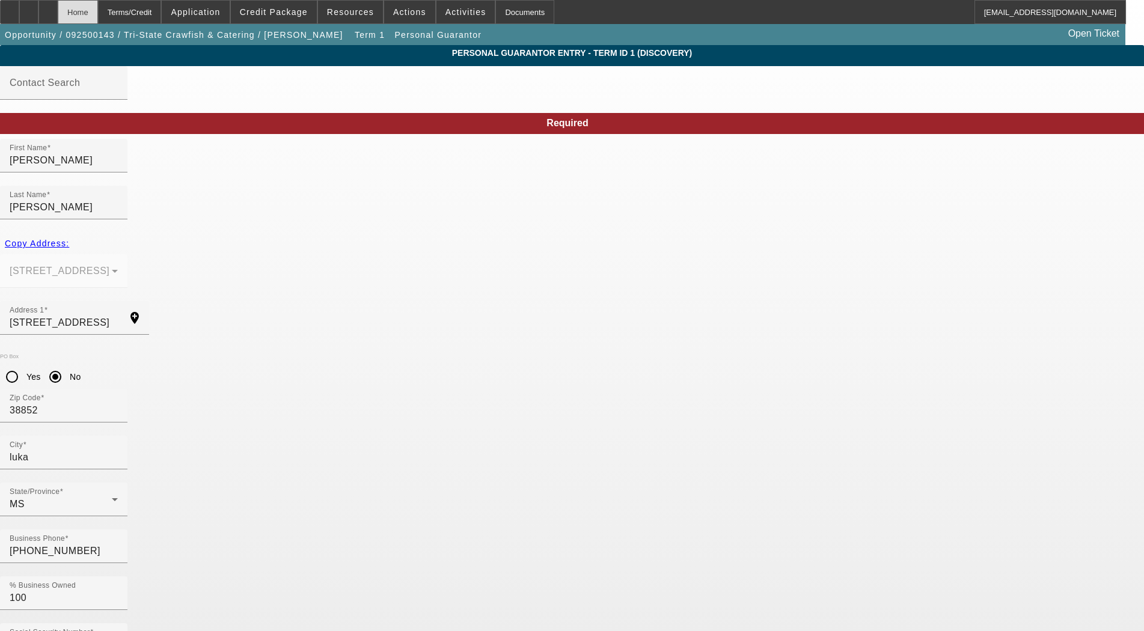
click at [98, 5] on div "Home" at bounding box center [78, 12] width 40 height 24
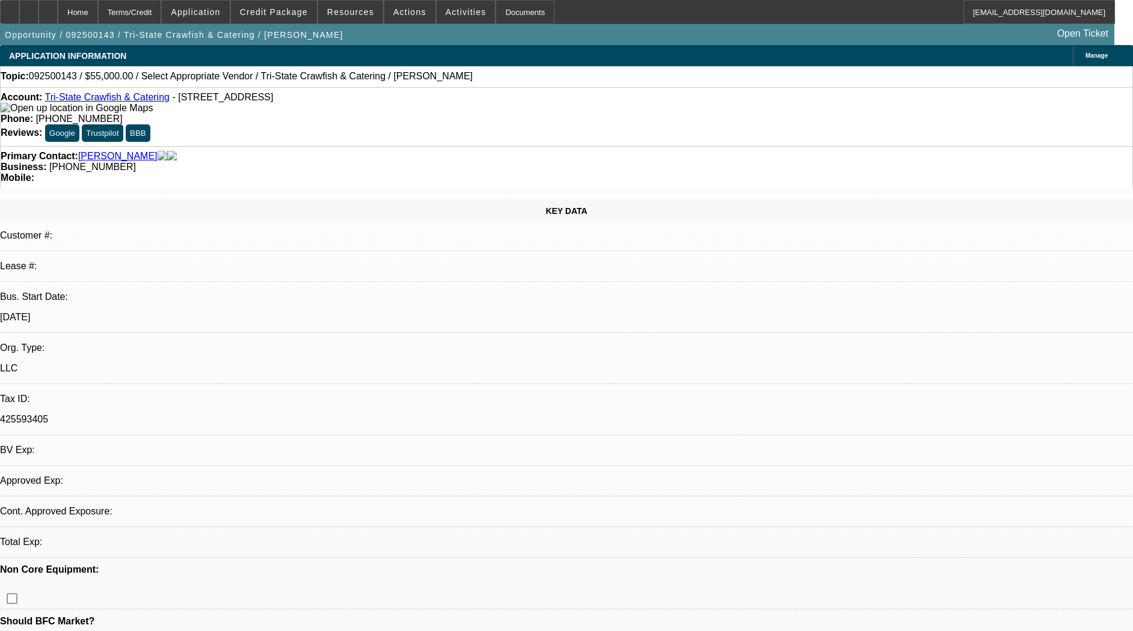
select select "0"
select select "2"
select select "0.1"
select select "4"
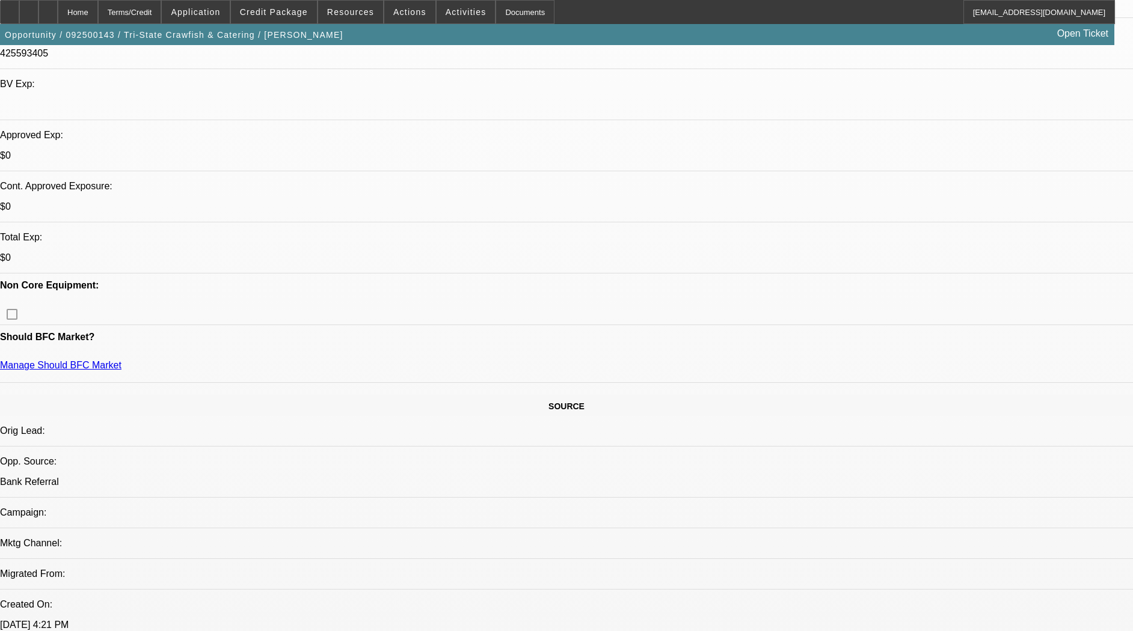
scroll to position [376, 0]
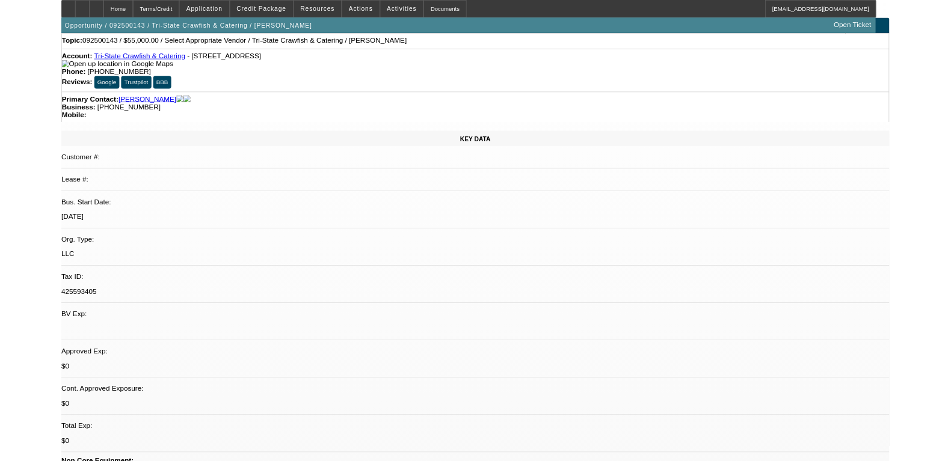
scroll to position [0, 0]
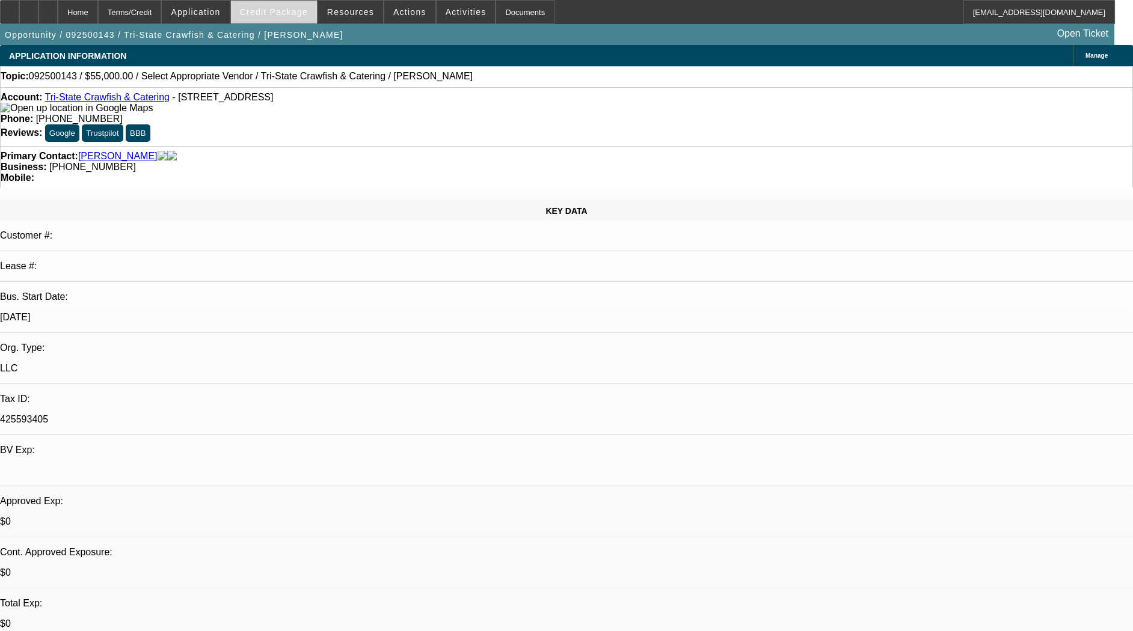
click at [282, 21] on span at bounding box center [274, 12] width 86 height 29
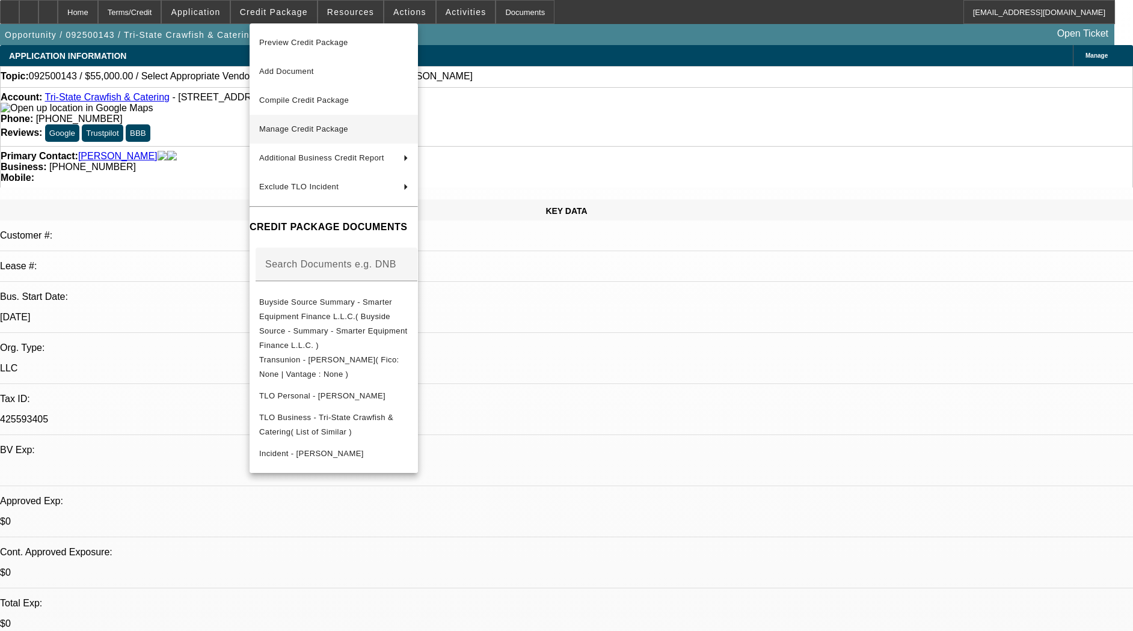
click at [305, 123] on span "Manage Credit Package" at bounding box center [333, 129] width 149 height 14
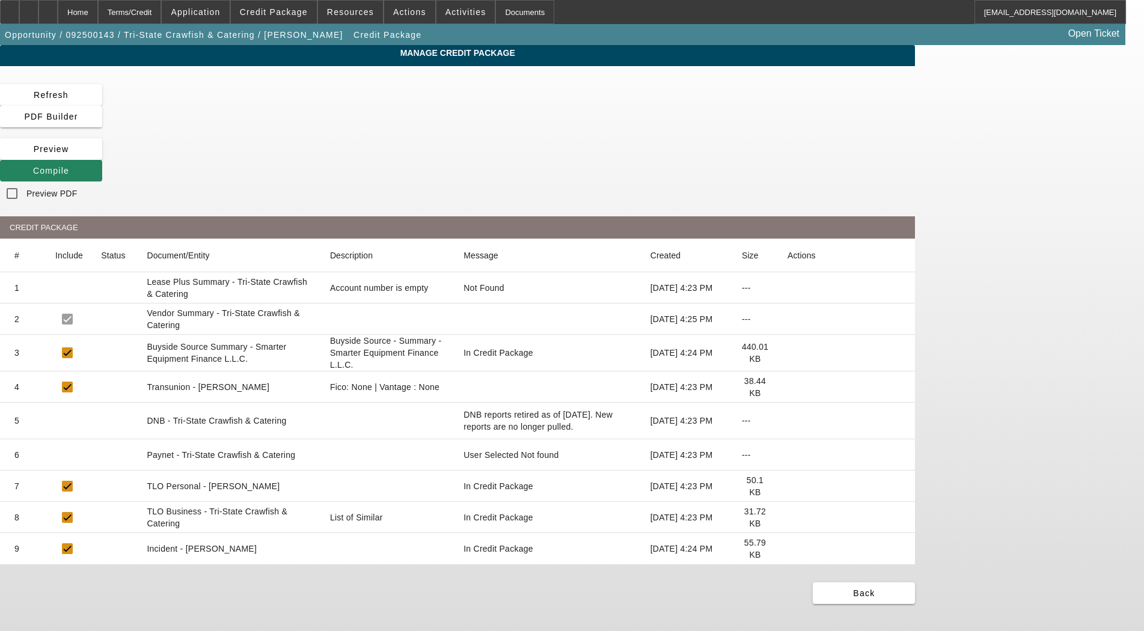
click at [788, 387] on icon at bounding box center [788, 387] width 0 height 0
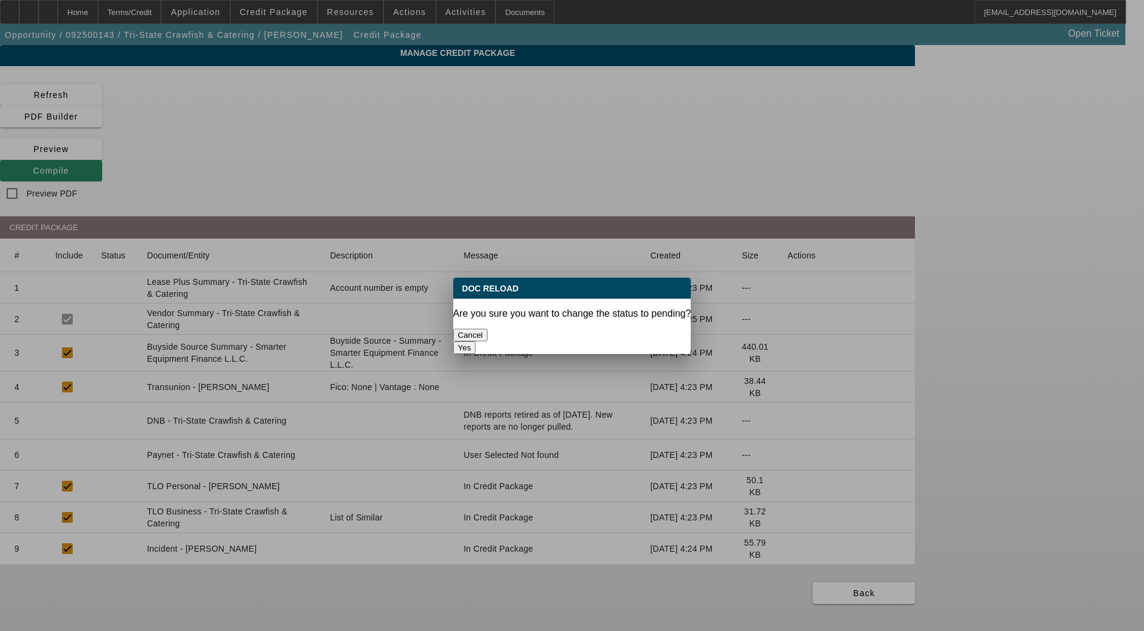
click at [476, 341] on button "Yes" at bounding box center [464, 347] width 23 height 13
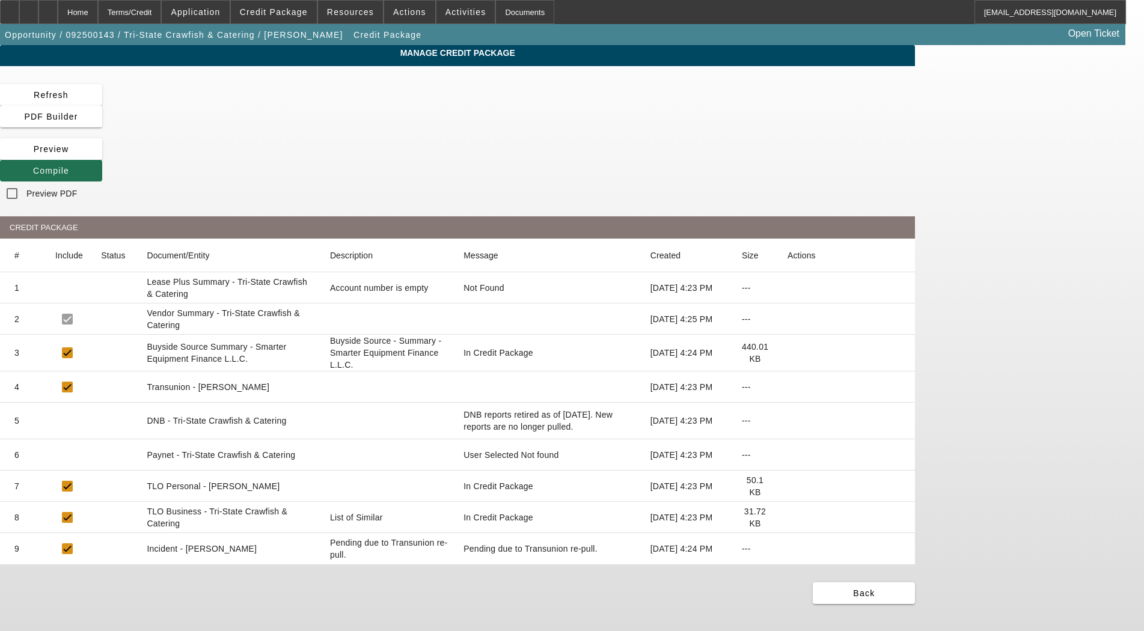
click at [69, 166] on span "Compile" at bounding box center [51, 171] width 36 height 10
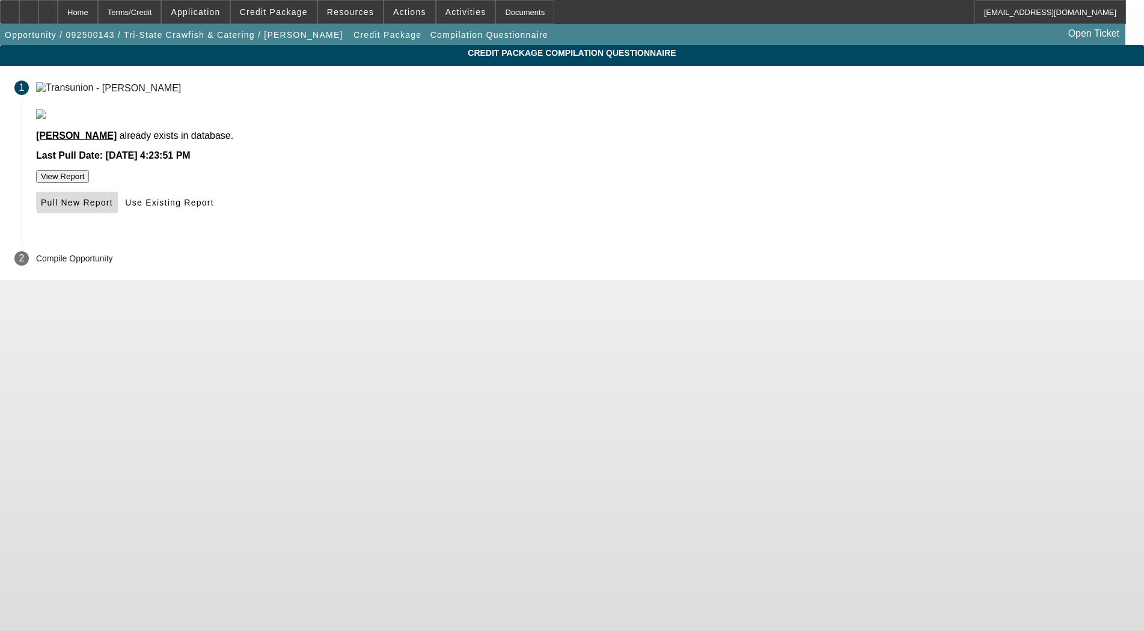
click at [113, 207] on span "Pull New Report" at bounding box center [77, 203] width 72 height 10
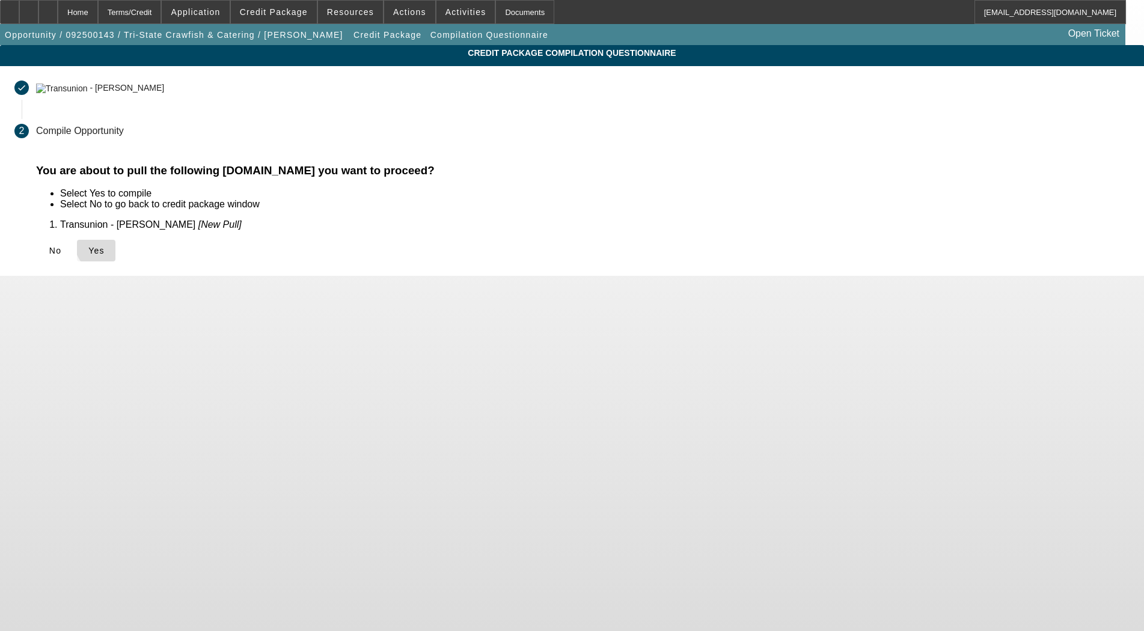
click at [105, 246] on span "Yes" at bounding box center [96, 251] width 16 height 10
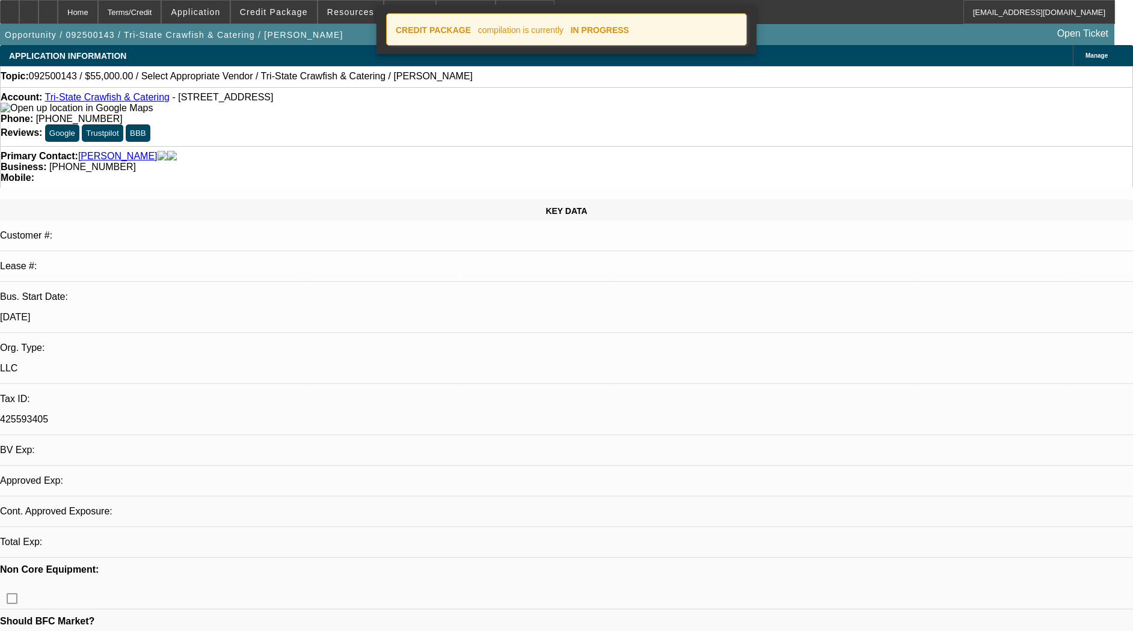
select select "0"
select select "2"
select select "0.1"
select select "4"
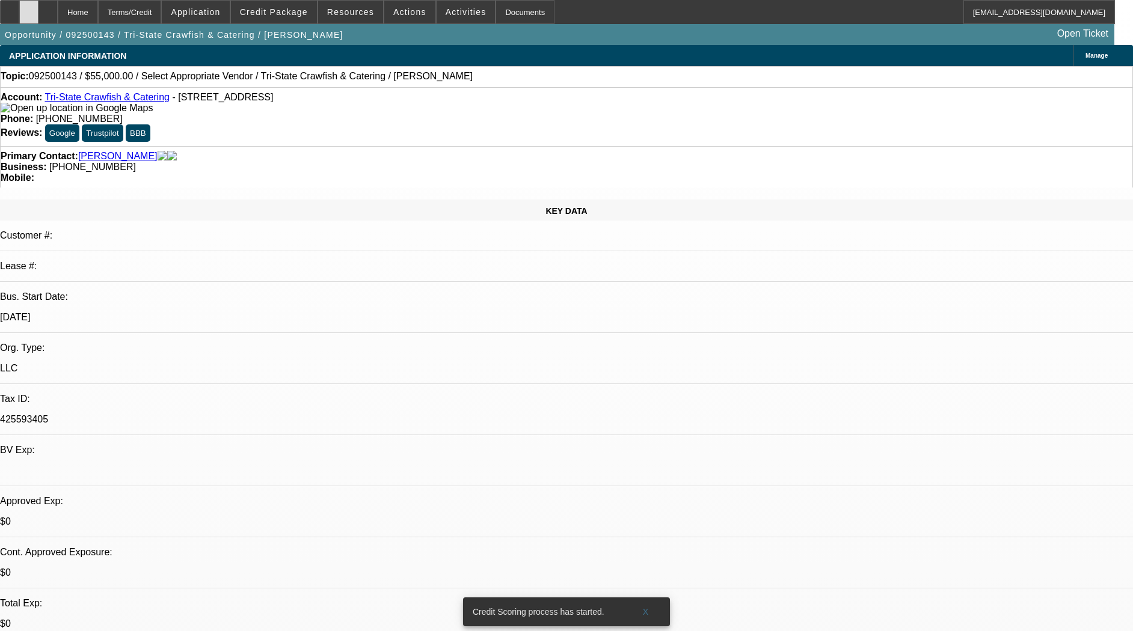
click at [38, 2] on div at bounding box center [28, 12] width 19 height 24
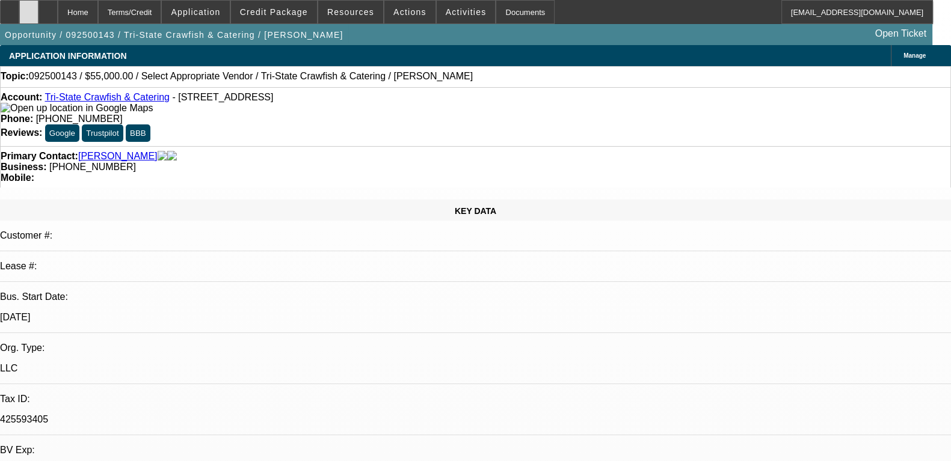
click at [38, 18] on div at bounding box center [28, 12] width 19 height 24
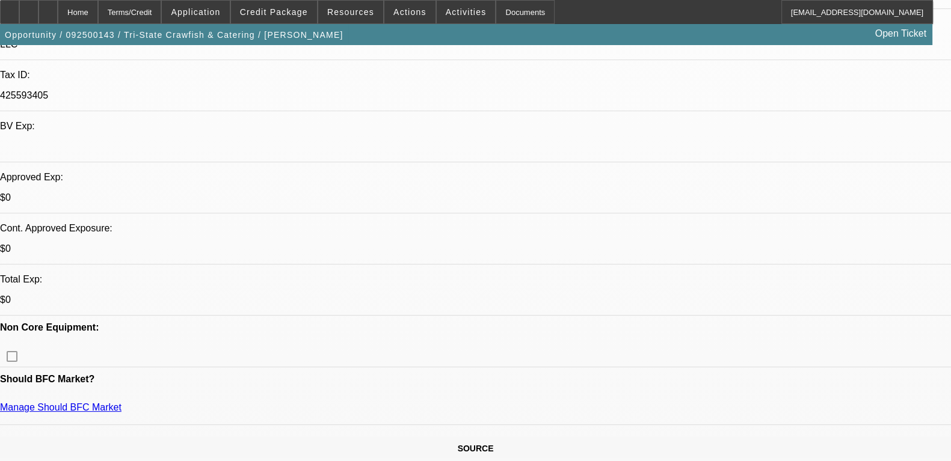
scroll to position [300, 0]
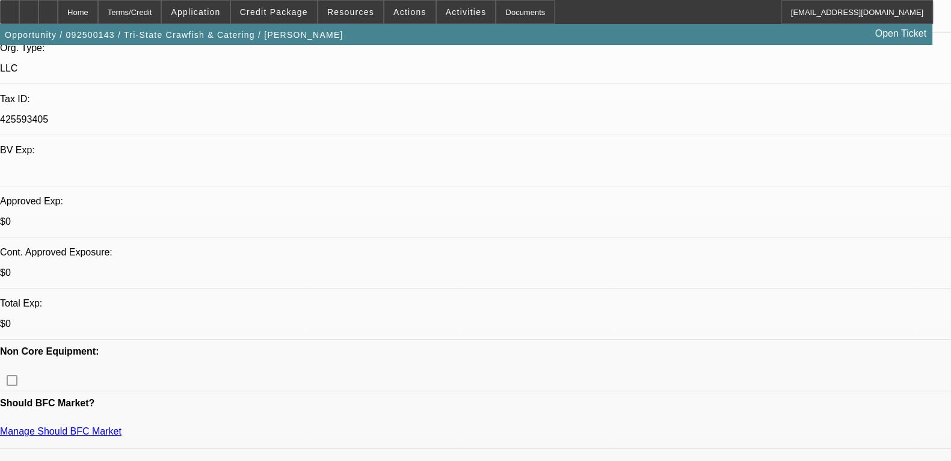
click at [279, 24] on div "Opportunity / 092500143 / Tri-State Crawfish & Catering / Parsons, Jason Open T…" at bounding box center [466, 34] width 932 height 21
click at [279, 16] on span "Credit Package" at bounding box center [274, 12] width 68 height 10
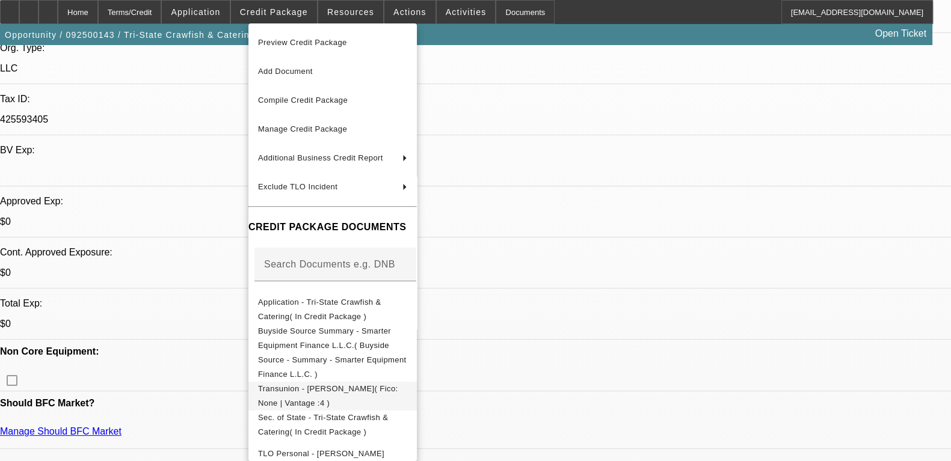
click at [313, 382] on button "Transunion - Parsons, Jason( Fico: None | Vantage :4 )" at bounding box center [332, 396] width 168 height 29
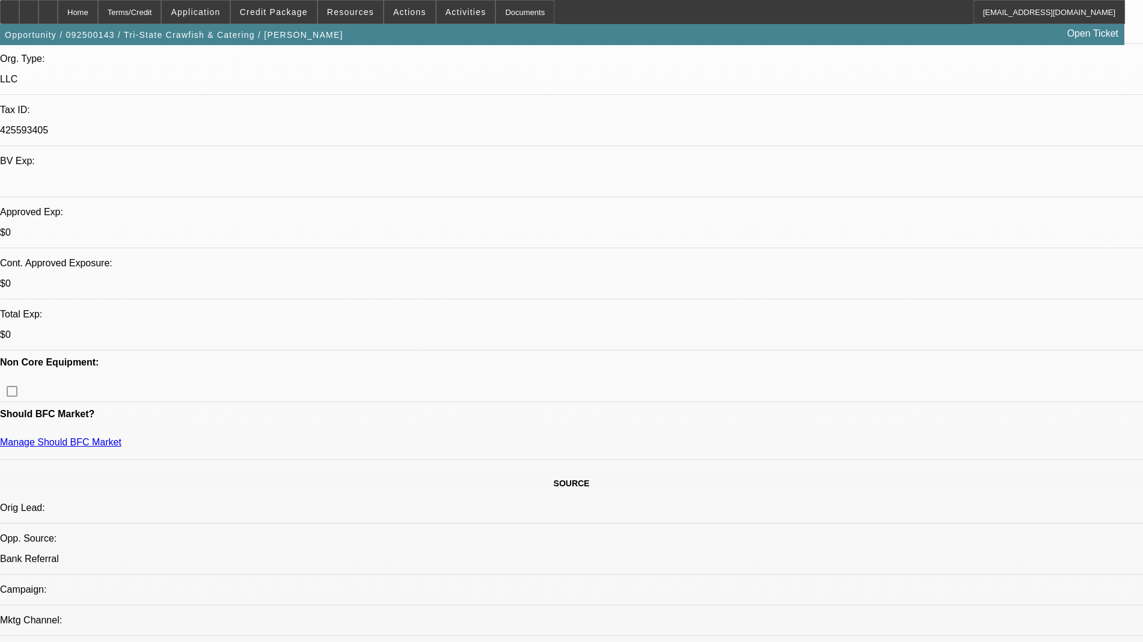
scroll to position [0, 0]
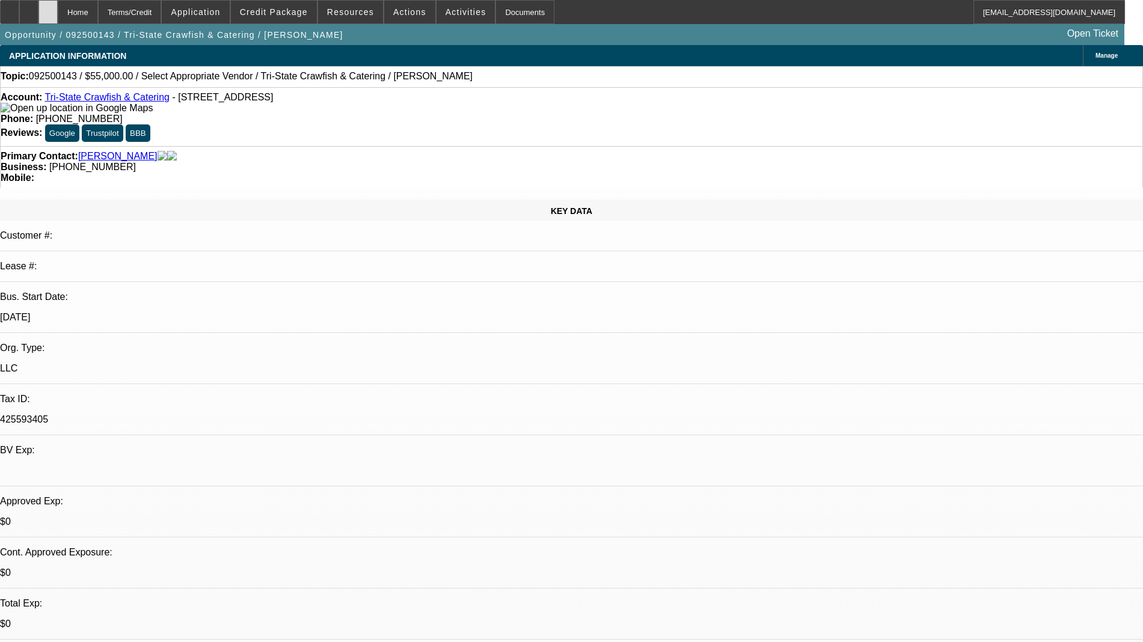
click at [58, 13] on div at bounding box center [47, 12] width 19 height 24
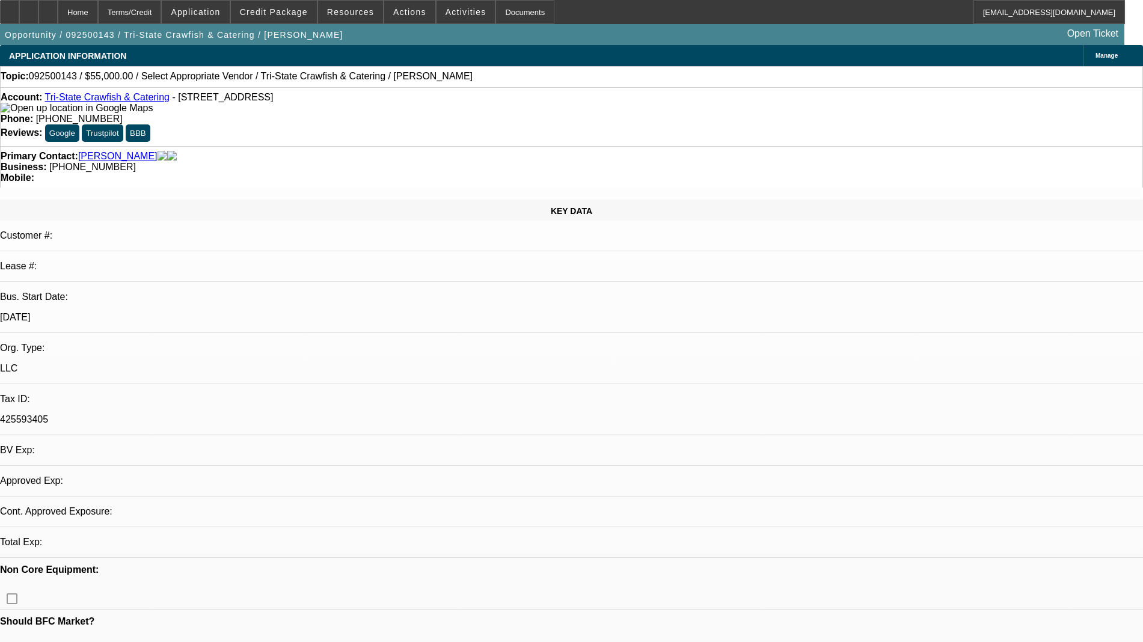
select select "0"
select select "2"
select select "0.1"
select select "4"
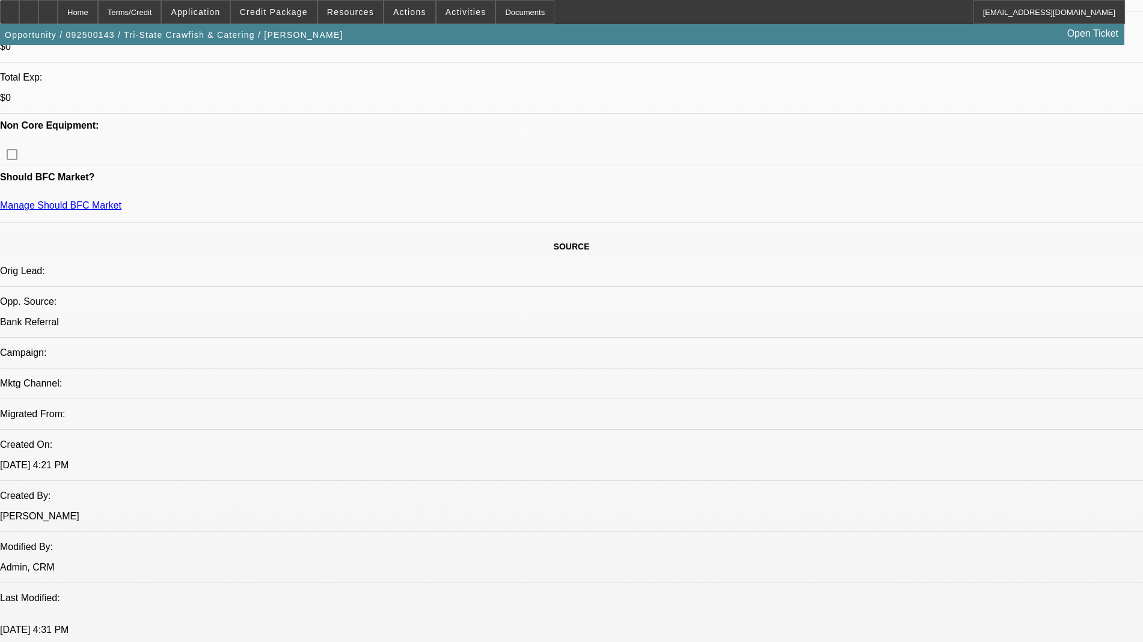
scroll to position [601, 0]
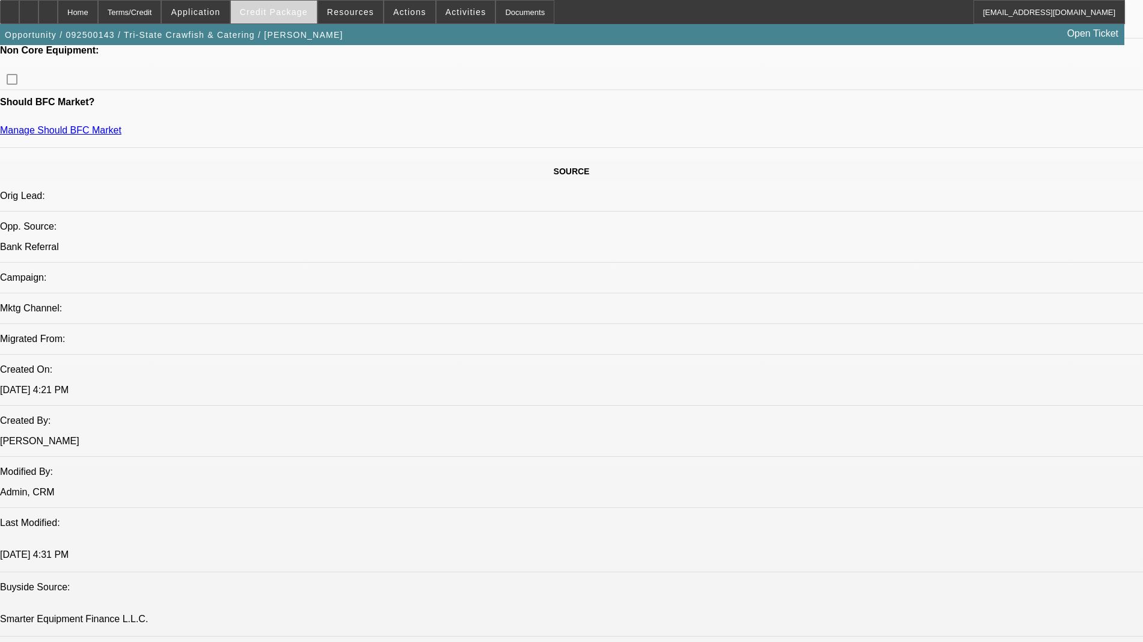
click at [290, 14] on span "Credit Package" at bounding box center [274, 12] width 68 height 10
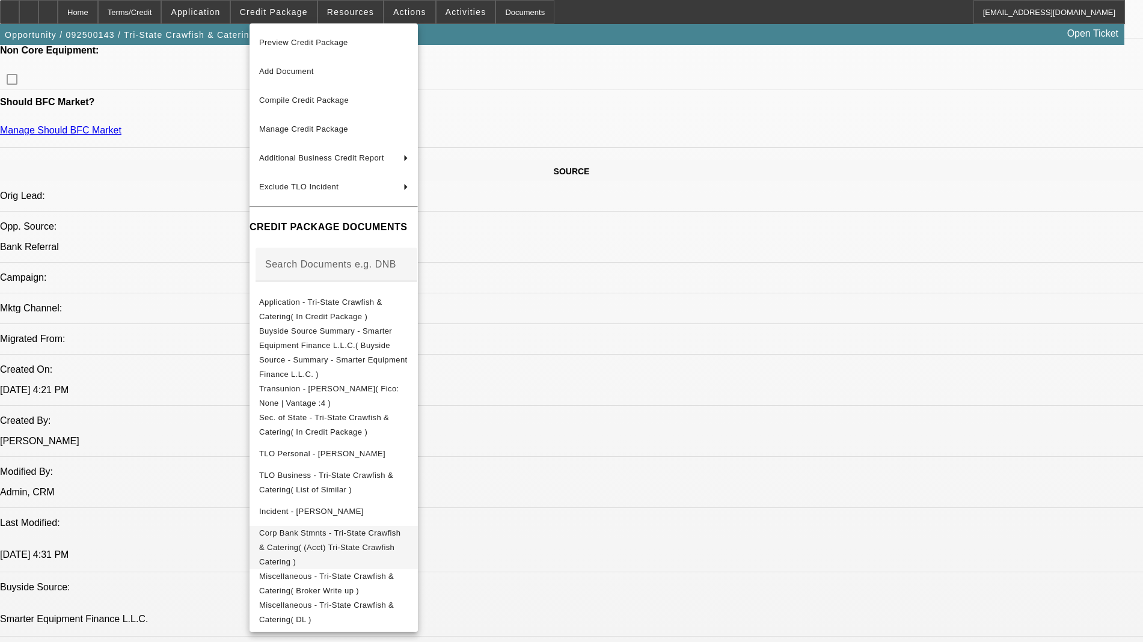
click at [358, 528] on span "Corp Bank Stmnts - Tri-State Crawfish & Catering( (Acct) Tri-State Crawfish Cat…" at bounding box center [329, 547] width 141 height 38
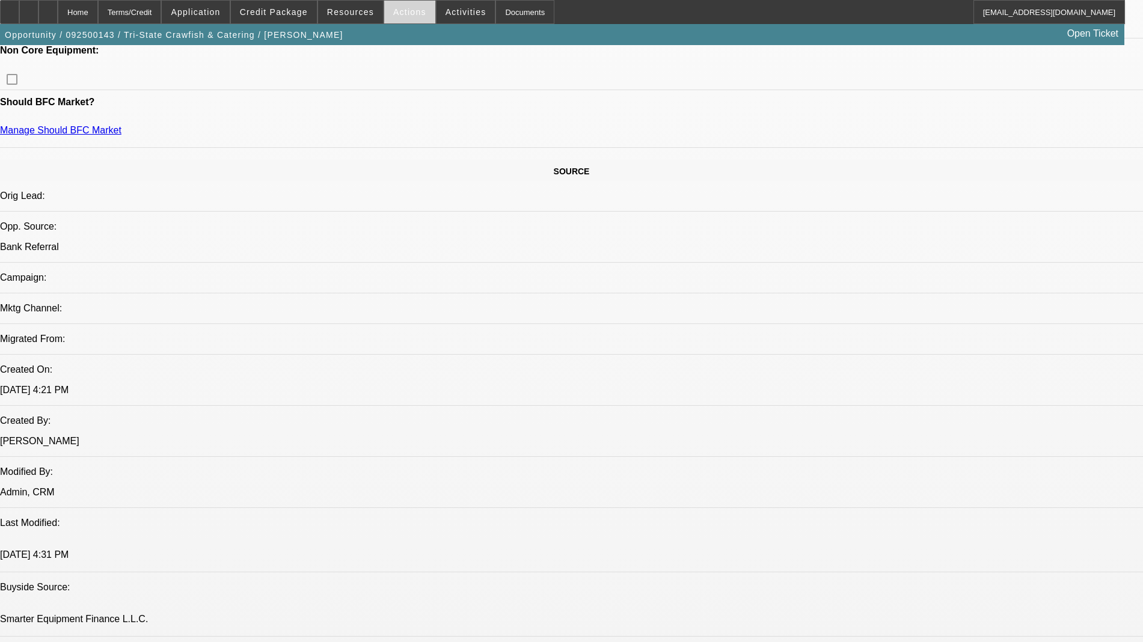
click at [406, 14] on span "Actions" at bounding box center [409, 12] width 33 height 10
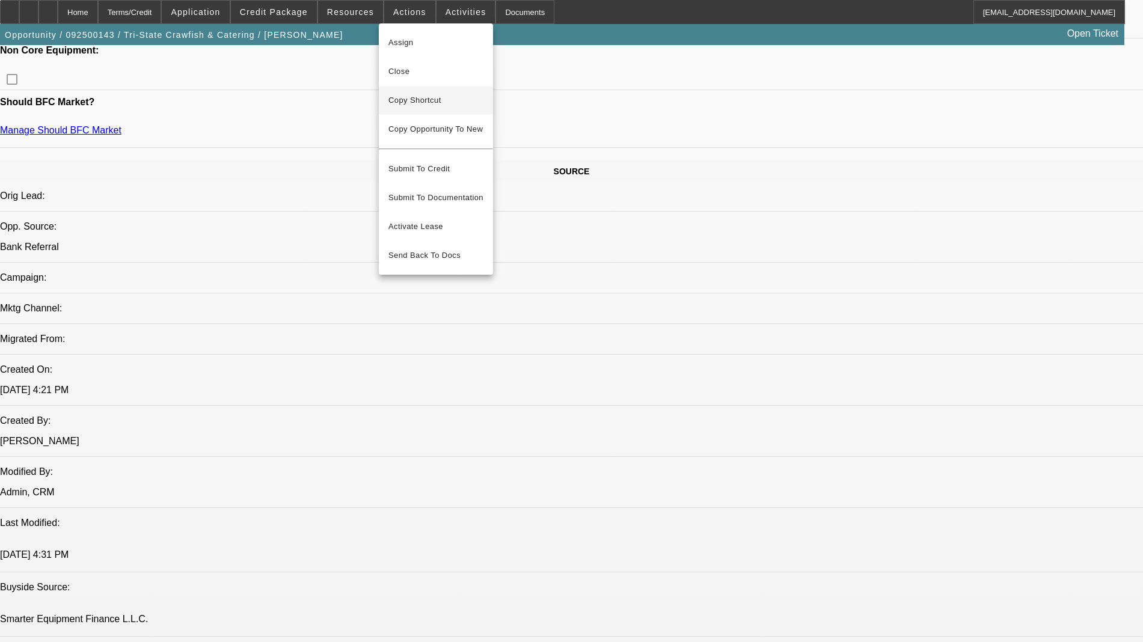
click at [416, 91] on button "Copy Shortcut" at bounding box center [436, 100] width 114 height 29
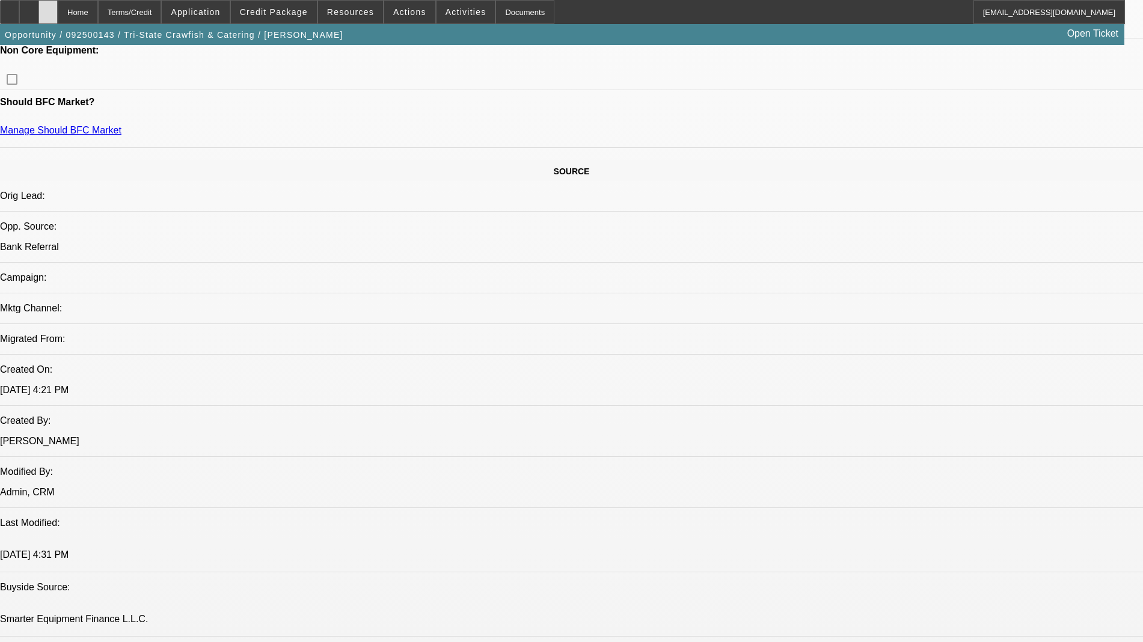
click at [48, 8] on icon at bounding box center [48, 8] width 0 height 0
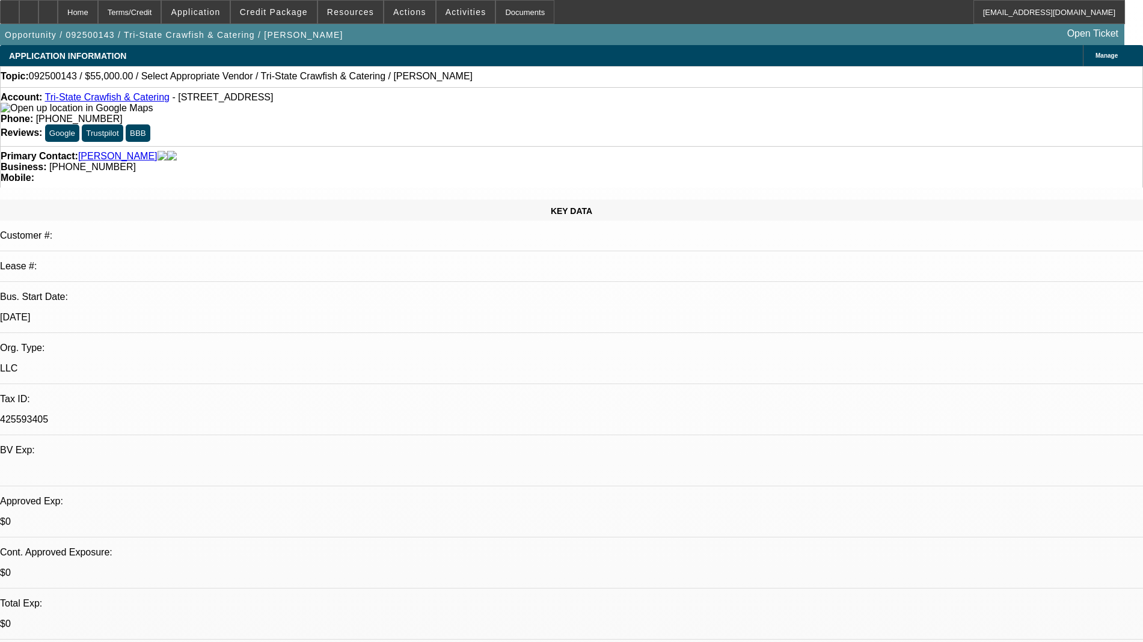
select select "0"
select select "2"
select select "0.1"
select select "4"
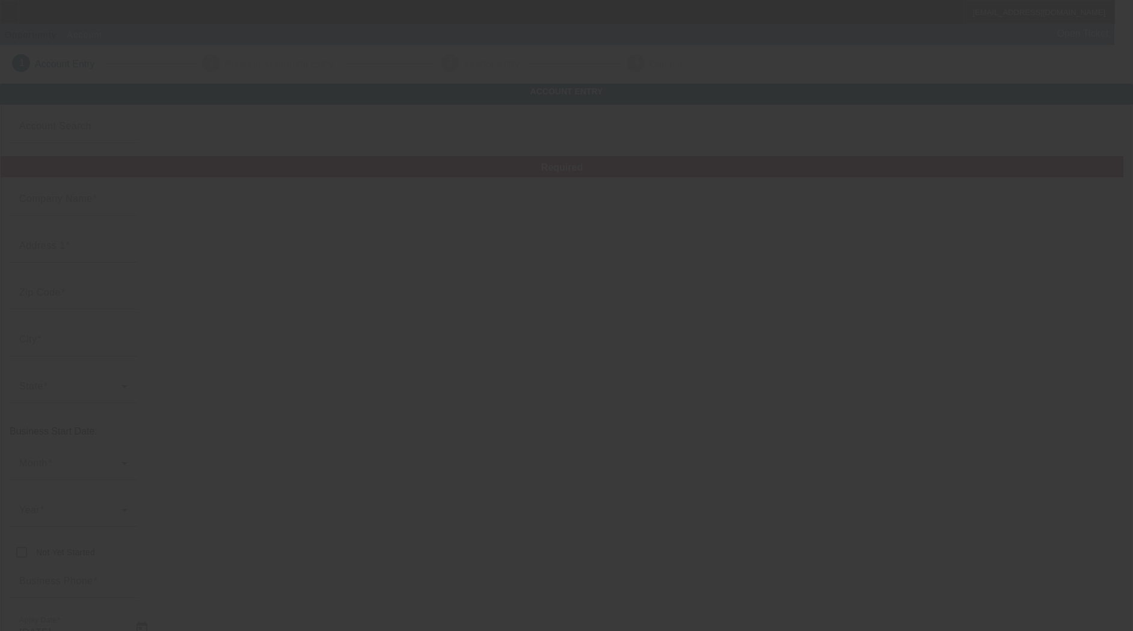
type input "BMP Construction LLC"
type input "[STREET_ADDRESS]"
type input "29340"
type input "[PERSON_NAME]"
type input "[PHONE_NUMBER]"
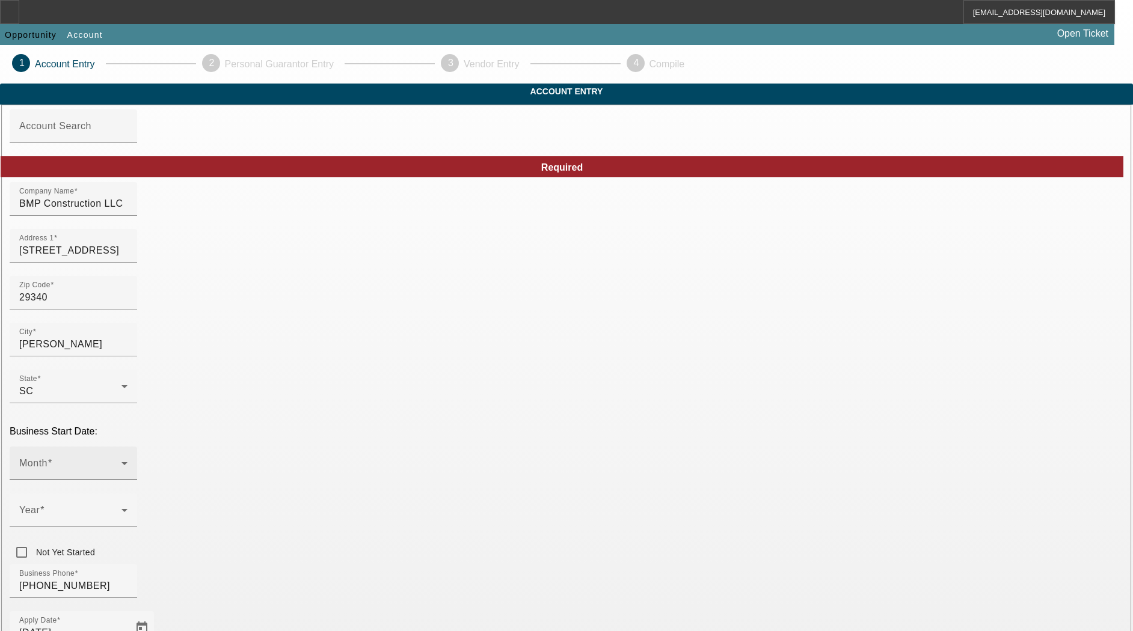
click at [121, 461] on span at bounding box center [70, 468] width 102 height 14
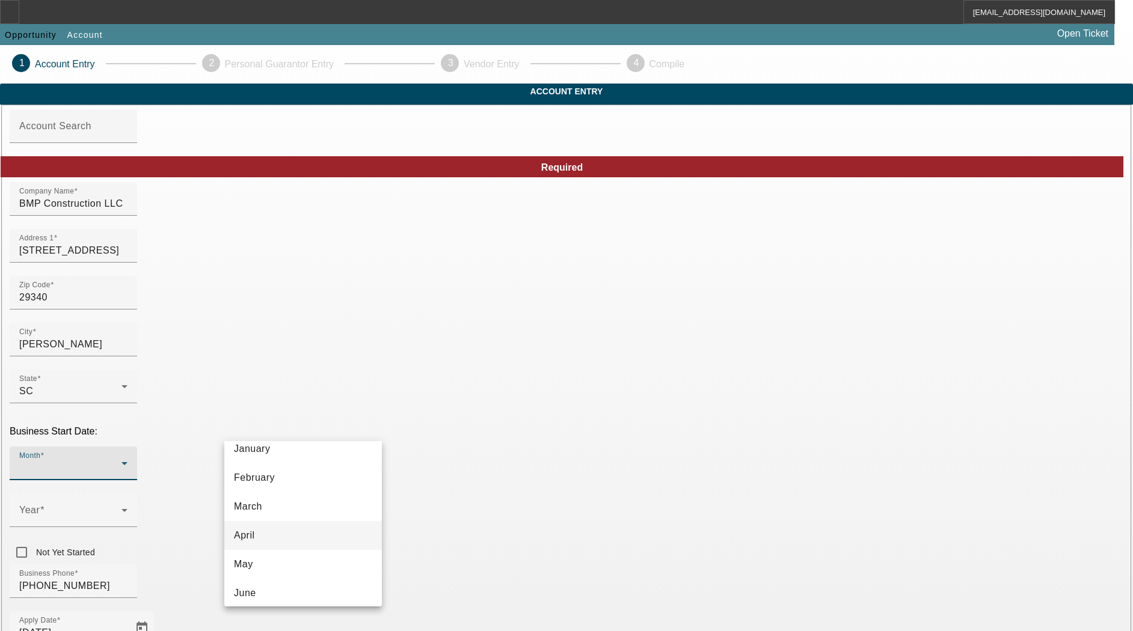
scroll to position [75, 0]
click at [275, 532] on mat-option "May" at bounding box center [303, 529] width 158 height 29
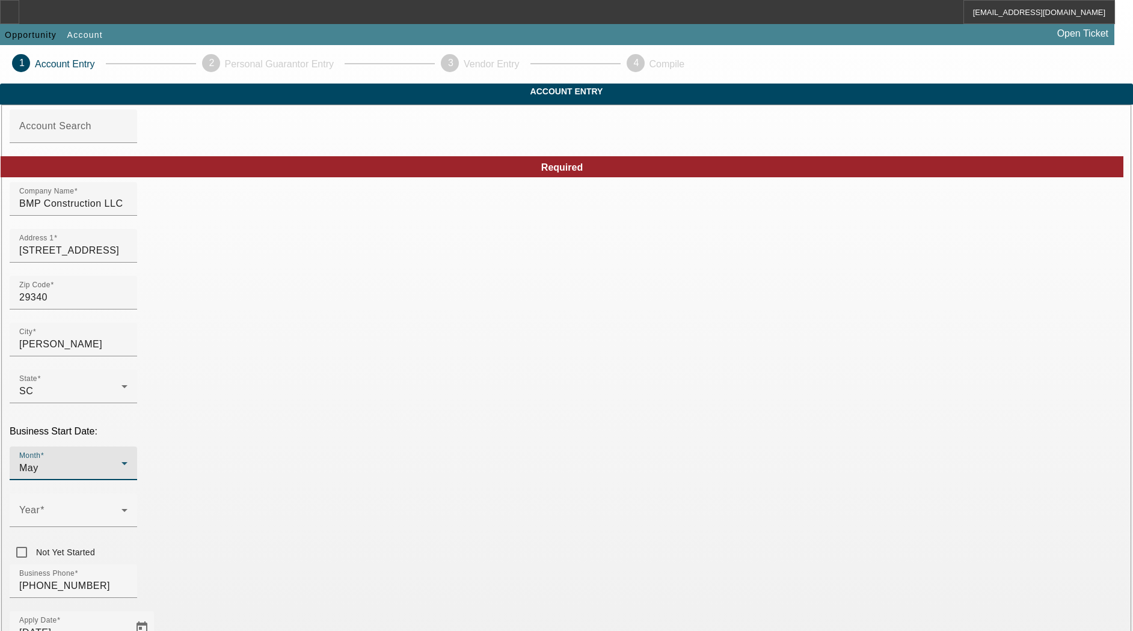
click at [121, 461] on div "May" at bounding box center [70, 468] width 102 height 14
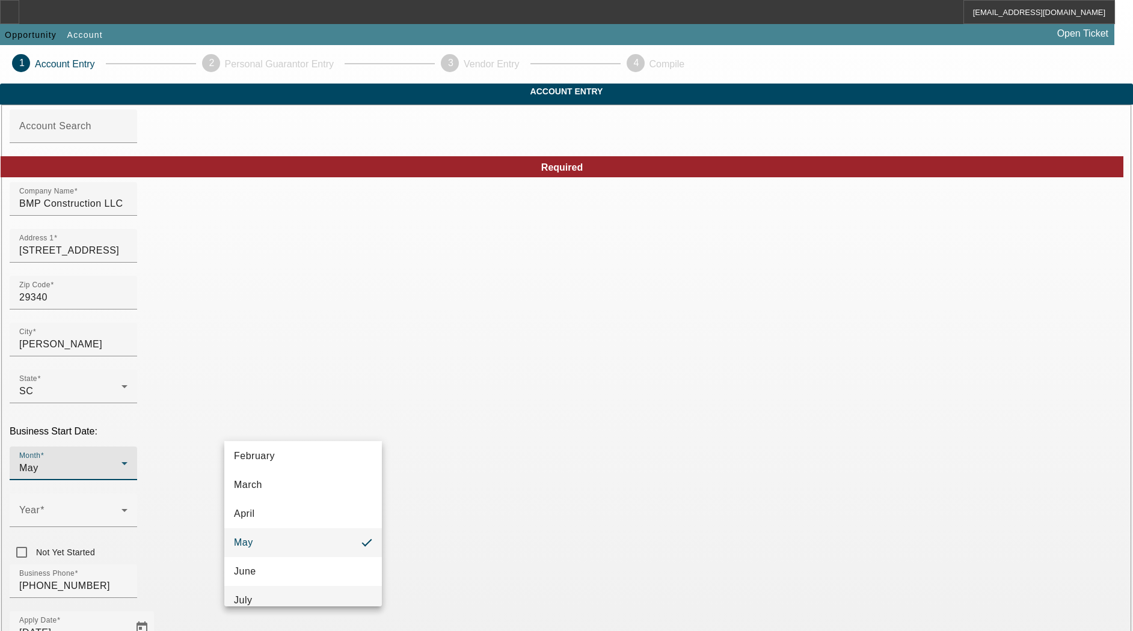
scroll to position [88, 0]
click at [277, 553] on mat-option "June" at bounding box center [303, 545] width 158 height 29
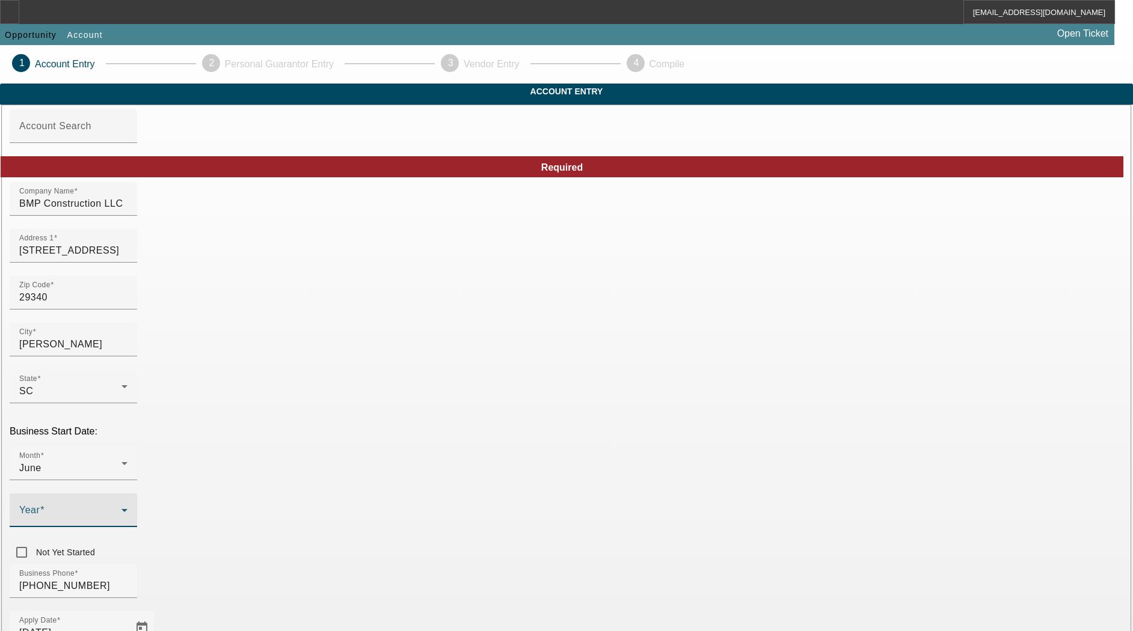
click at [121, 508] on span at bounding box center [70, 515] width 102 height 14
click at [435, 547] on mat-option "2017" at bounding box center [435, 552] width 70 height 29
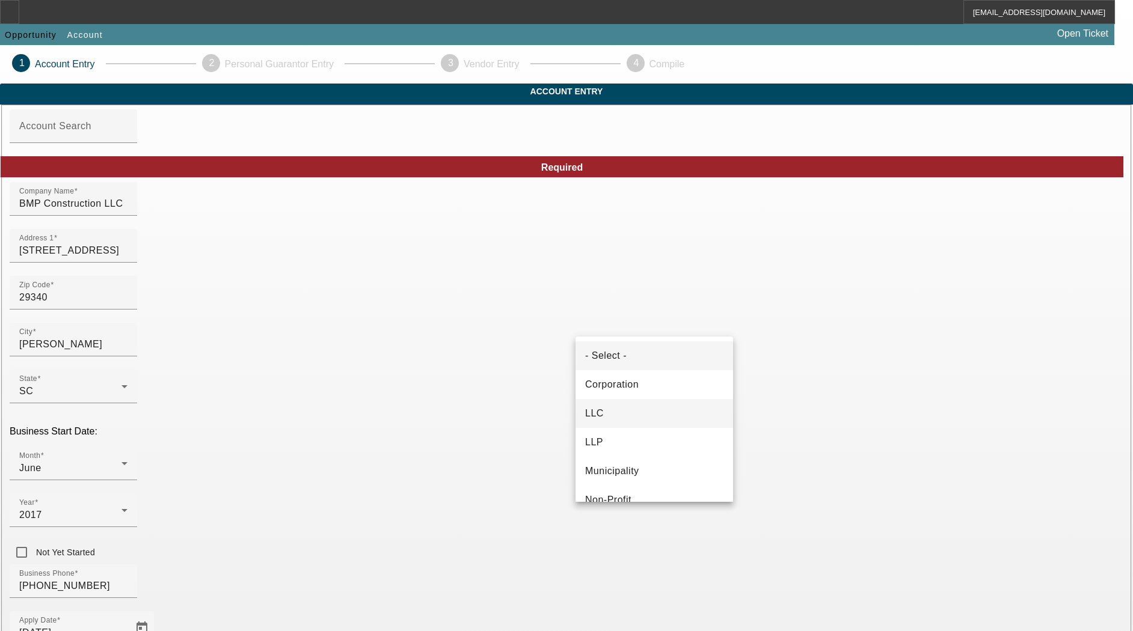
click at [632, 413] on mat-option "LLC" at bounding box center [654, 413] width 158 height 29
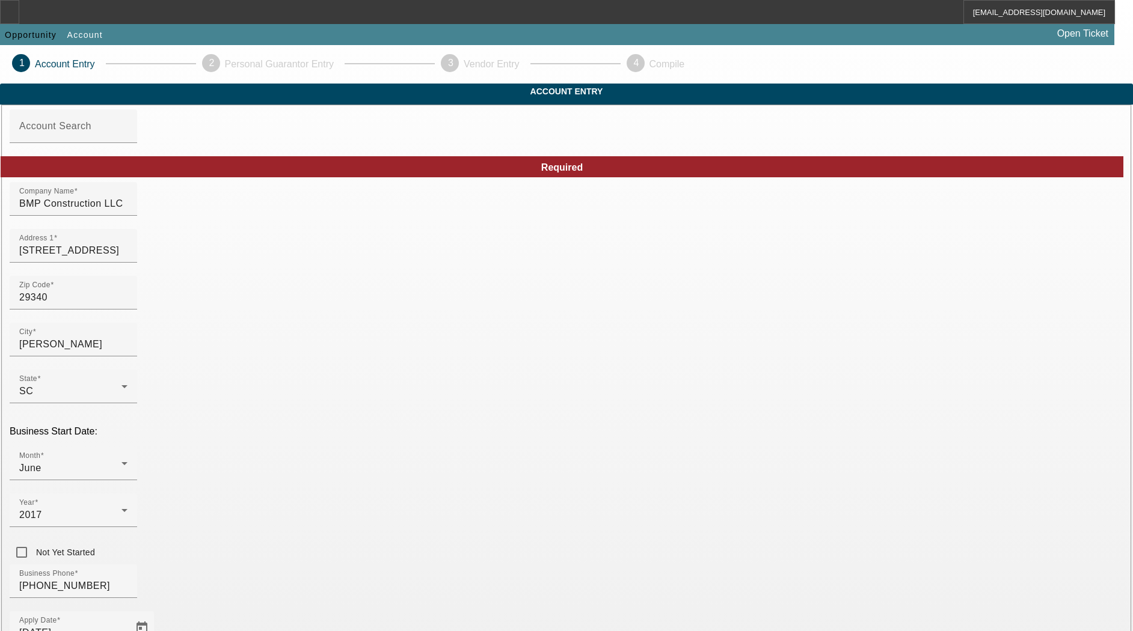
type input "821809216"
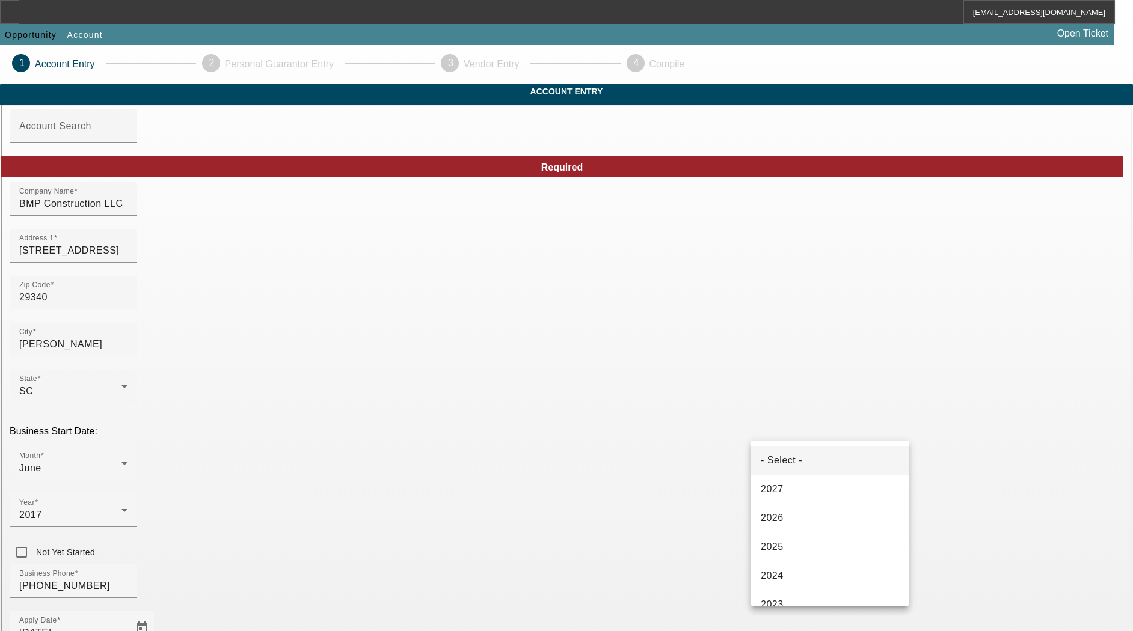
click at [837, 347] on div at bounding box center [566, 315] width 1133 height 631
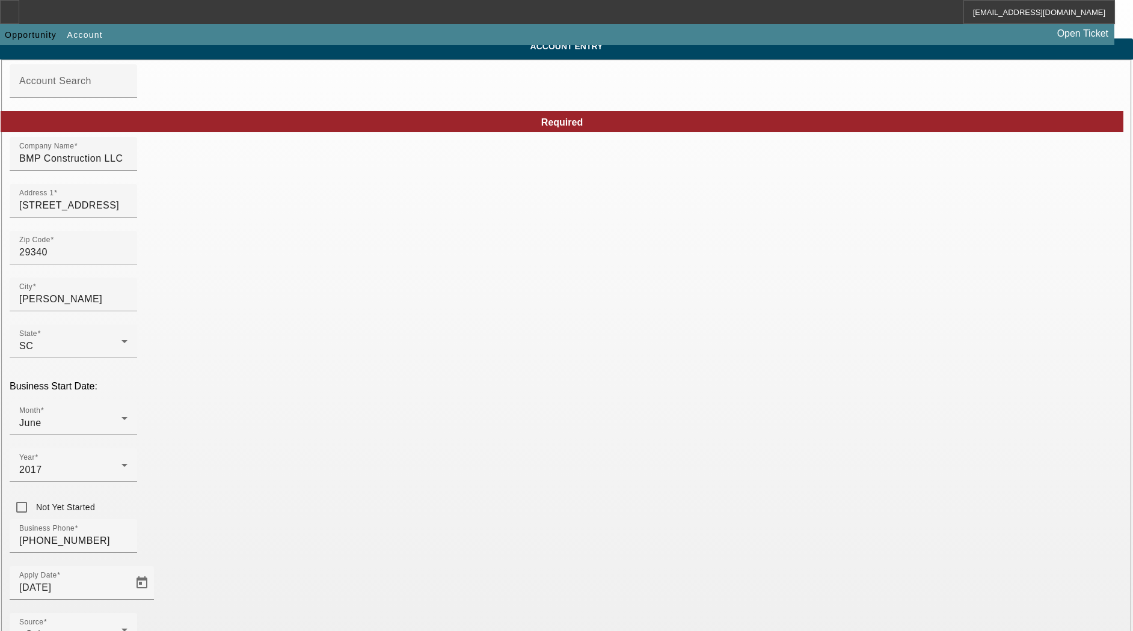
scroll to position [127, 0]
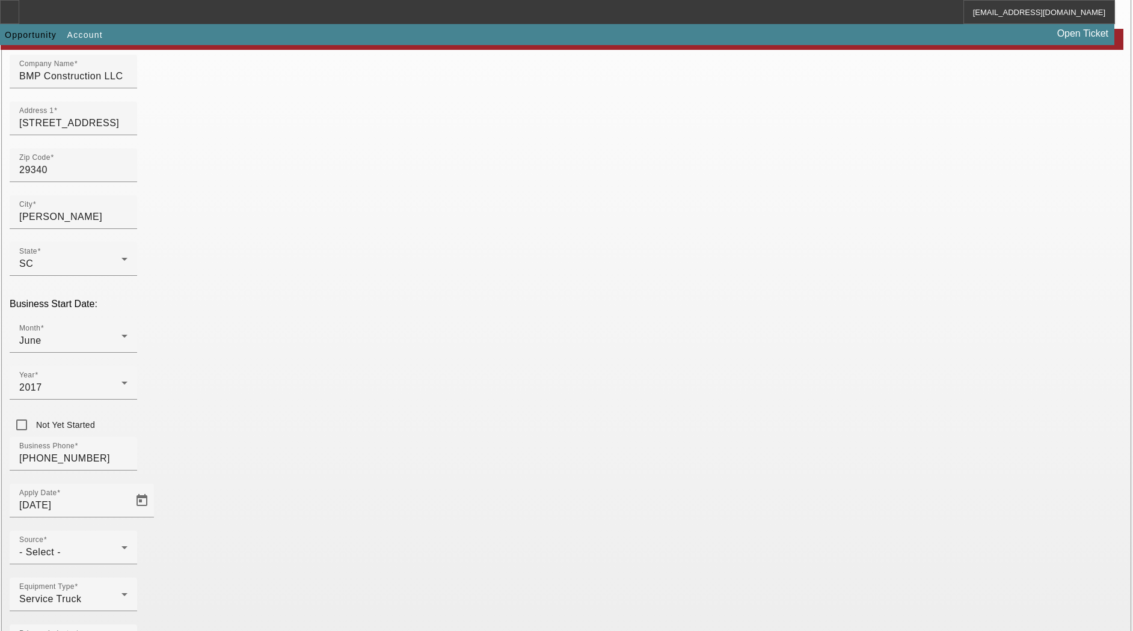
click at [314, 597] on span "Smarter Equipment Finance L.L.C." at bounding box center [297, 597] width 127 height 25
type input "Smarter Equipment Finance L.L.C."
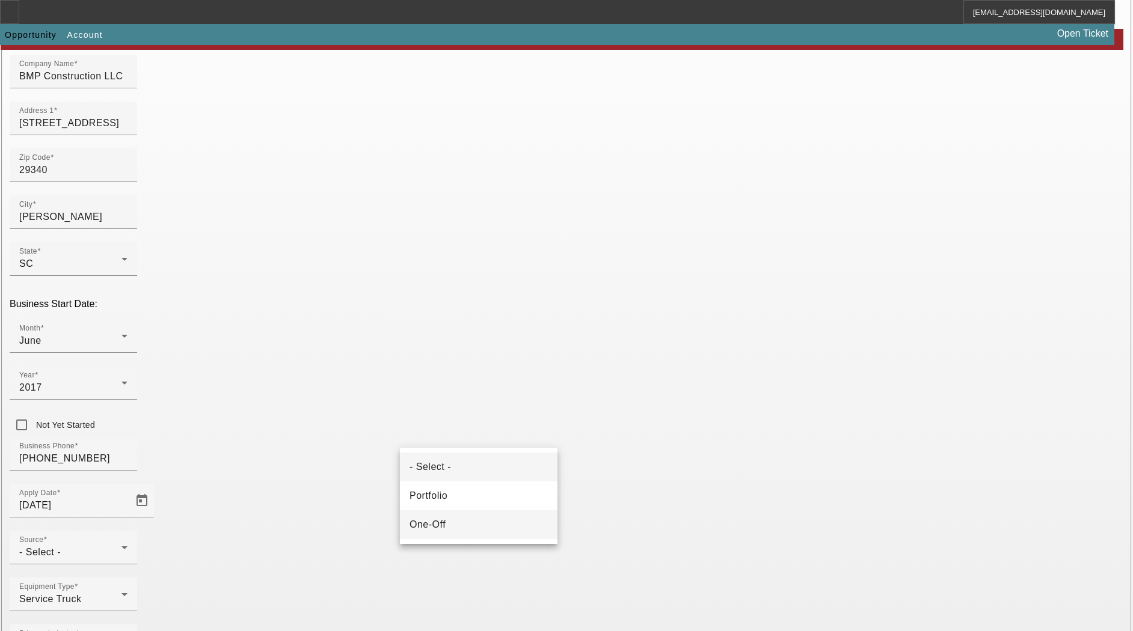
click at [464, 530] on mat-option "One-Off" at bounding box center [479, 524] width 158 height 29
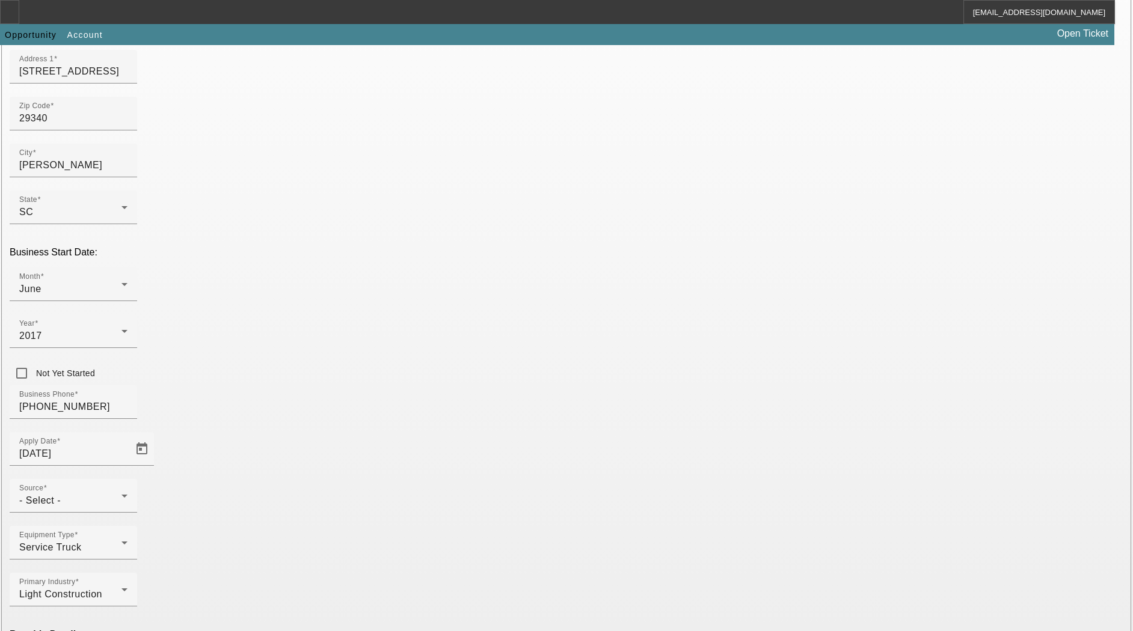
scroll to position [202, 0]
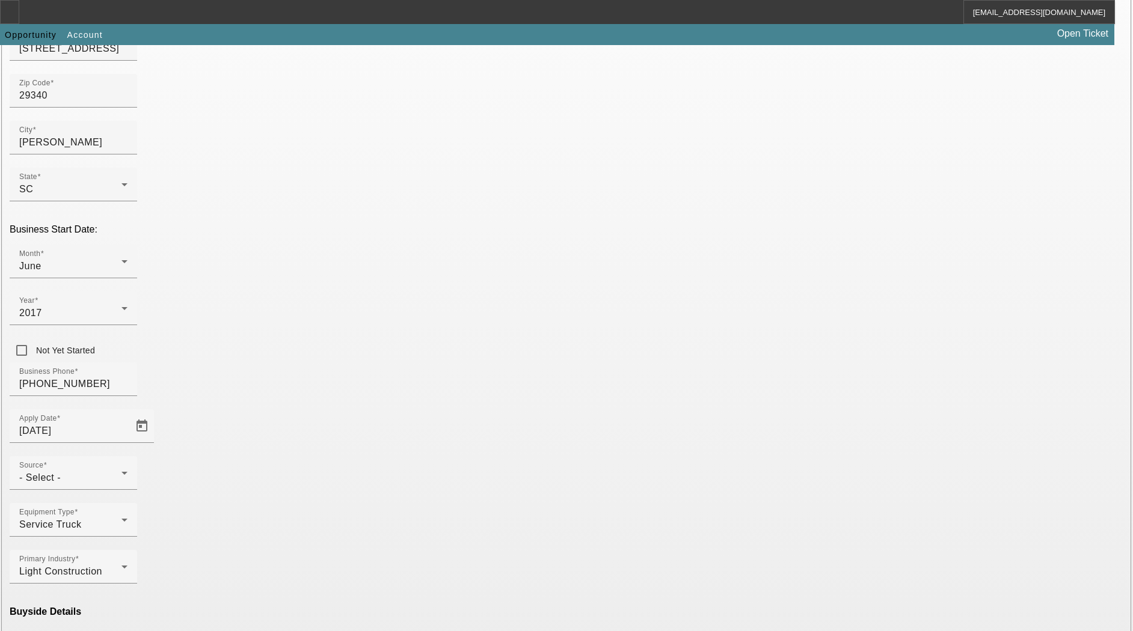
click at [294, 524] on mat-option "Ineligible" at bounding box center [303, 524] width 158 height 29
click at [475, 611] on mat-option "Smarter Equipment Finance L.L.C." at bounding box center [479, 597] width 158 height 29
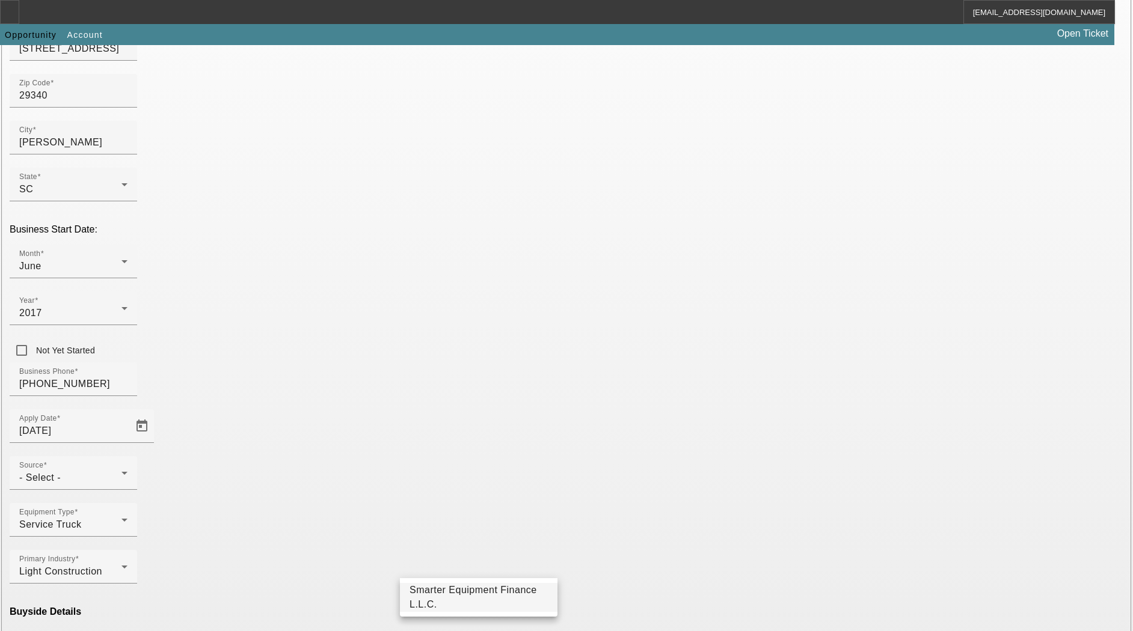
type input "Smarter Equipment Finance L.L.C."
click at [121, 471] on div "- Select -" at bounding box center [70, 478] width 102 height 14
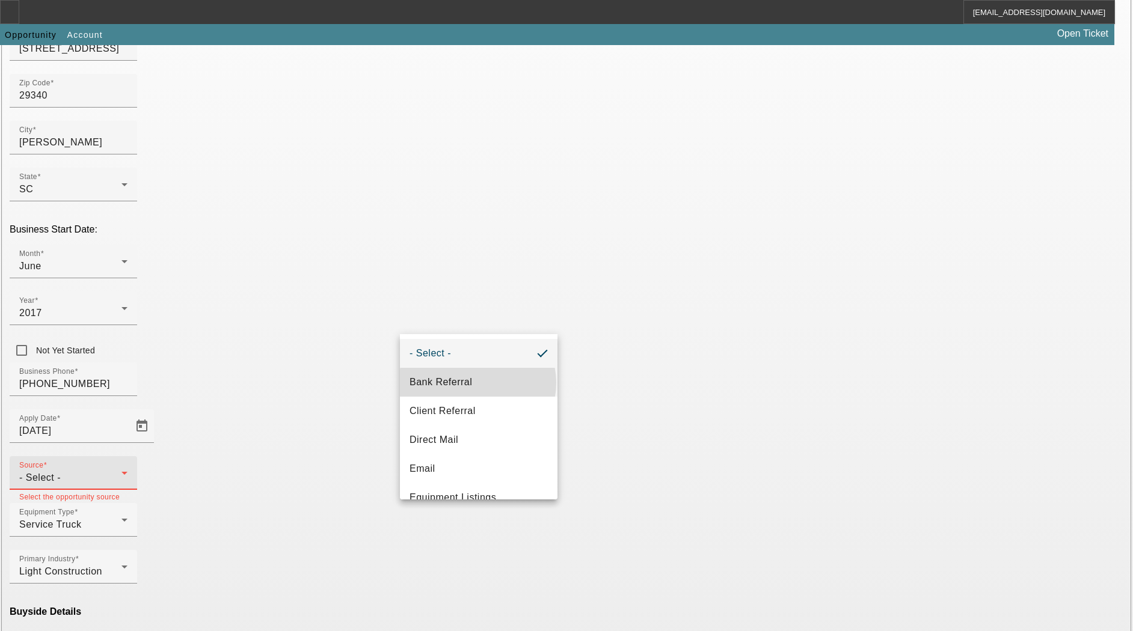
click at [477, 383] on mat-option "Bank Referral" at bounding box center [479, 382] width 158 height 29
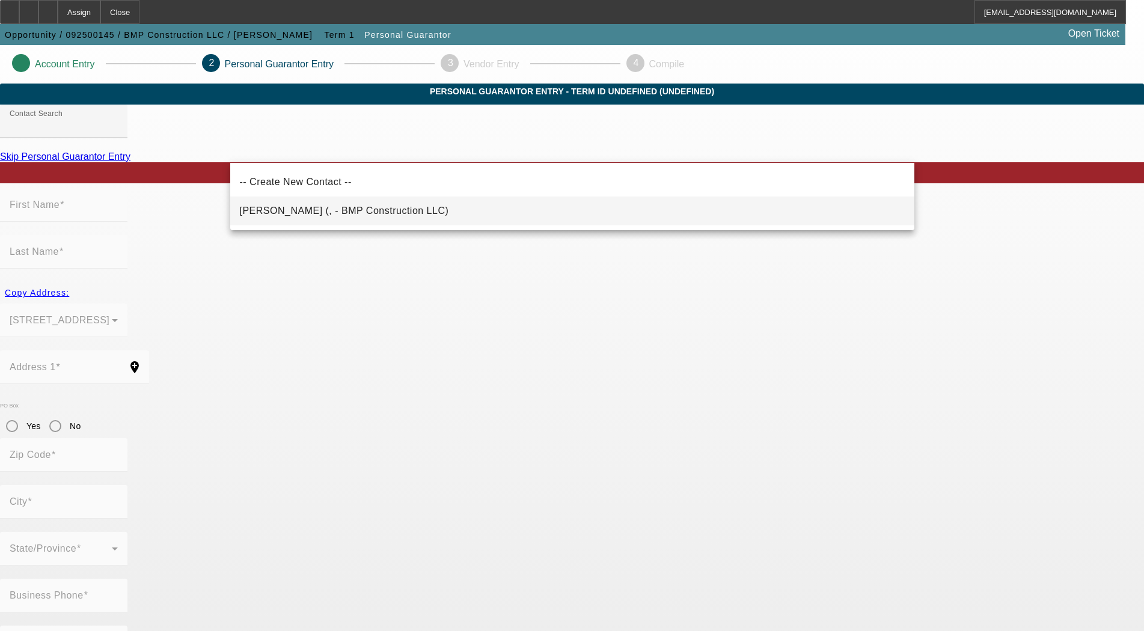
click at [345, 213] on span "Peterson, Joseph (, - BMP Construction LLC)" at bounding box center [344, 211] width 209 height 10
type input "Peterson, Joseph (, - BMP Construction LLC)"
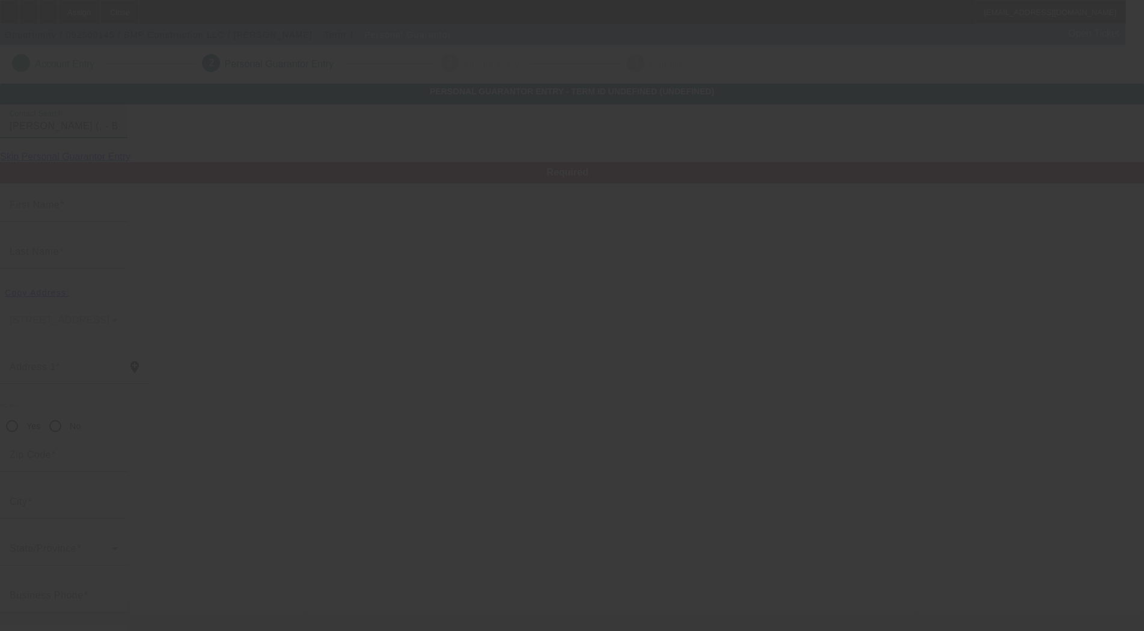
type input "Joseph"
type input "Peterson"
radio input "true"
type input "[PHONE_NUMBER]"
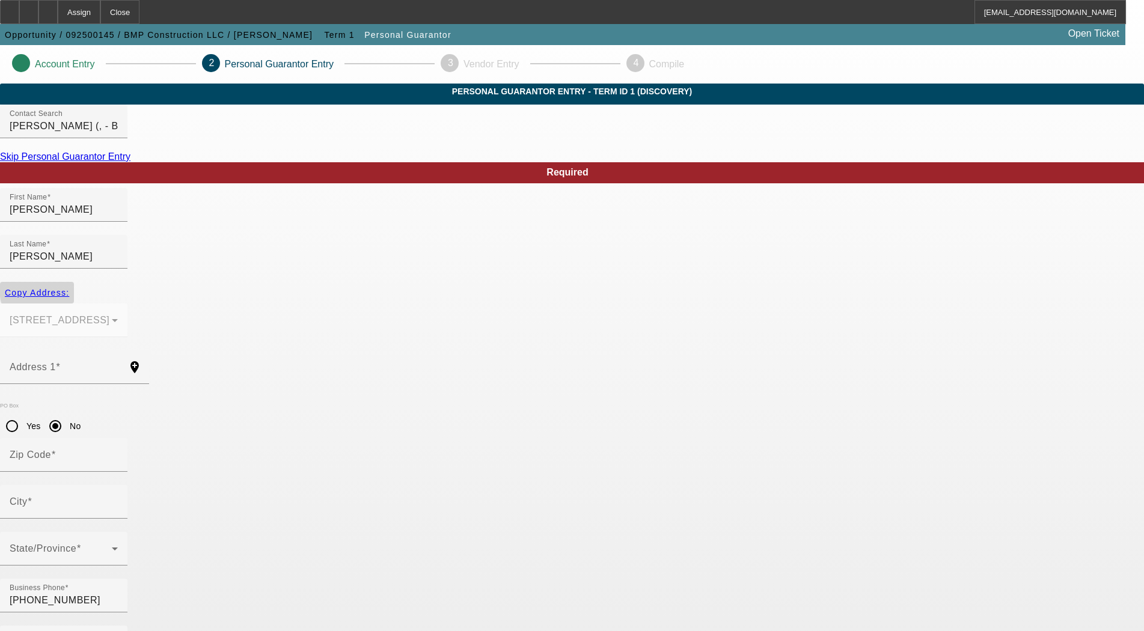
click at [69, 288] on span "Copy Address:" at bounding box center [37, 293] width 64 height 10
type input "3370 Wilkinsville Hwy"
radio input "false"
type input "29340"
type input "Gaffney"
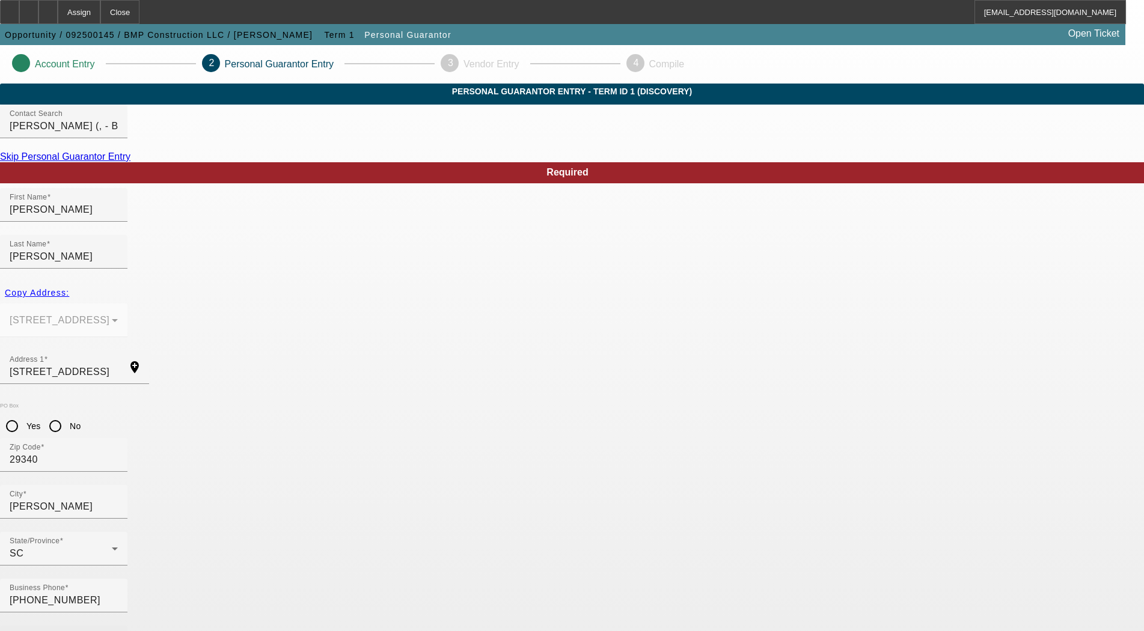
click at [118, 626] on div "% Business Owned" at bounding box center [64, 643] width 108 height 34
type input "100"
type input "248-75-8112"
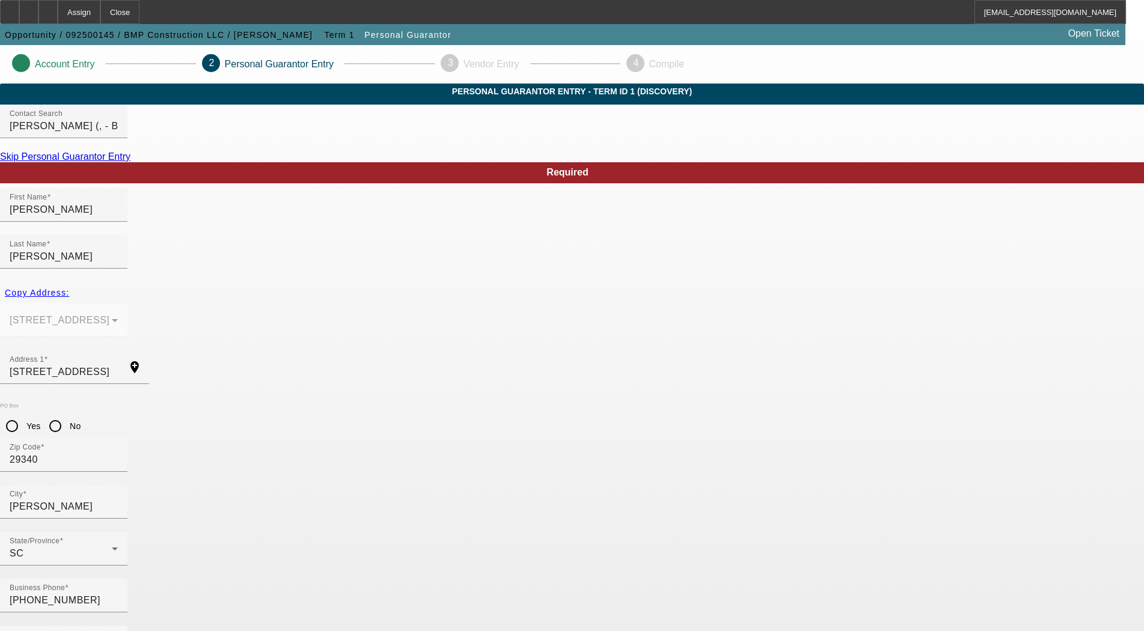
type input "bpeterson88@icloud.com"
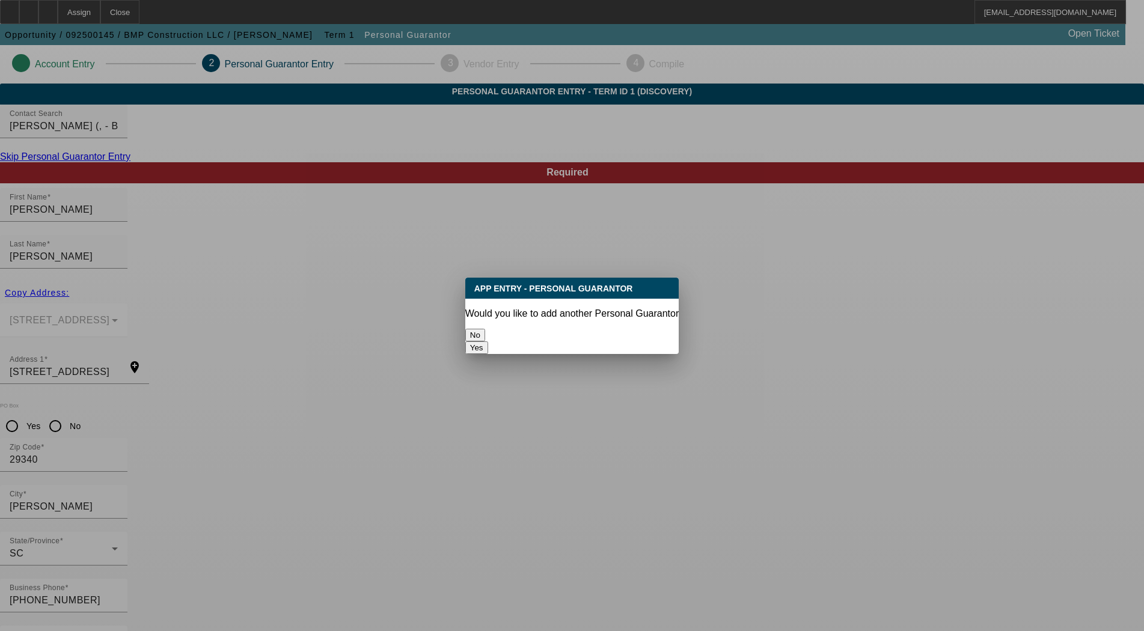
click at [485, 334] on button "No" at bounding box center [475, 335] width 20 height 13
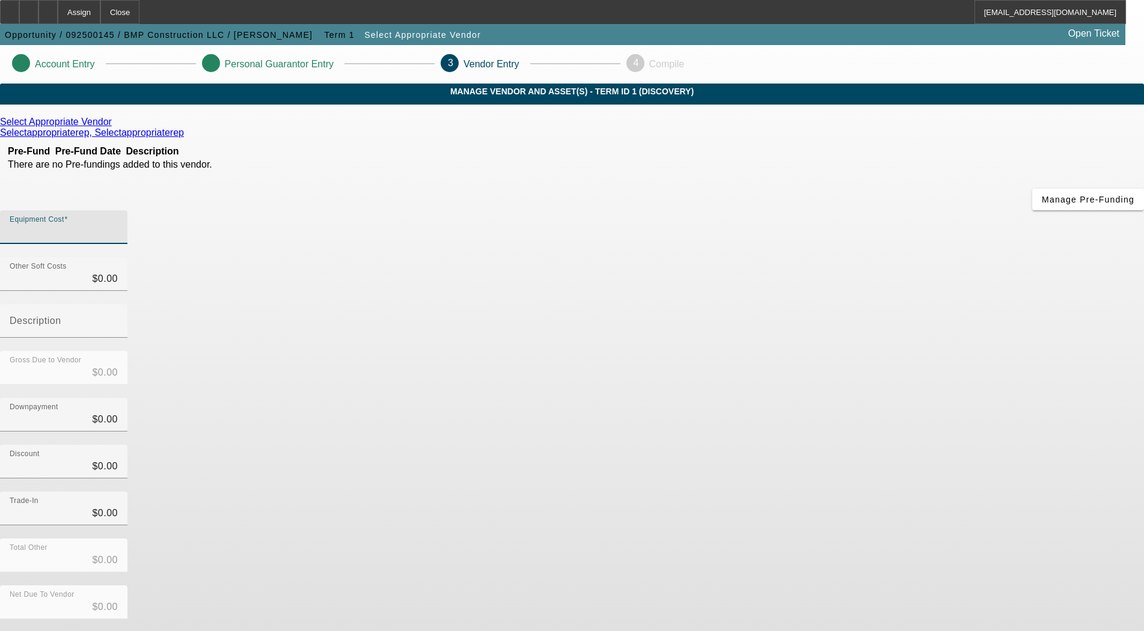
click at [118, 225] on input "Equipment Cost" at bounding box center [64, 232] width 108 height 14
type input "4"
type input "$4.00"
type input "45"
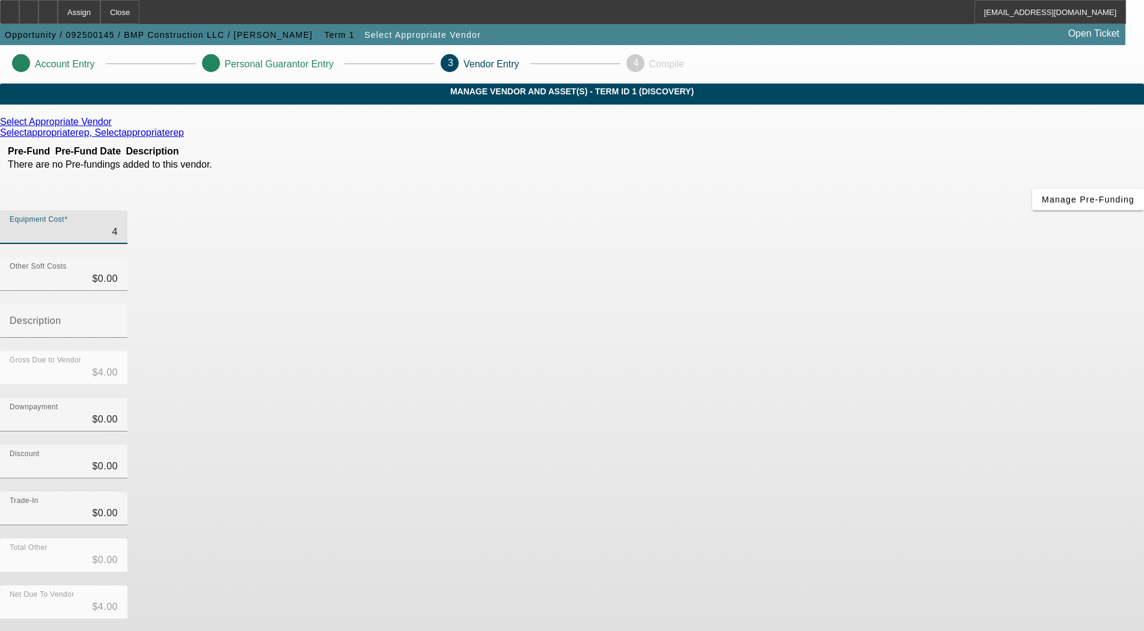
type input "$45.00"
type input "453"
type input "$453.00"
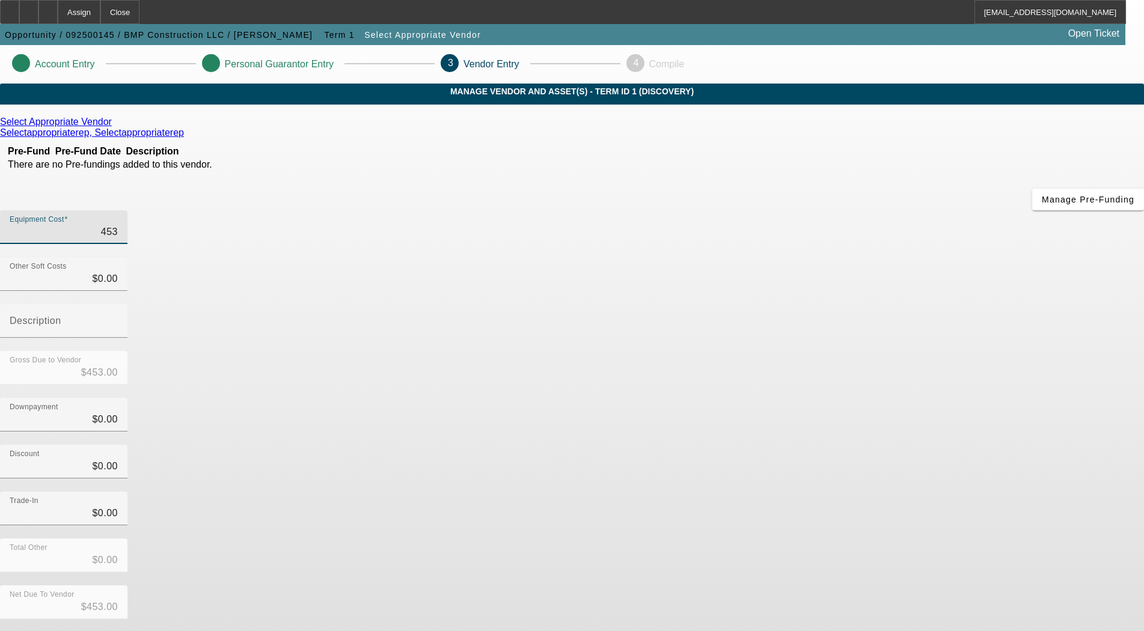
type input "4534"
type input "$4,534.00"
type input "45344"
type input "$45,344.00"
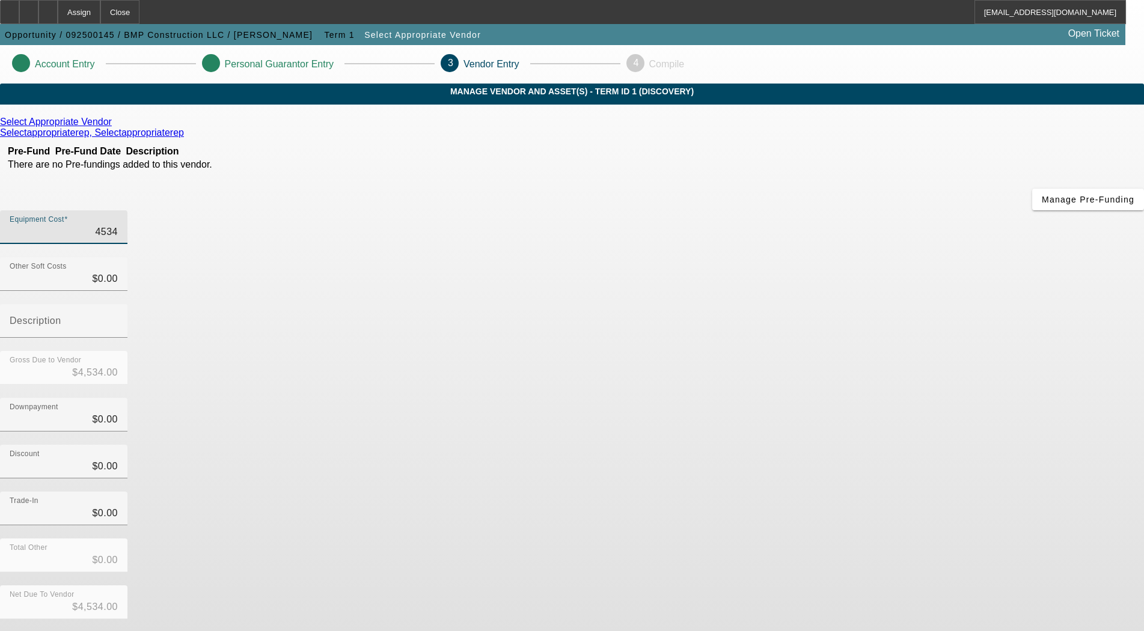
type input "$45,344.00"
click at [541, 315] on div "Select Appropriate Vendor Selectappropriaterep, Selectappropriaterep Pre-Fund P…" at bounding box center [572, 381] width 1144 height 528
click at [34, 631] on button "Submit" at bounding box center [17, 638] width 34 height 13
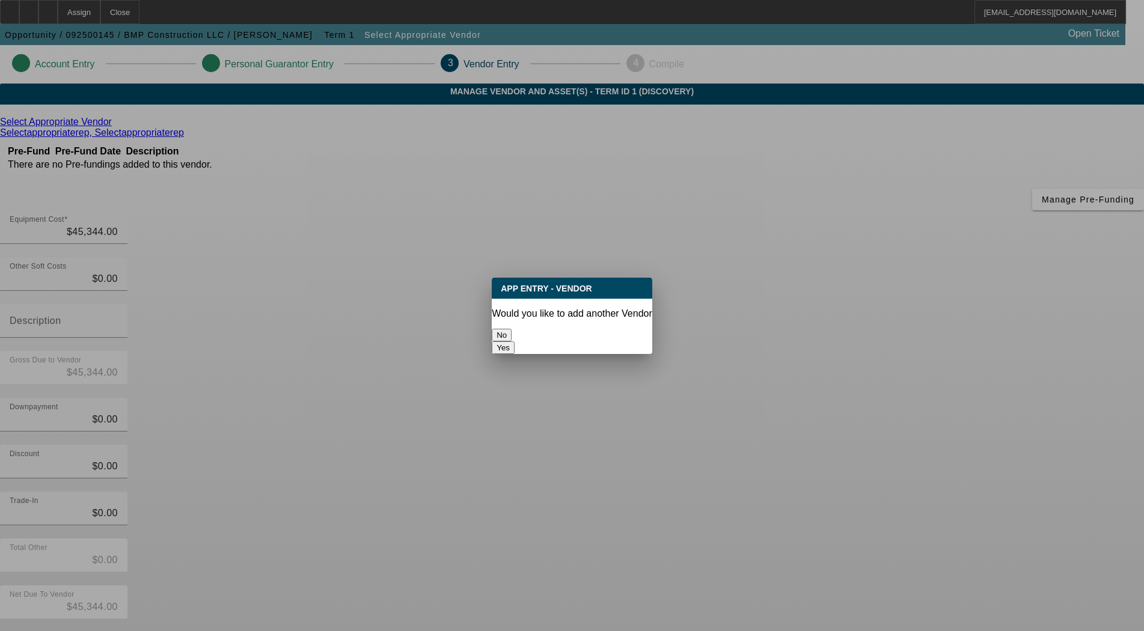
click at [512, 329] on button "No" at bounding box center [502, 335] width 20 height 13
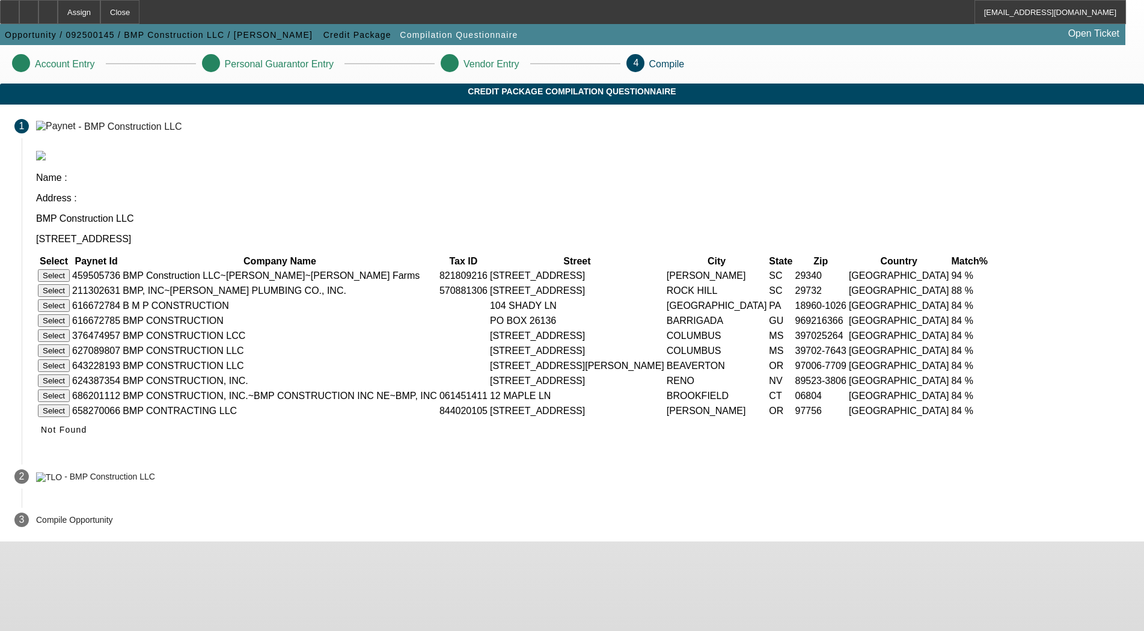
click at [70, 269] on button "Select" at bounding box center [54, 275] width 32 height 13
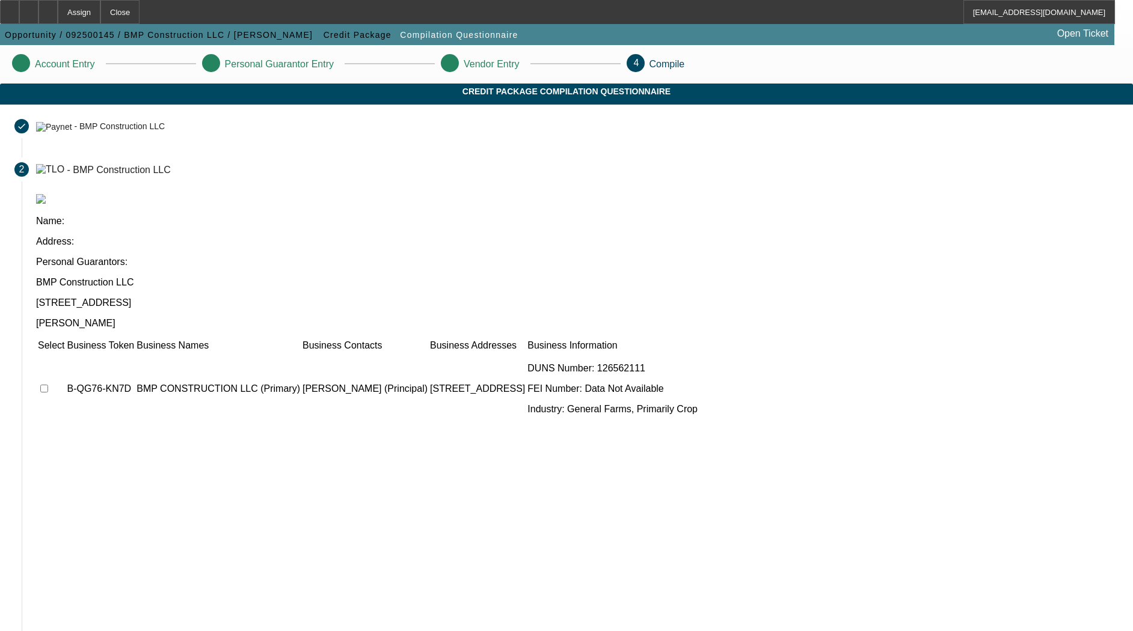
click at [48, 385] on input "checkbox" at bounding box center [44, 389] width 8 height 8
checkbox input "true"
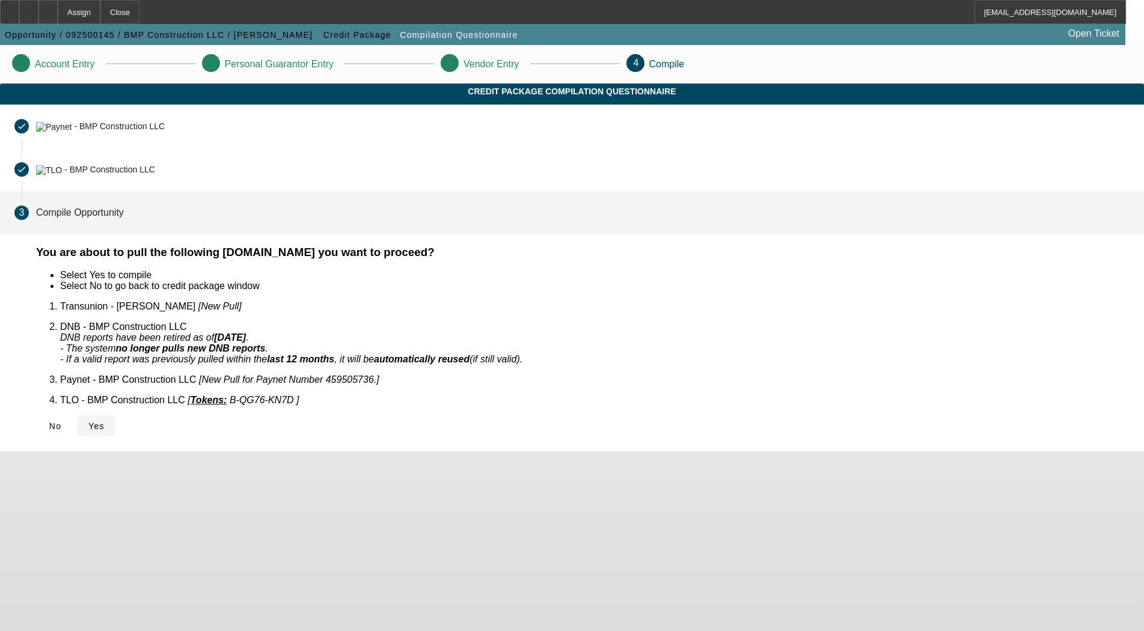
click at [88, 421] on icon at bounding box center [88, 426] width 0 height 10
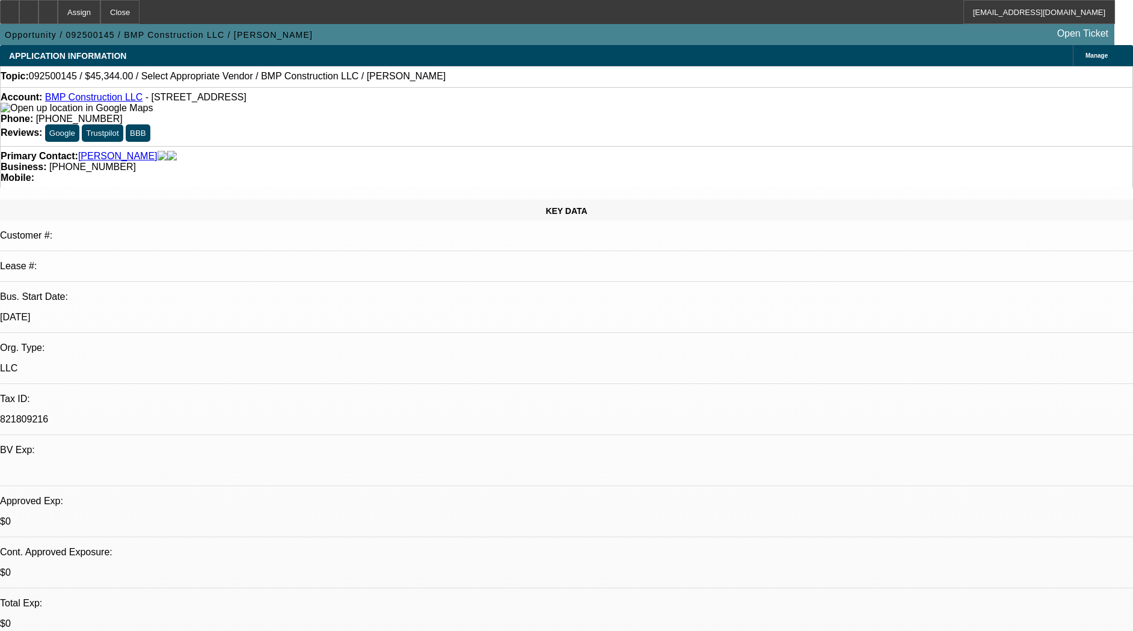
select select "0"
select select "2"
select select "0.1"
select select "4"
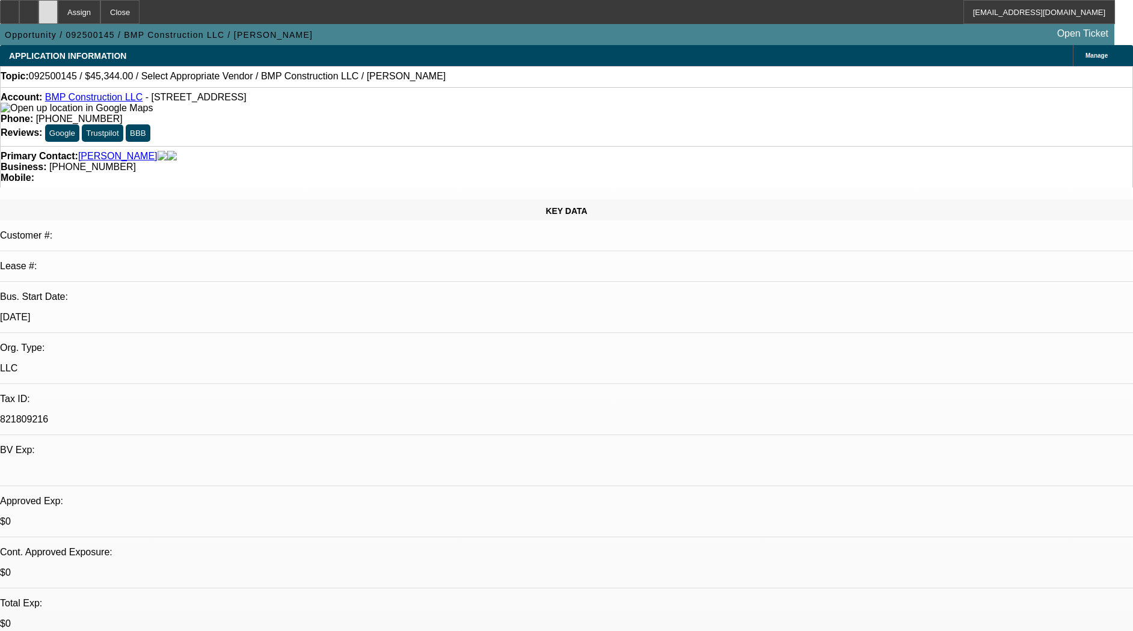
click at [48, 8] on icon at bounding box center [48, 8] width 0 height 0
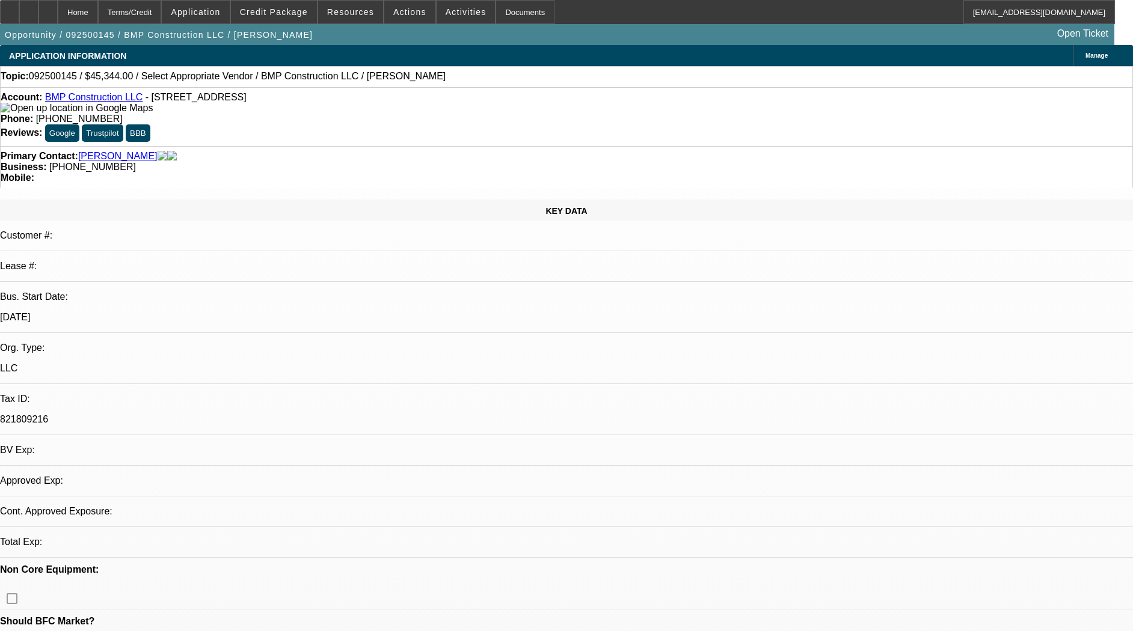
select select "0"
select select "2"
select select "0.1"
select select "4"
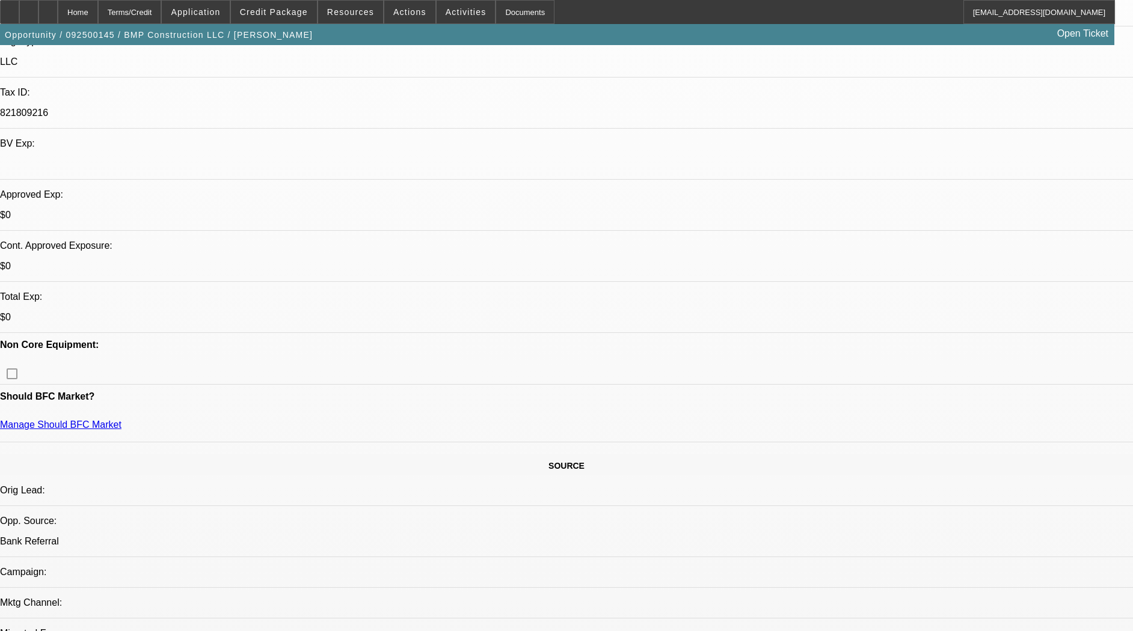
scroll to position [225, 0]
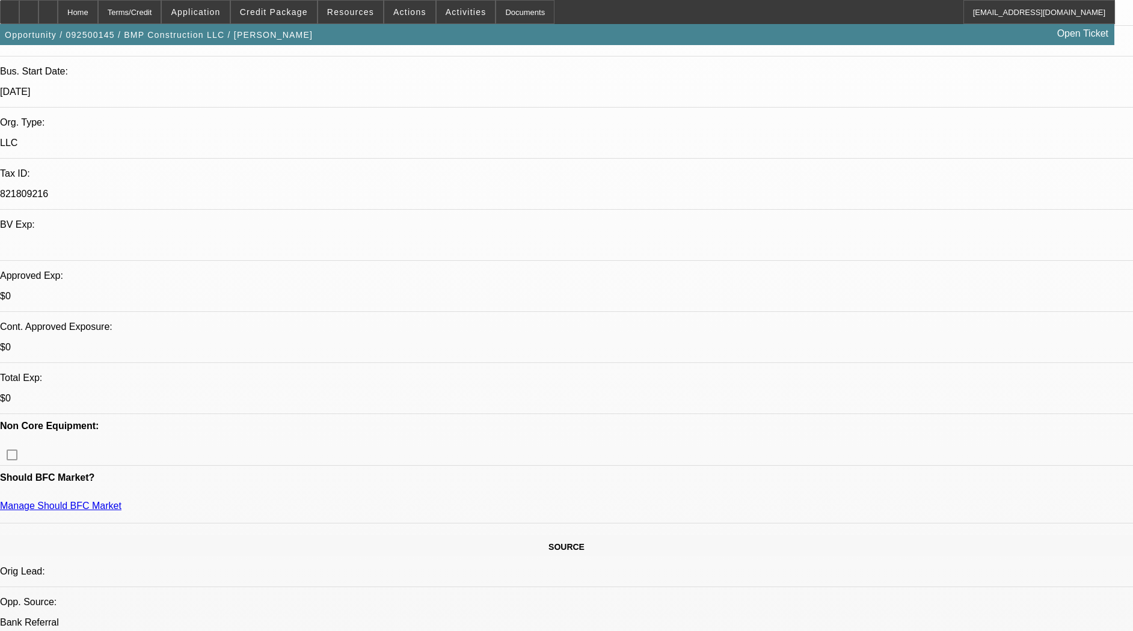
click at [38, 18] on div at bounding box center [28, 12] width 19 height 24
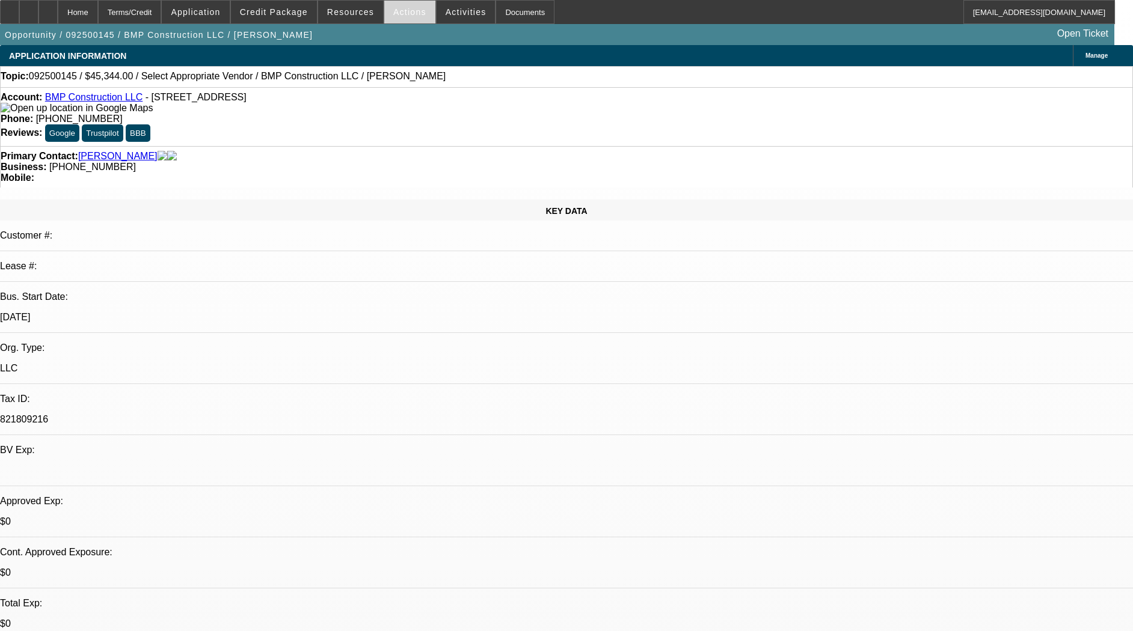
click at [401, 16] on span "Actions" at bounding box center [409, 12] width 33 height 10
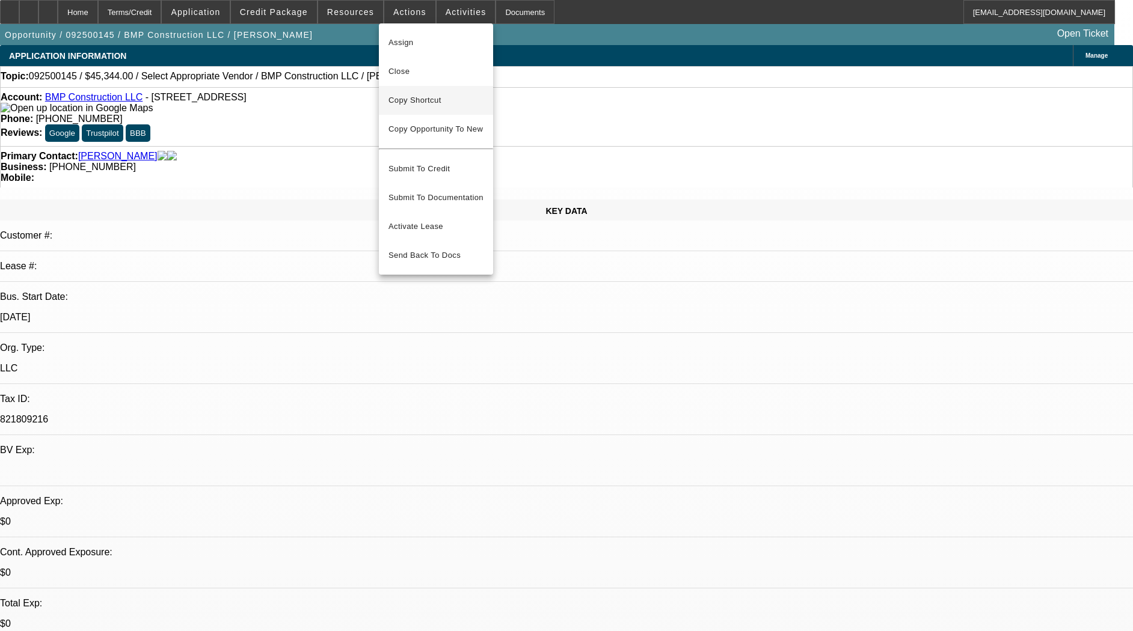
click at [454, 102] on span "Copy Shortcut" at bounding box center [435, 100] width 95 height 14
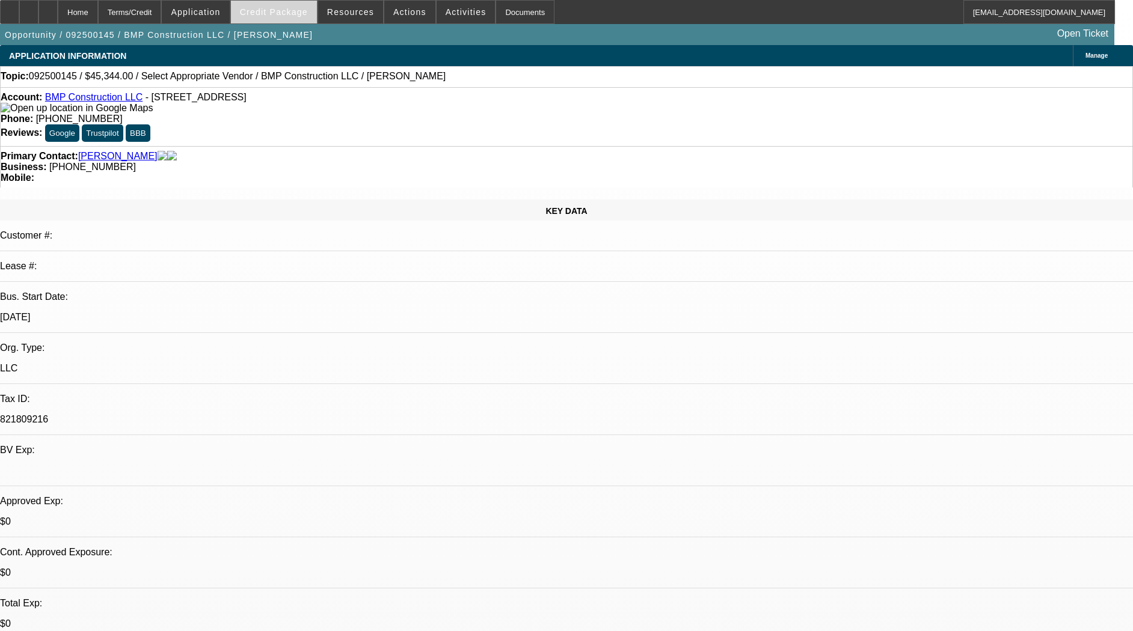
click at [280, 19] on span at bounding box center [274, 12] width 86 height 29
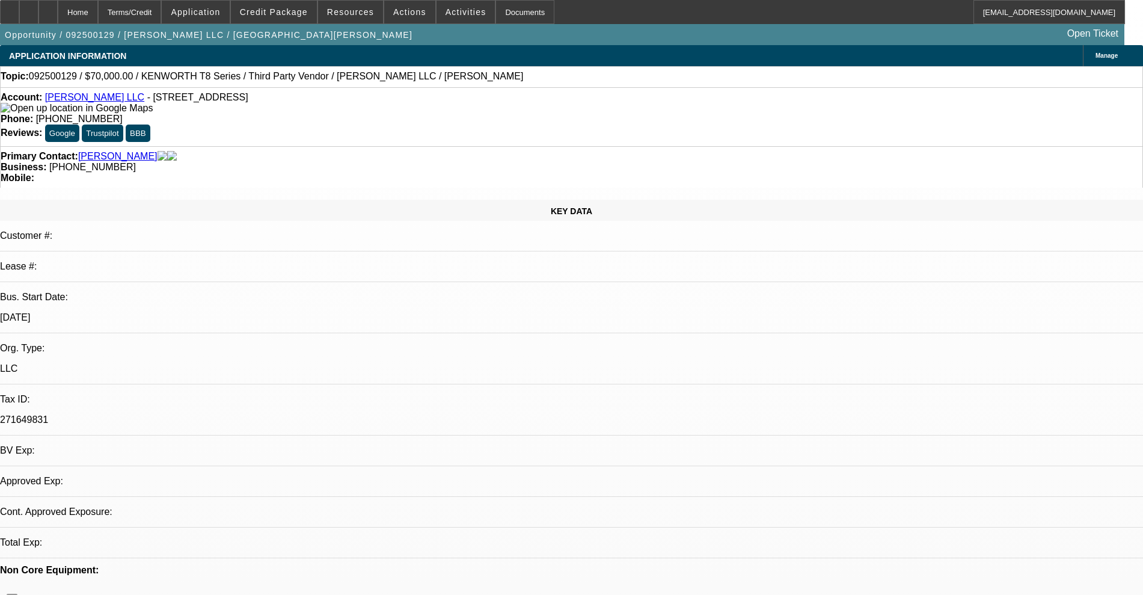
select select "0"
select select "2"
select select "0.1"
select select "4"
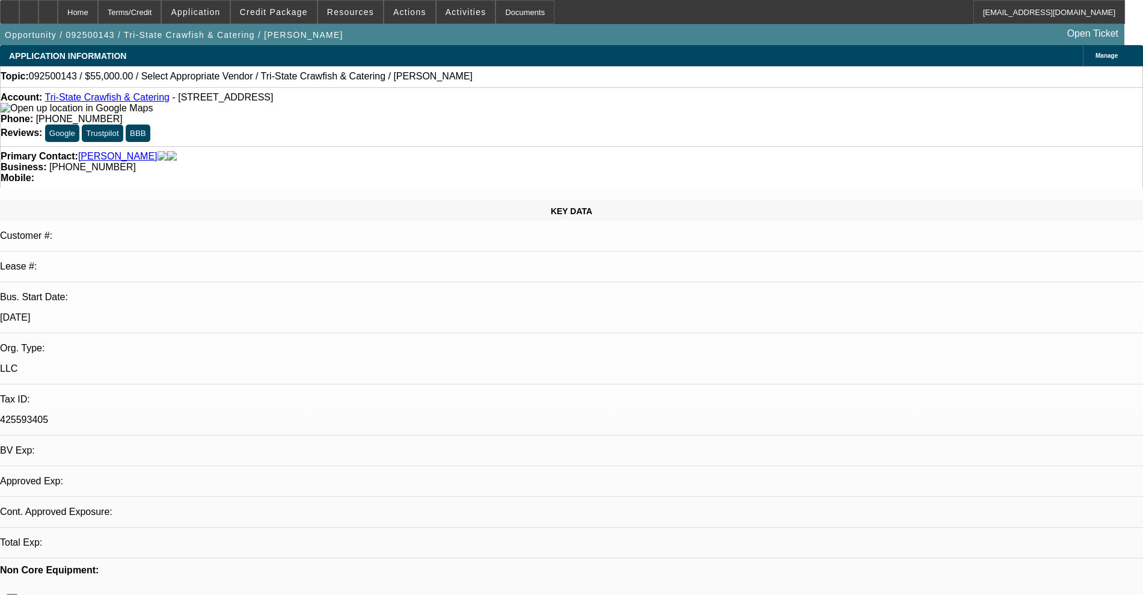
select select "0"
select select "2"
select select "0.1"
select select "4"
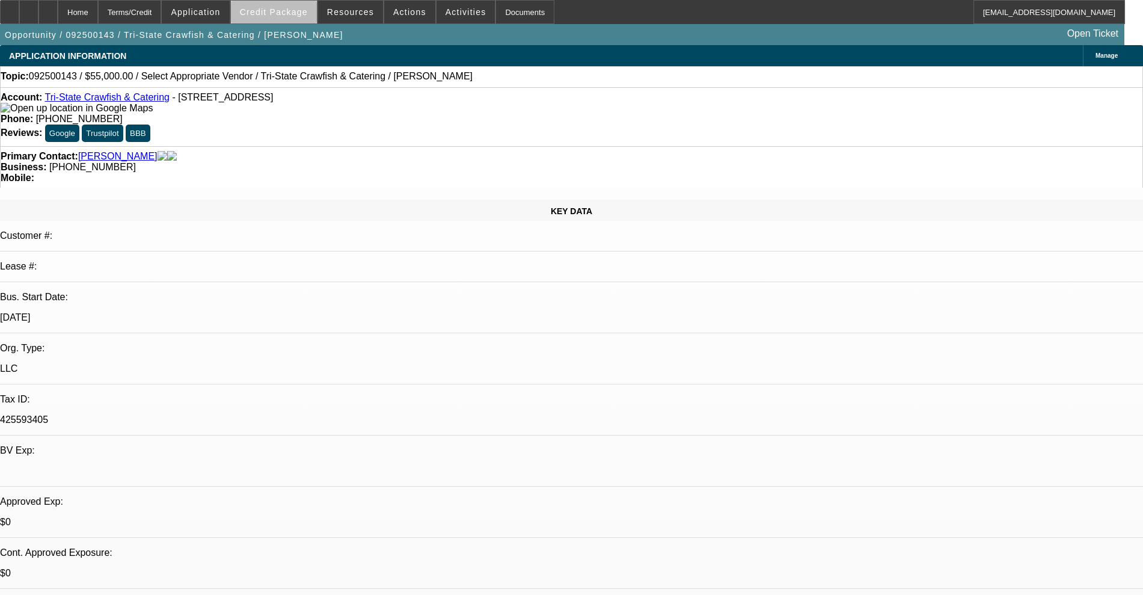
click at [308, 13] on span "Credit Package" at bounding box center [274, 12] width 68 height 10
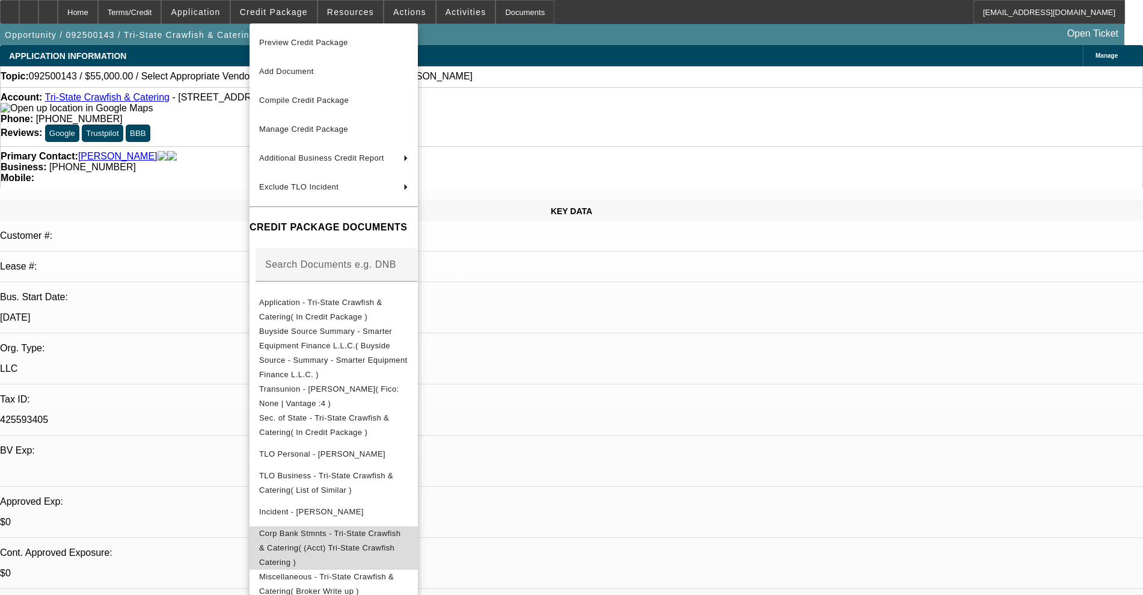
click at [364, 528] on span "Corp Bank Stmnts - Tri-State Crawfish & Catering( (Acct) Tri-State Crawfish Cat…" at bounding box center [329, 547] width 141 height 38
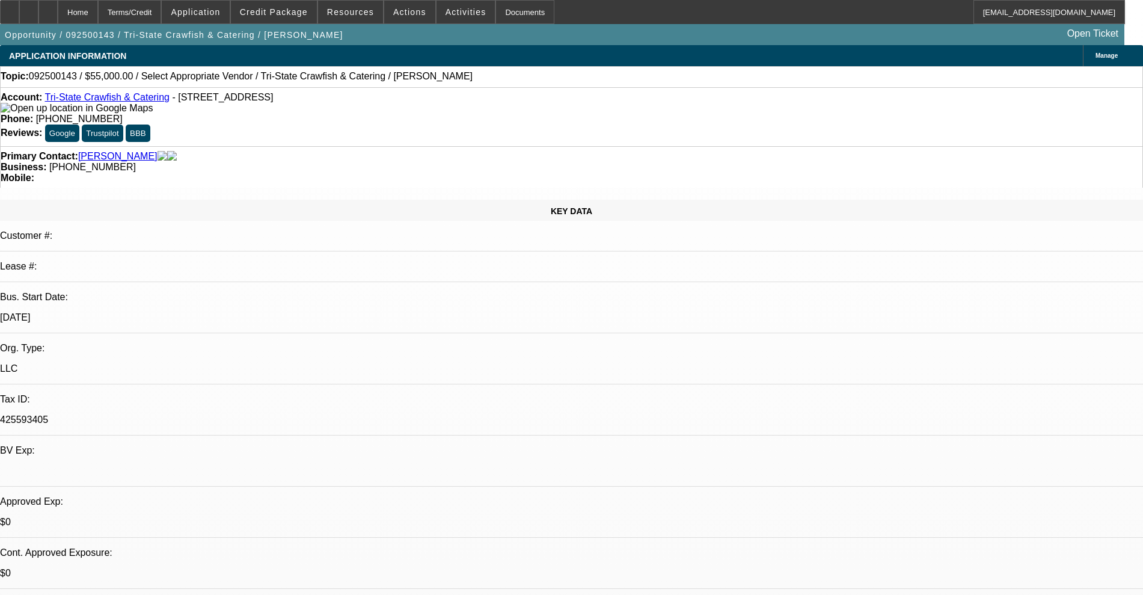
click at [277, 15] on span "Credit Package" at bounding box center [274, 12] width 68 height 10
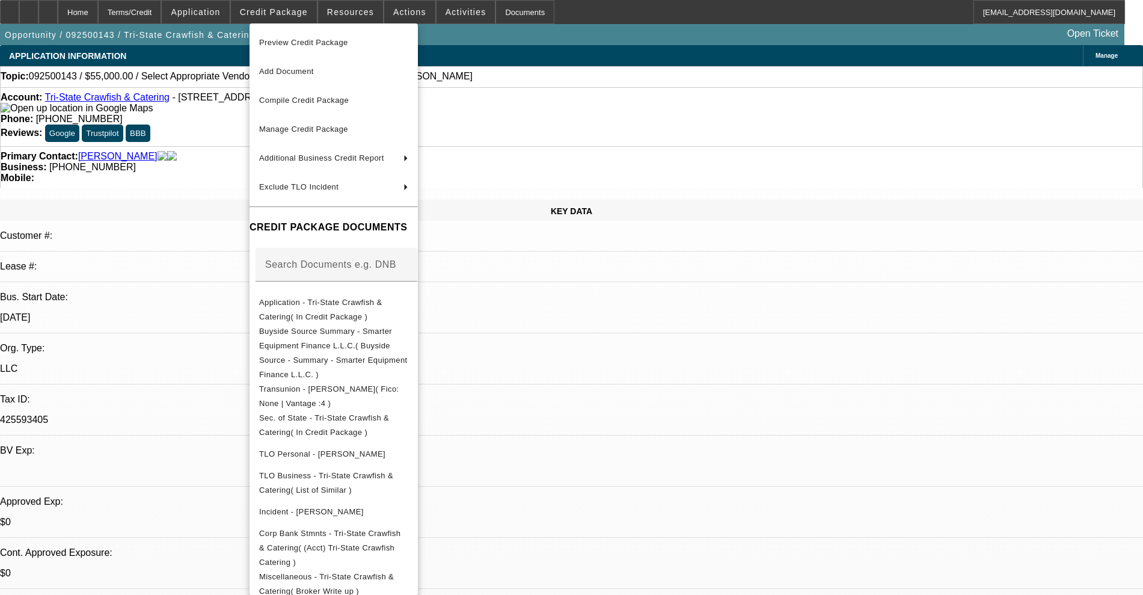
click at [177, 158] on div at bounding box center [571, 297] width 1143 height 595
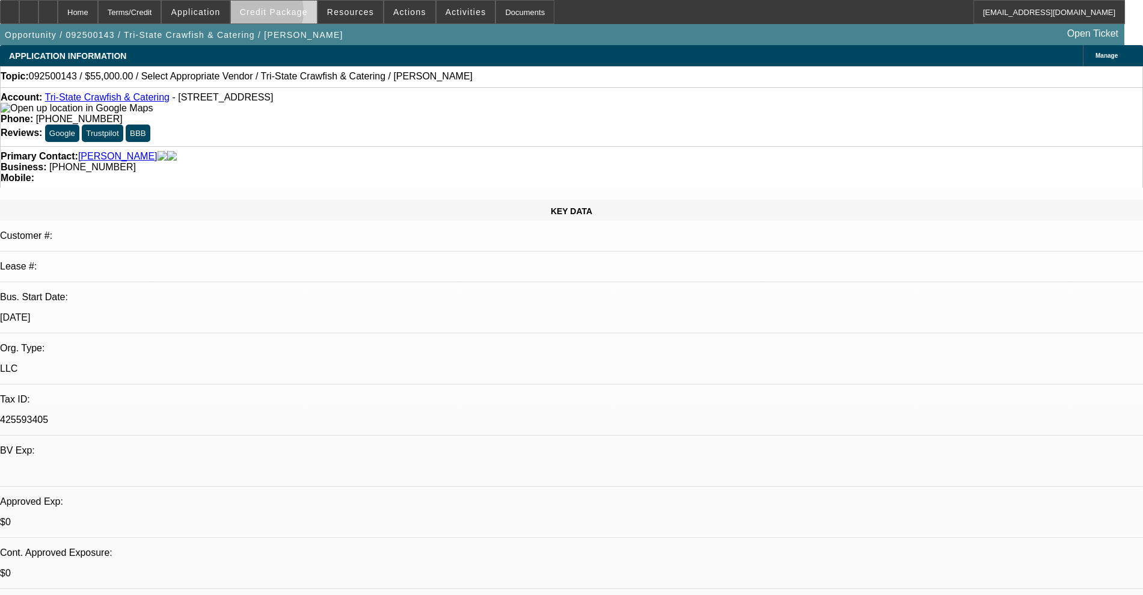
click at [273, 14] on span "Credit Package" at bounding box center [274, 12] width 68 height 10
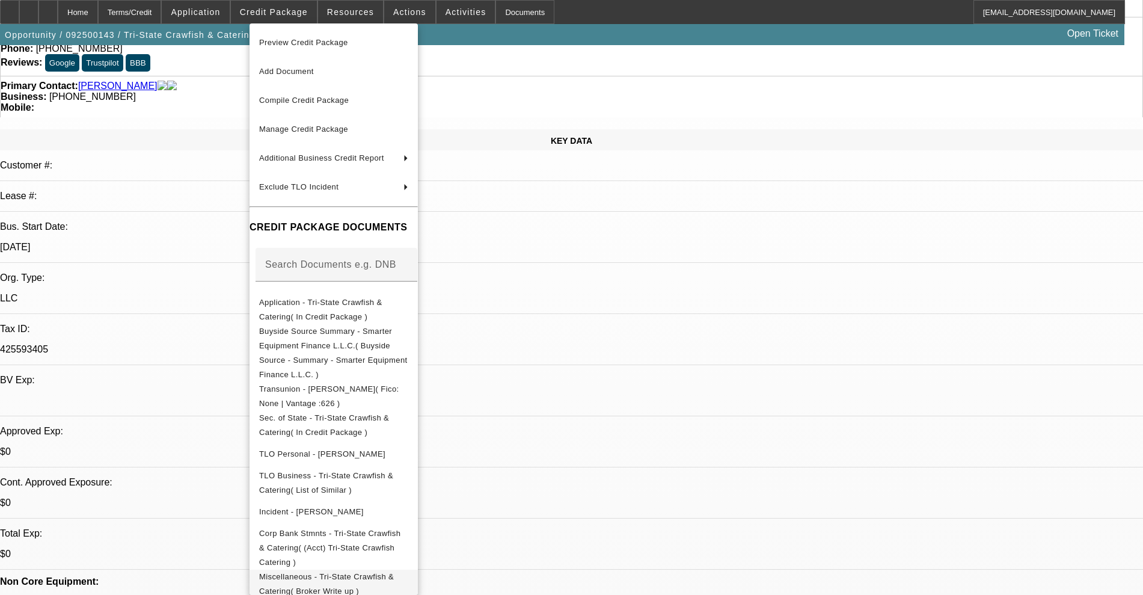
scroll to position [150, 0]
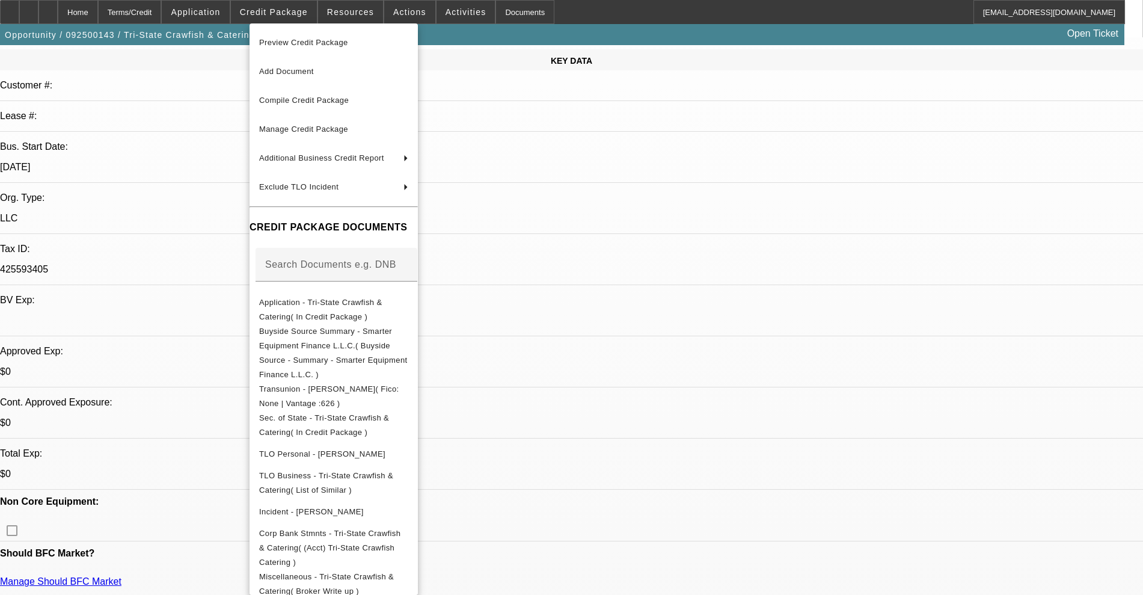
click at [52, 11] on div at bounding box center [571, 297] width 1143 height 595
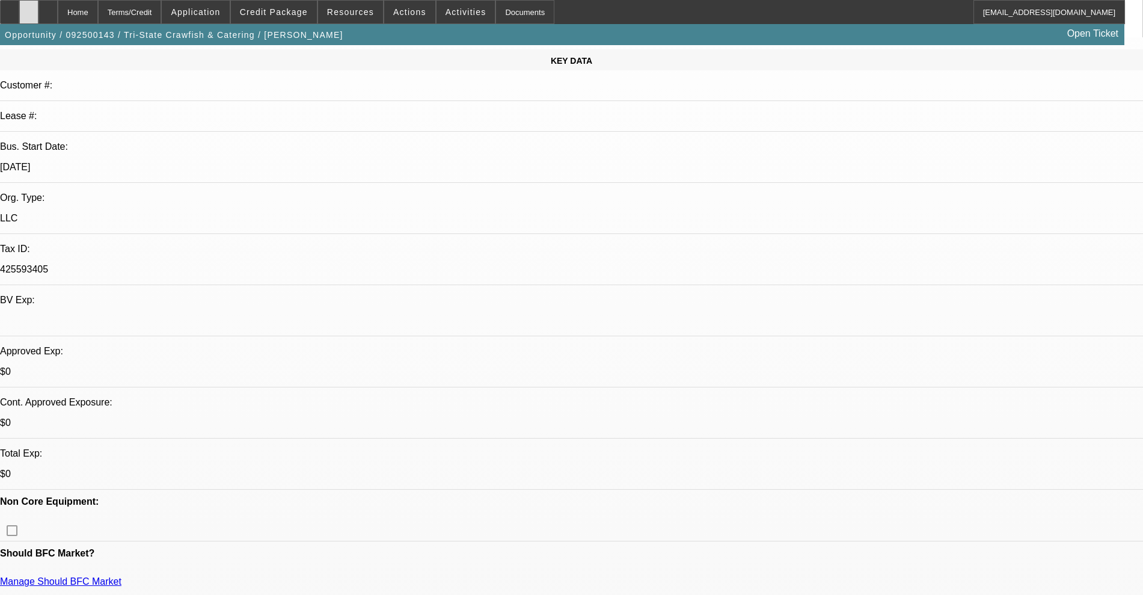
click at [29, 8] on icon at bounding box center [29, 8] width 0 height 0
click at [58, 8] on div at bounding box center [47, 12] width 19 height 24
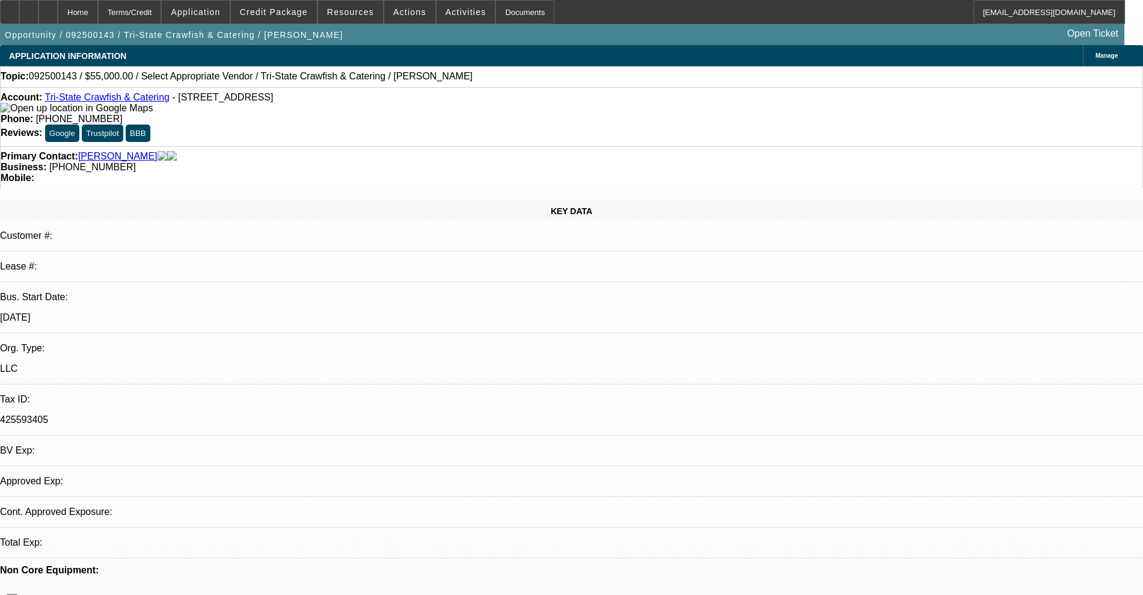
select select "0"
select select "2"
select select "0.1"
select select "4"
select select "2"
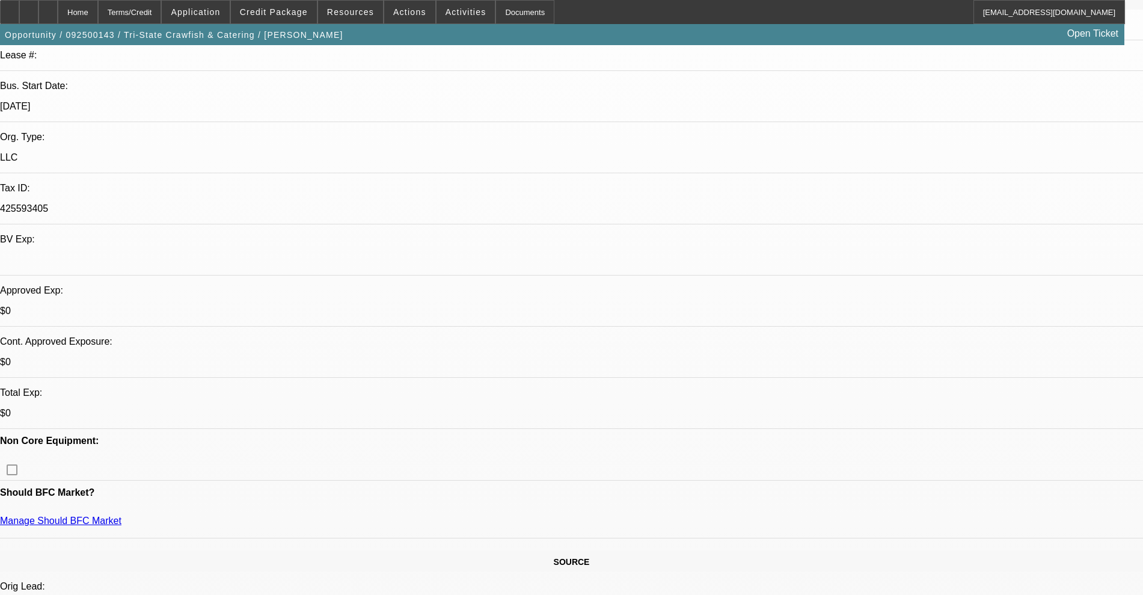
scroll to position [225, 0]
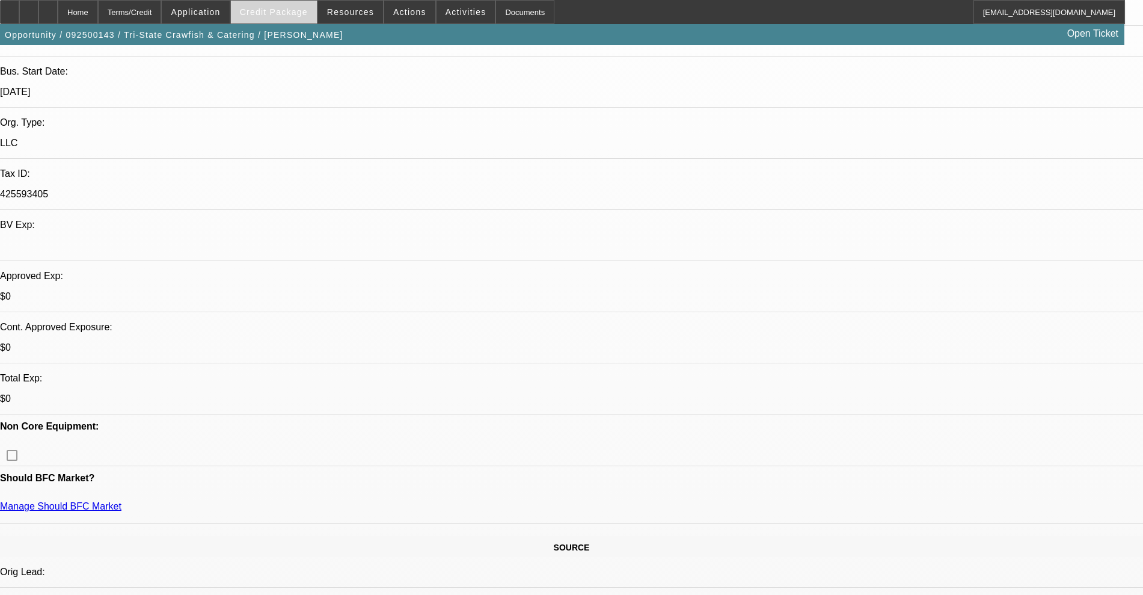
click at [308, 10] on span "Credit Package" at bounding box center [274, 12] width 68 height 10
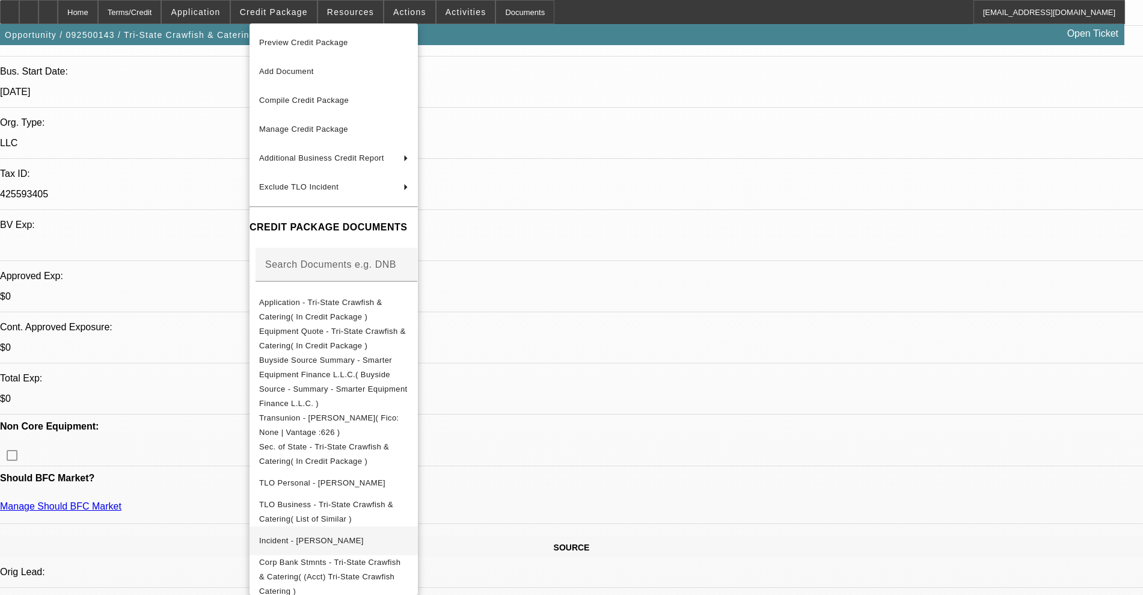
scroll to position [31, 0]
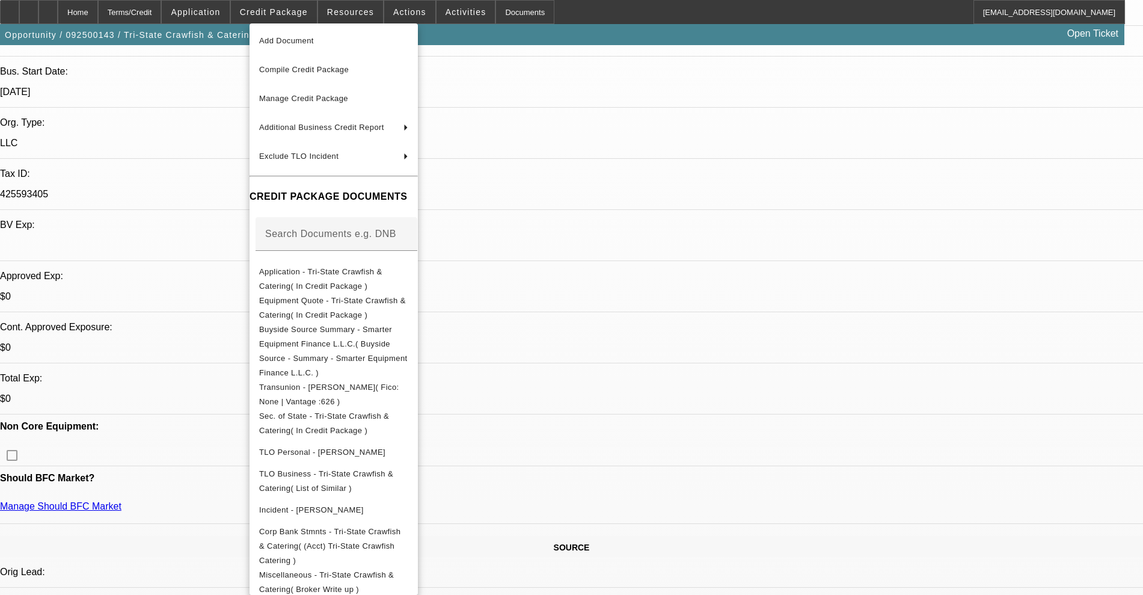
click at [620, 156] on div at bounding box center [571, 297] width 1143 height 595
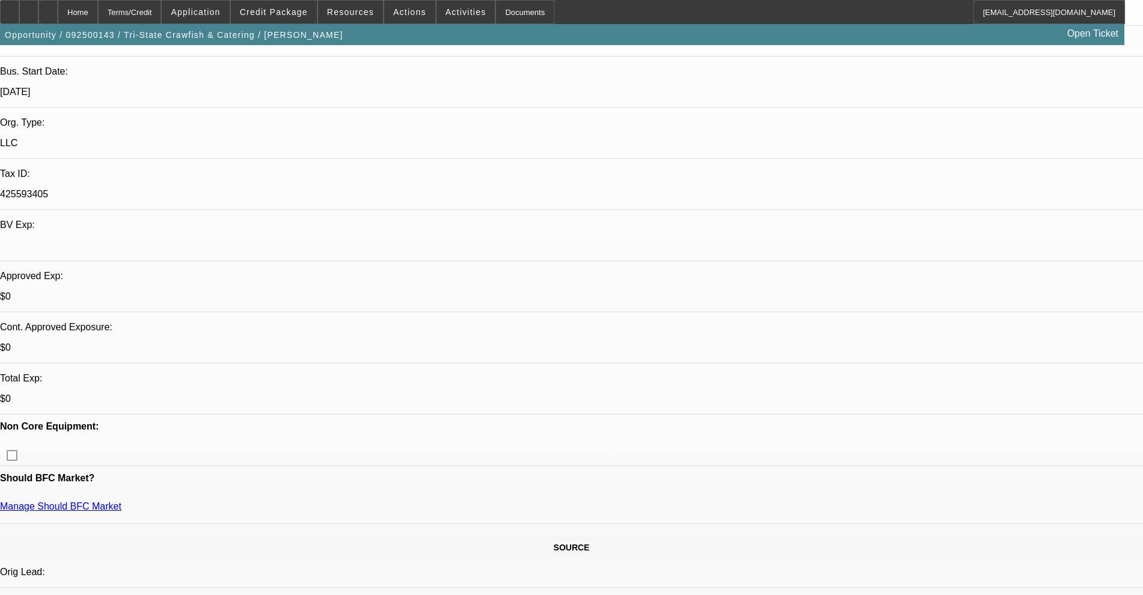
scroll to position [0, 0]
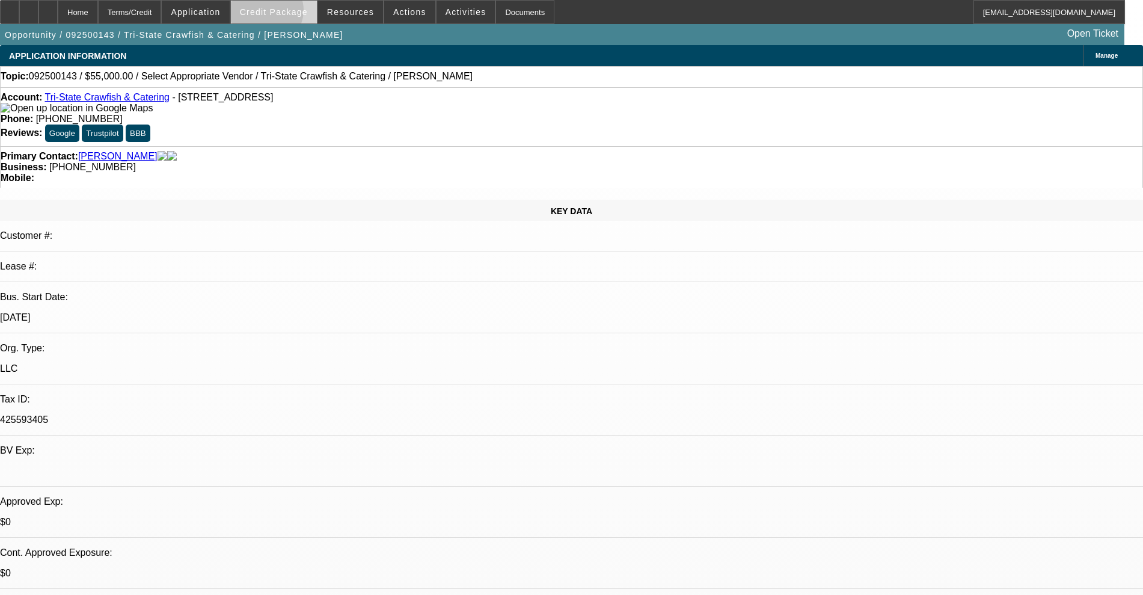
click at [285, 13] on span "Credit Package" at bounding box center [274, 12] width 68 height 10
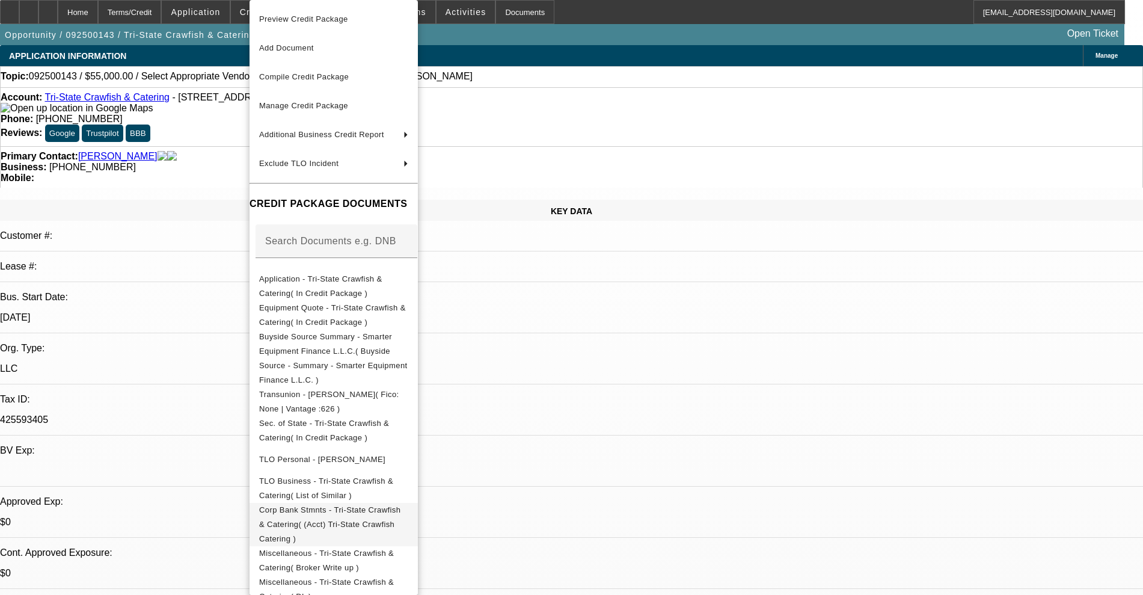
click at [348, 505] on span "Corp Bank Stmnts - Tri-State Crawfish & Catering( (Acct) Tri-State Crawfish Cat…" at bounding box center [329, 524] width 141 height 38
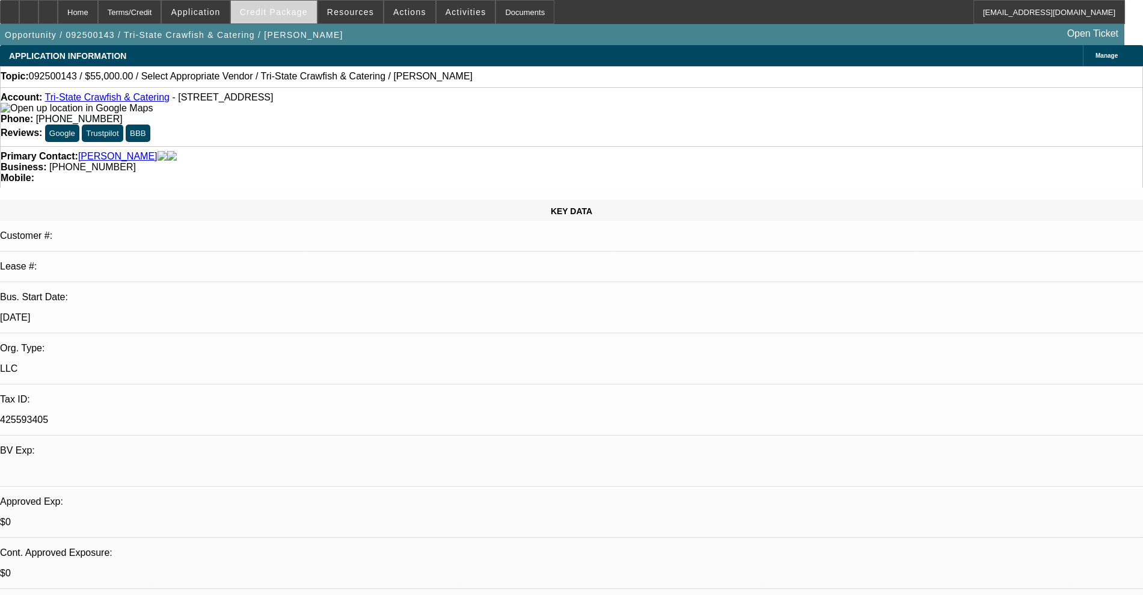
click at [292, 13] on span "Credit Package" at bounding box center [274, 12] width 68 height 10
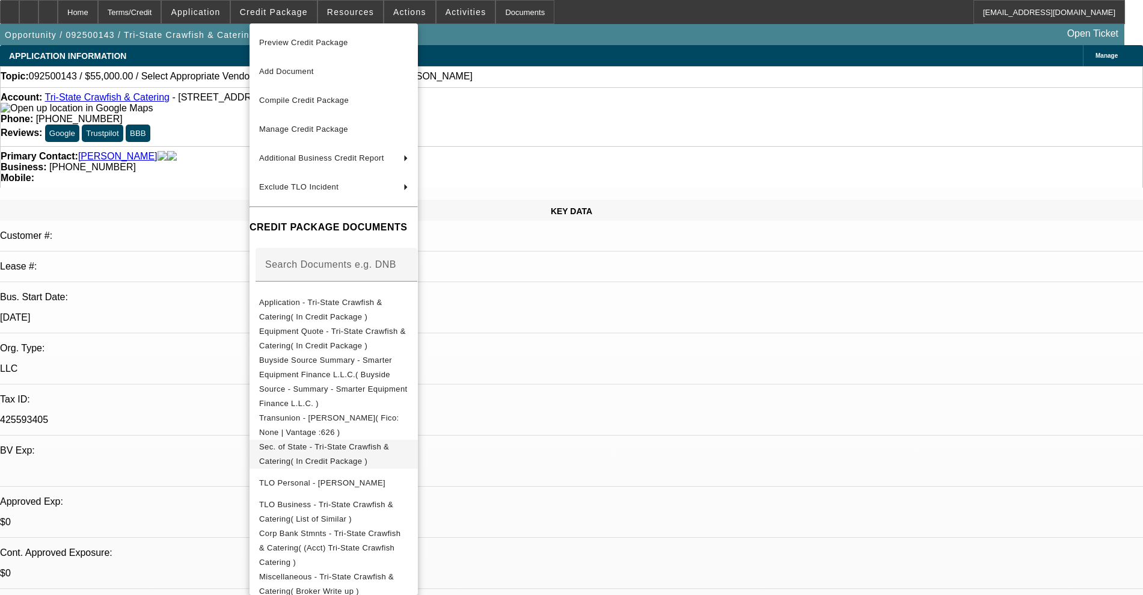
click at [354, 442] on span "Sec. of State - Tri-State Crawfish & Catering( In Credit Package )" at bounding box center [324, 453] width 130 height 23
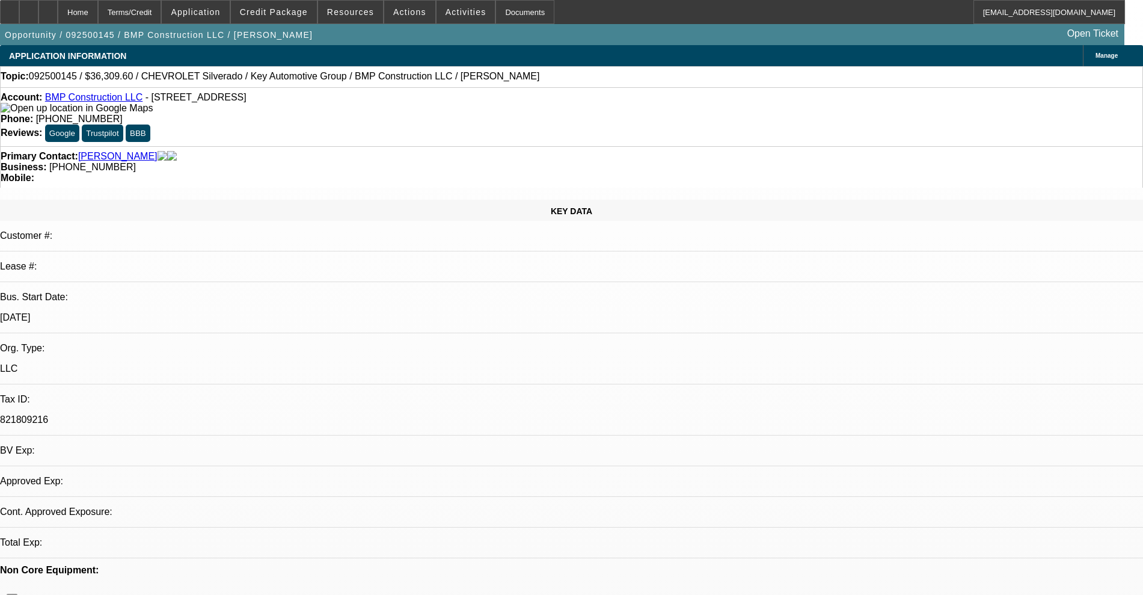
select select "0.1"
select select "2"
select select "0"
select select "6"
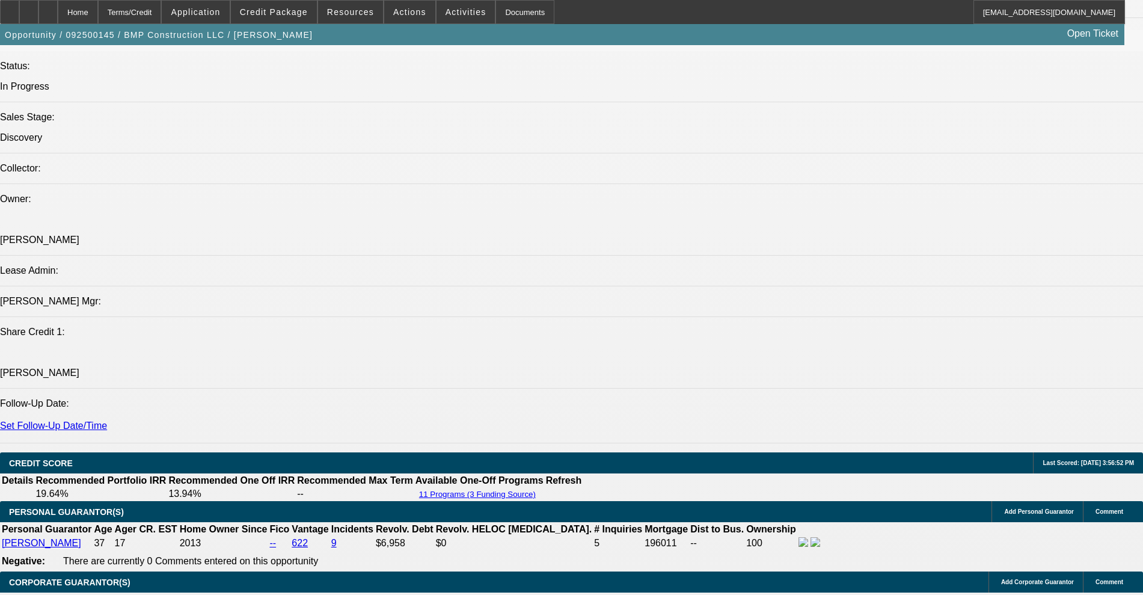
scroll to position [1278, 0]
